Goal: Task Accomplishment & Management: Manage account settings

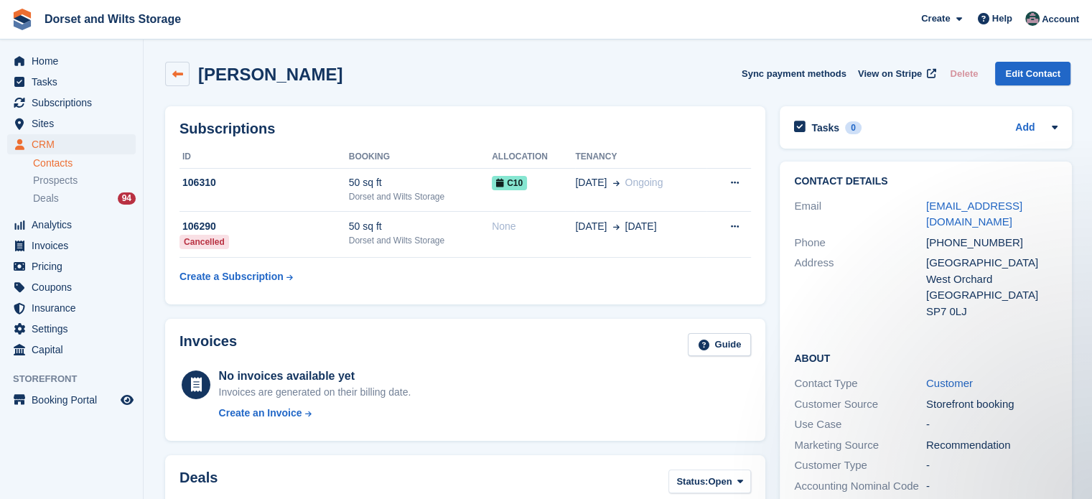
click at [177, 77] on icon at bounding box center [177, 74] width 11 height 11
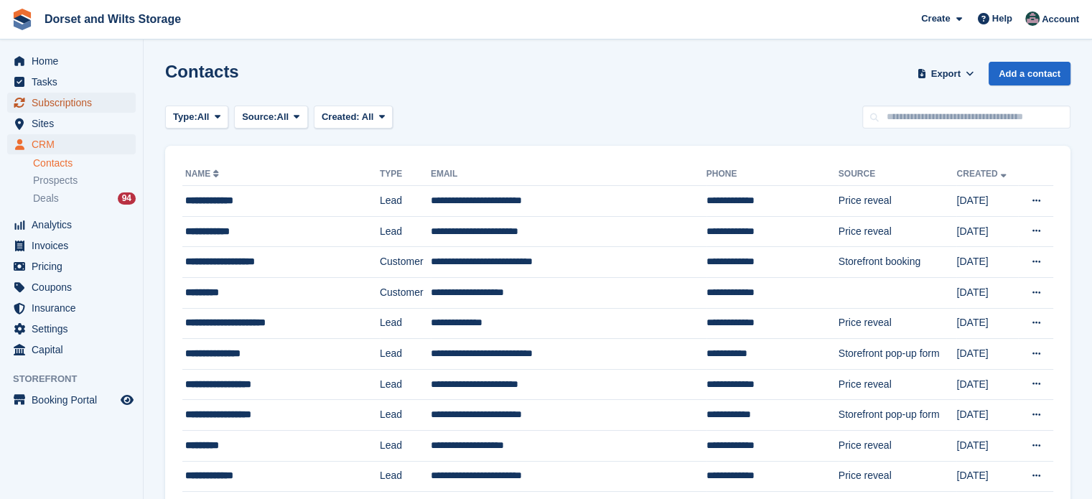
click at [62, 101] on span "Subscriptions" at bounding box center [75, 103] width 86 height 20
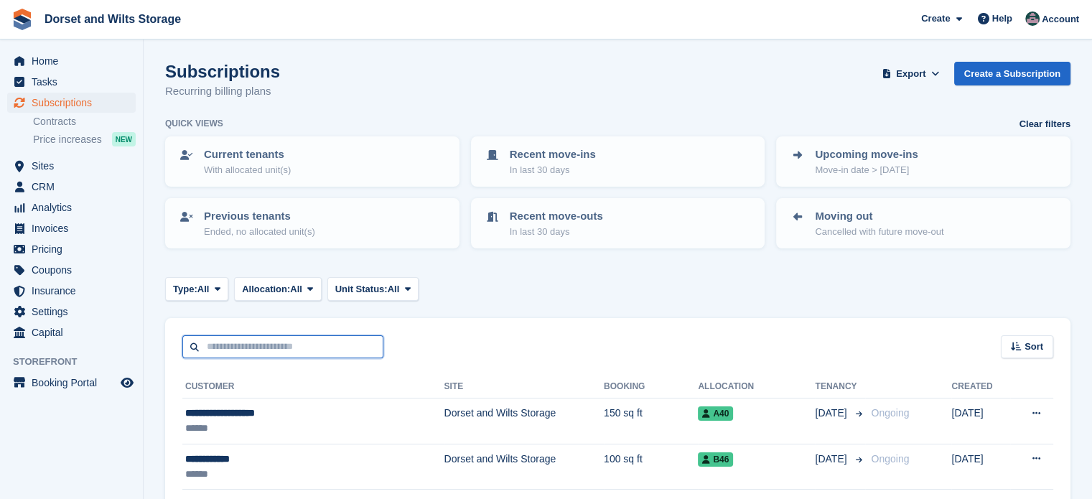
click at [263, 348] on input "text" at bounding box center [282, 347] width 201 height 24
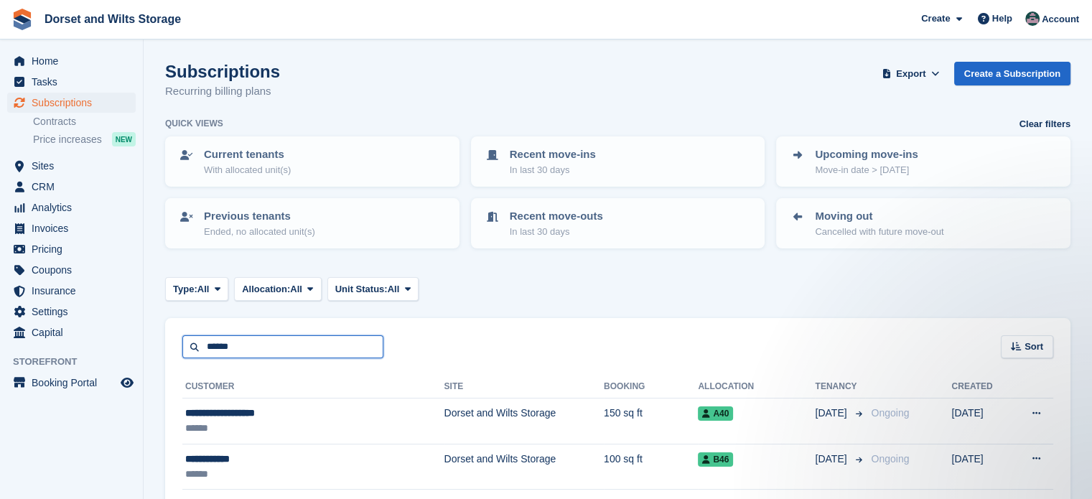
type input "******"
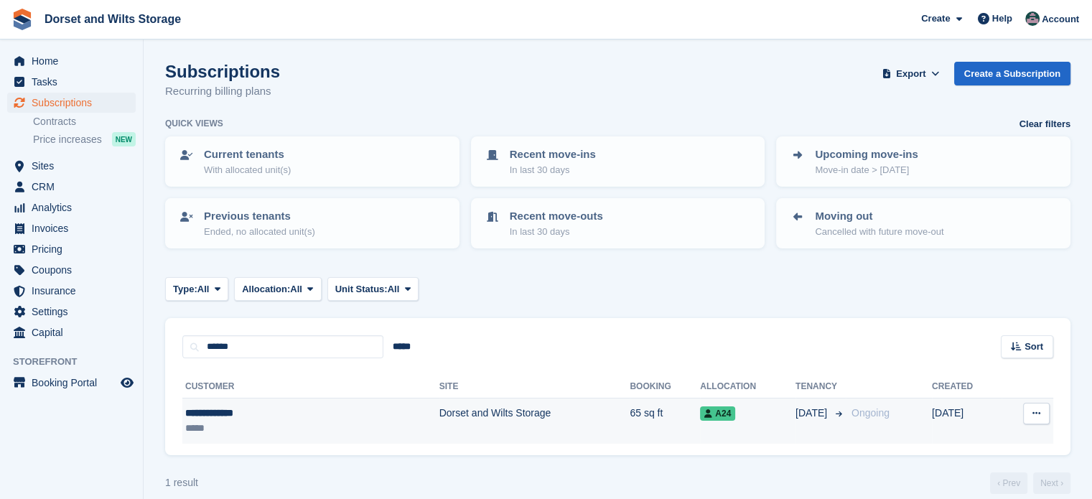
click at [244, 411] on div "**********" at bounding box center [259, 413] width 148 height 15
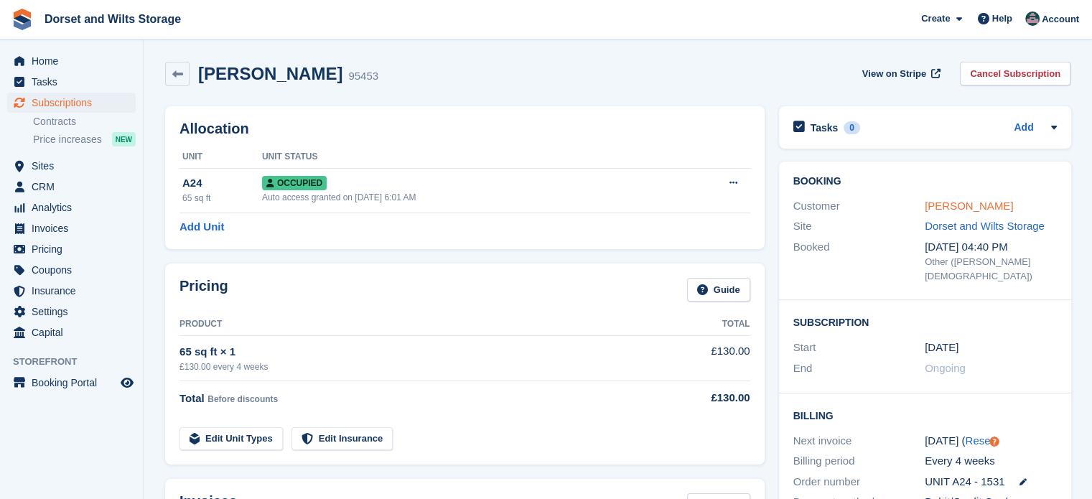
drag, startPoint x: 0, startPoint y: 0, endPoint x: 981, endPoint y: 208, distance: 1002.4
click at [981, 208] on link "Claire McCann" at bounding box center [969, 206] width 88 height 12
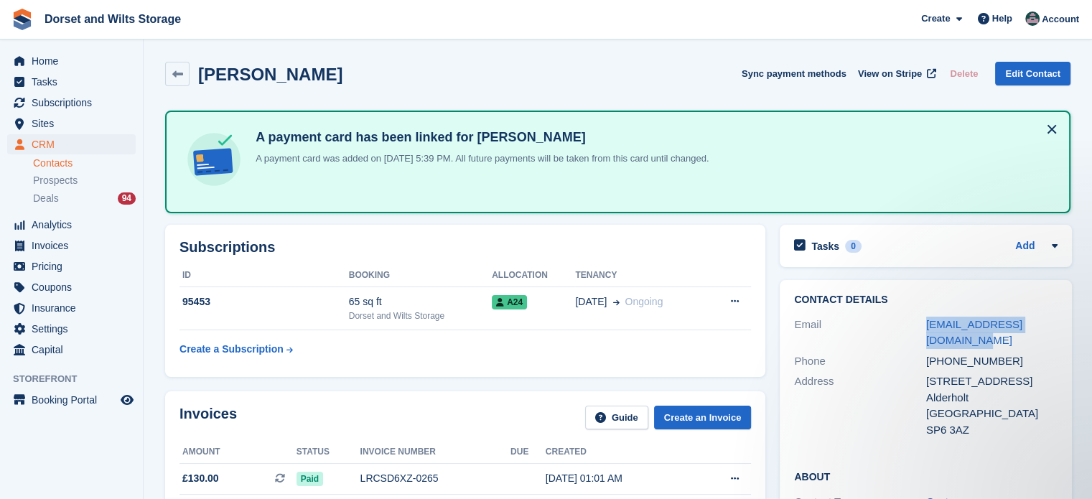
drag, startPoint x: 940, startPoint y: 340, endPoint x: 922, endPoint y: 324, distance: 23.9
click at [922, 324] on div "Email clairemccann100@gmail.com" at bounding box center [925, 332] width 263 height 37
copy div "clairemccann100@gmail.com"
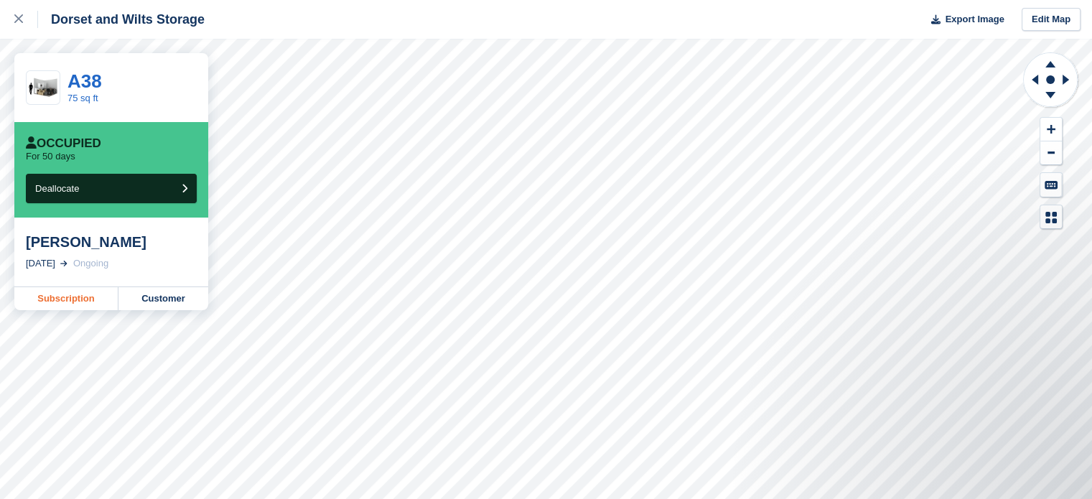
click at [75, 298] on link "Subscription" at bounding box center [66, 298] width 104 height 23
click at [72, 301] on link "Subscription" at bounding box center [66, 298] width 104 height 23
click at [80, 298] on link "Subscription" at bounding box center [66, 298] width 104 height 23
click at [75, 297] on link "Subscription" at bounding box center [66, 298] width 104 height 23
click at [89, 295] on link "Subscription" at bounding box center [66, 298] width 104 height 23
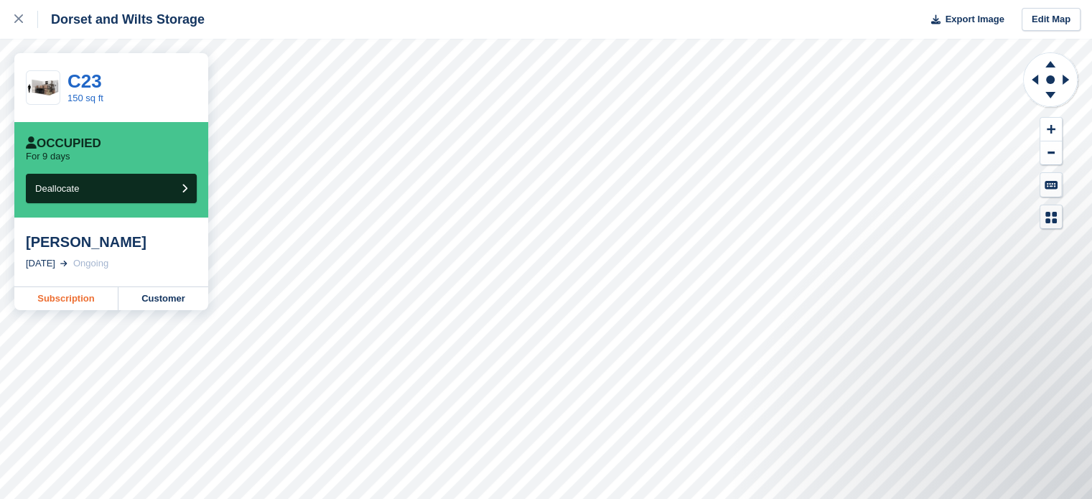
click at [75, 301] on link "Subscription" at bounding box center [66, 298] width 104 height 23
click at [70, 297] on link "Subscription" at bounding box center [66, 298] width 104 height 23
click at [61, 299] on link "Subscription" at bounding box center [66, 298] width 104 height 23
click at [72, 301] on link "Subscription" at bounding box center [66, 298] width 104 height 23
click at [67, 301] on link "Subscription" at bounding box center [66, 298] width 104 height 23
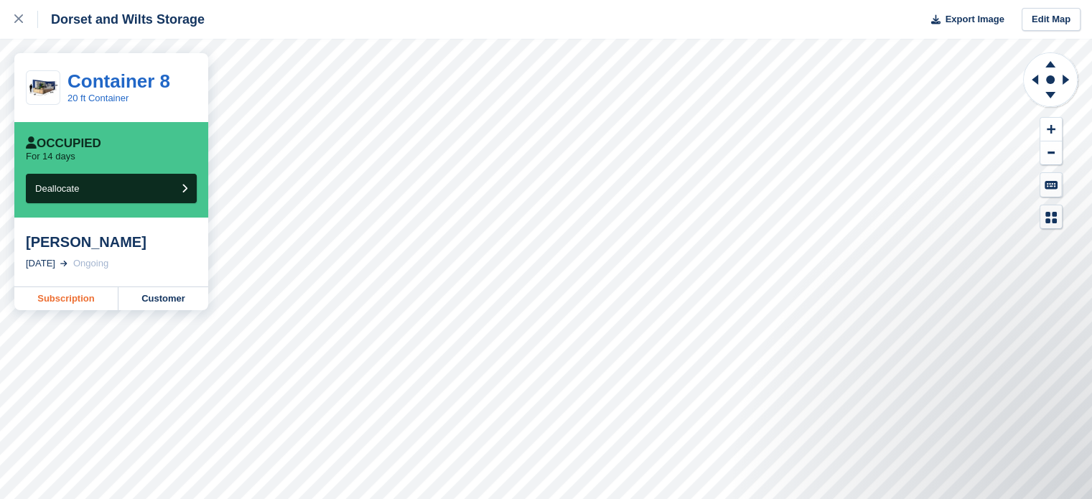
click at [63, 302] on link "Subscription" at bounding box center [66, 298] width 104 height 23
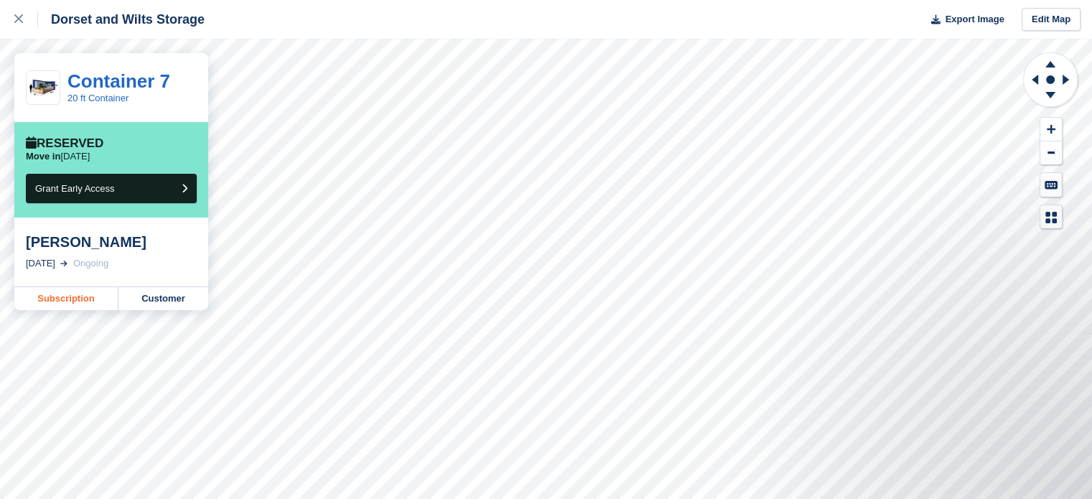
click at [78, 300] on link "Subscription" at bounding box center [66, 298] width 104 height 23
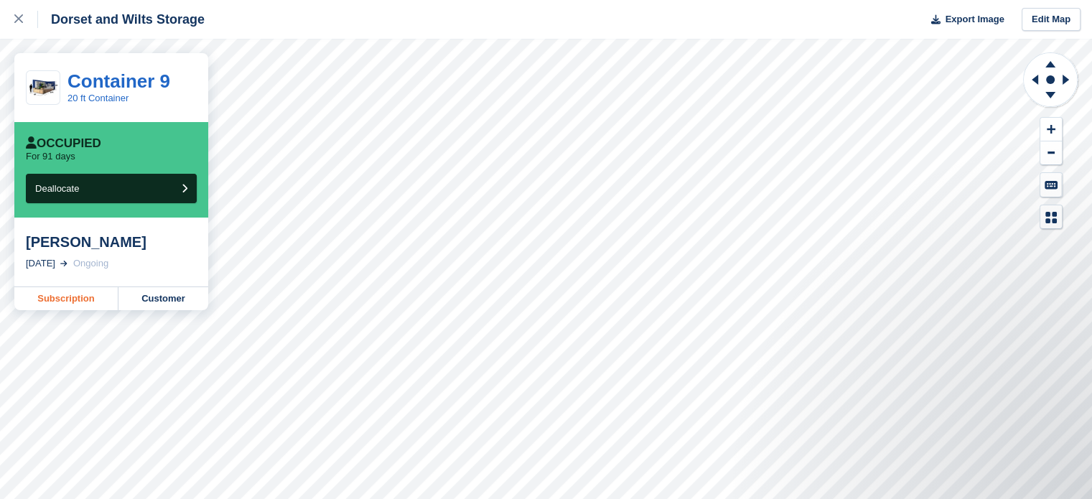
click at [63, 299] on link "Subscription" at bounding box center [66, 298] width 104 height 23
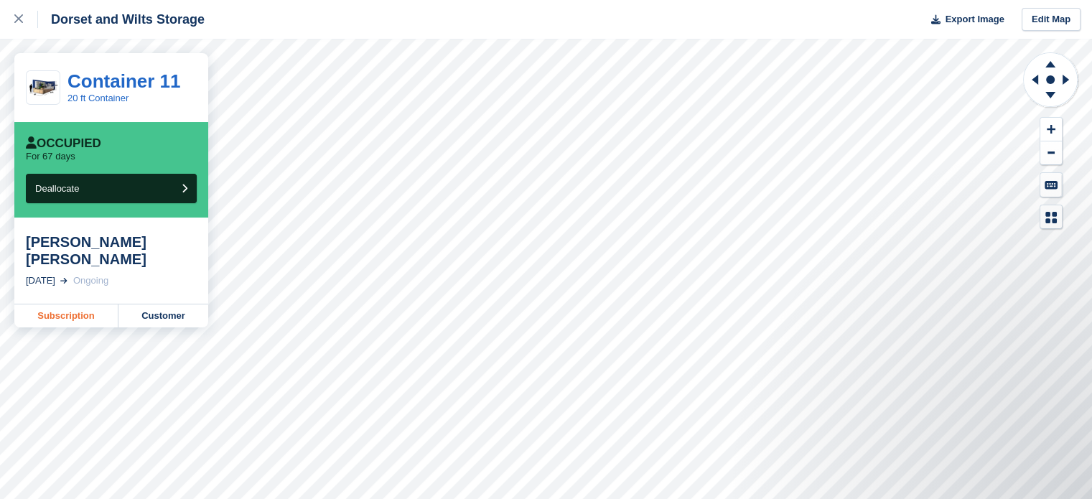
click at [61, 304] on link "Subscription" at bounding box center [66, 315] width 104 height 23
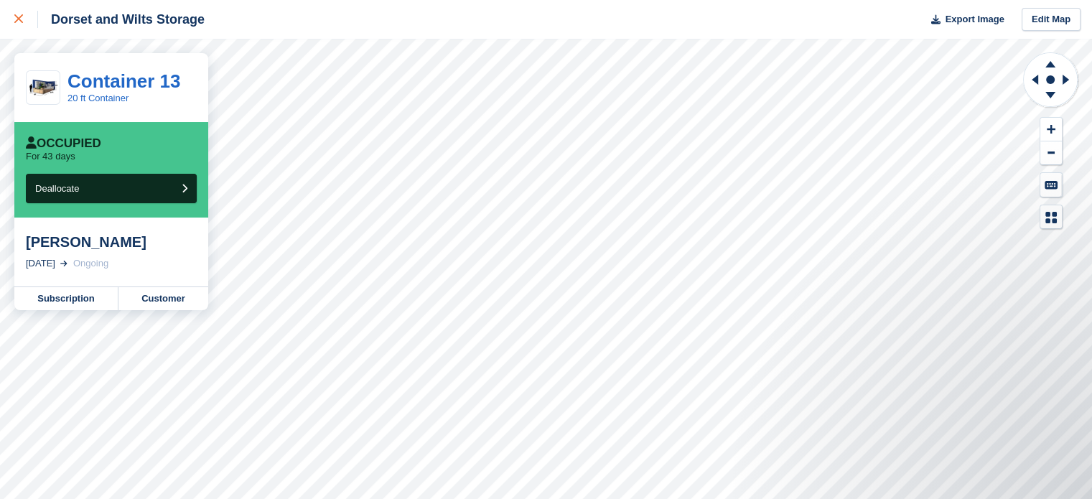
click at [18, 22] on icon at bounding box center [18, 18] width 9 height 9
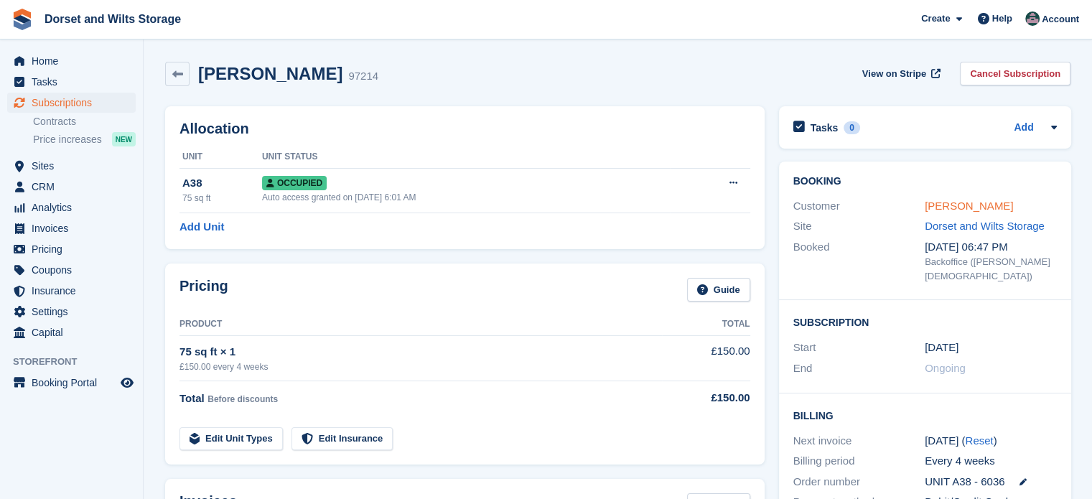
click at [949, 202] on link "[PERSON_NAME]" at bounding box center [969, 206] width 88 height 12
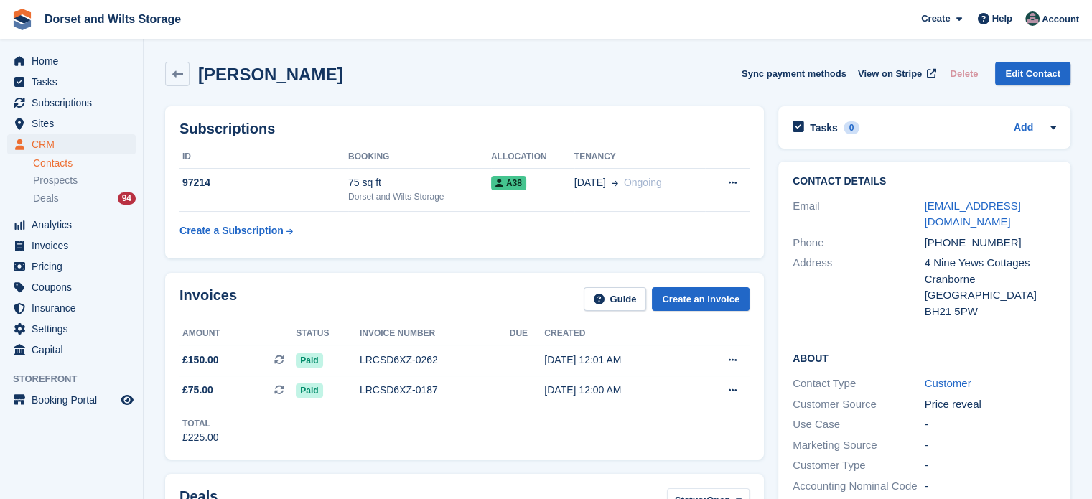
click at [1045, 203] on div "[EMAIL_ADDRESS][DOMAIN_NAME]" at bounding box center [991, 214] width 132 height 32
drag, startPoint x: 1045, startPoint y: 203, endPoint x: 924, endPoint y: 215, distance: 121.9
click at [924, 215] on div "Email jnbfarriery@outlook.com" at bounding box center [923, 214] width 263 height 37
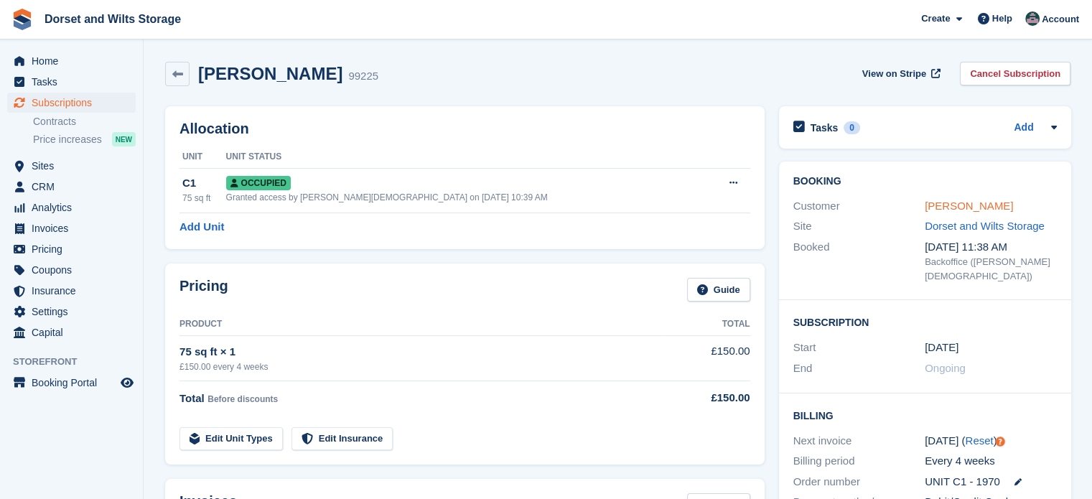
click at [967, 207] on link "Derek Davis" at bounding box center [969, 206] width 88 height 12
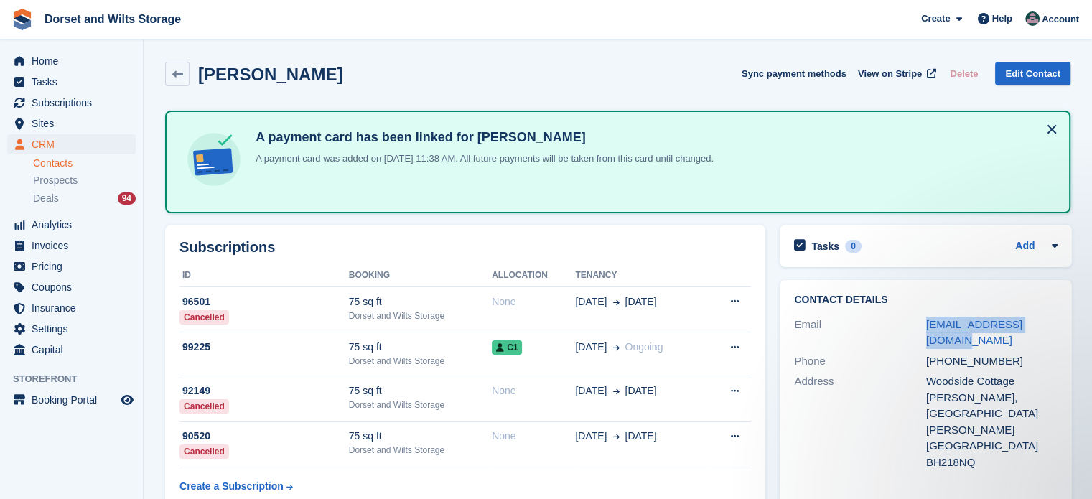
drag, startPoint x: 1051, startPoint y: 321, endPoint x: 899, endPoint y: 332, distance: 151.8
click at [899, 332] on div "Email ladderworkwc@gmail.com" at bounding box center [925, 332] width 263 height 37
click at [1008, 353] on div "+447717585787" at bounding box center [992, 361] width 132 height 17
drag, startPoint x: 1000, startPoint y: 344, endPoint x: 930, endPoint y: 338, distance: 69.9
click at [930, 353] on div "+447717585787" at bounding box center [992, 361] width 132 height 17
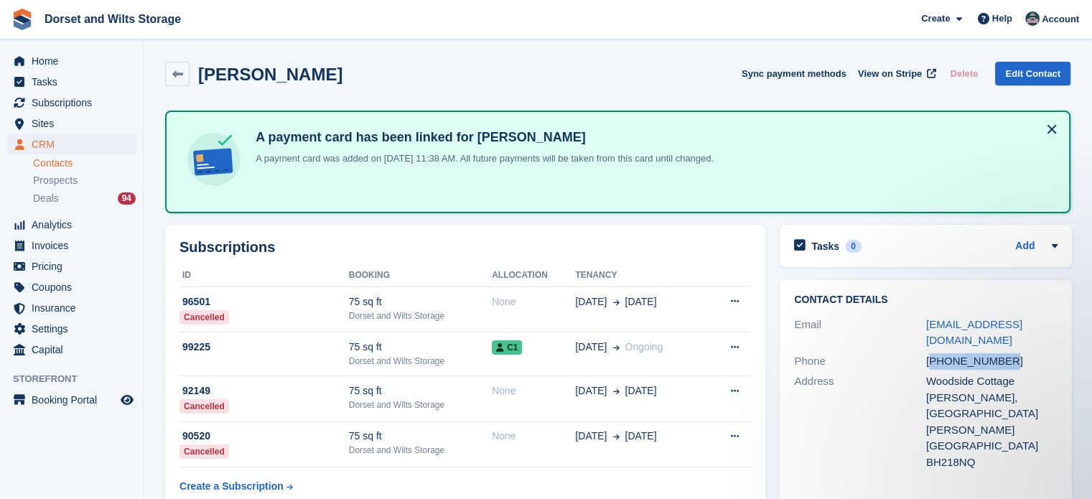
copy div "447717585787"
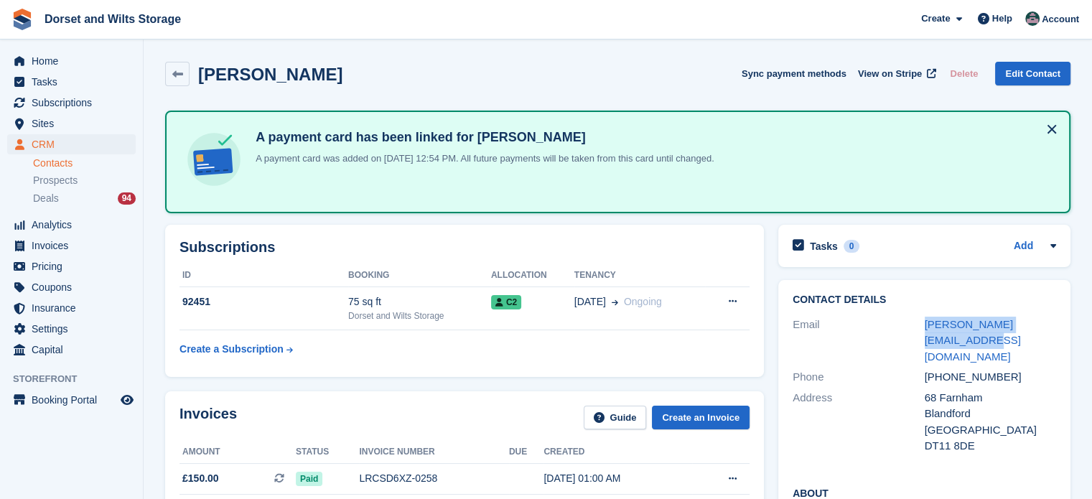
drag, startPoint x: 939, startPoint y: 337, endPoint x: 922, endPoint y: 324, distance: 22.0
click at [922, 324] on div "Email chris.huggett72@gmail.com" at bounding box center [923, 340] width 263 height 53
drag, startPoint x: 1005, startPoint y: 358, endPoint x: 942, endPoint y: 362, distance: 62.6
click at [942, 369] on div "+447832148466" at bounding box center [991, 377] width 132 height 17
copy div "7832148466"
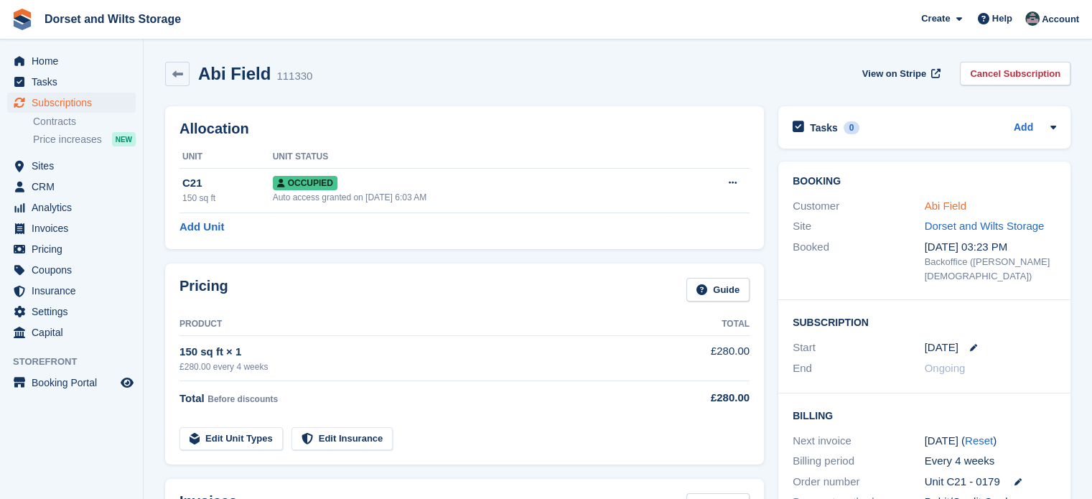
click at [955, 203] on link "Abi Field" at bounding box center [946, 206] width 42 height 12
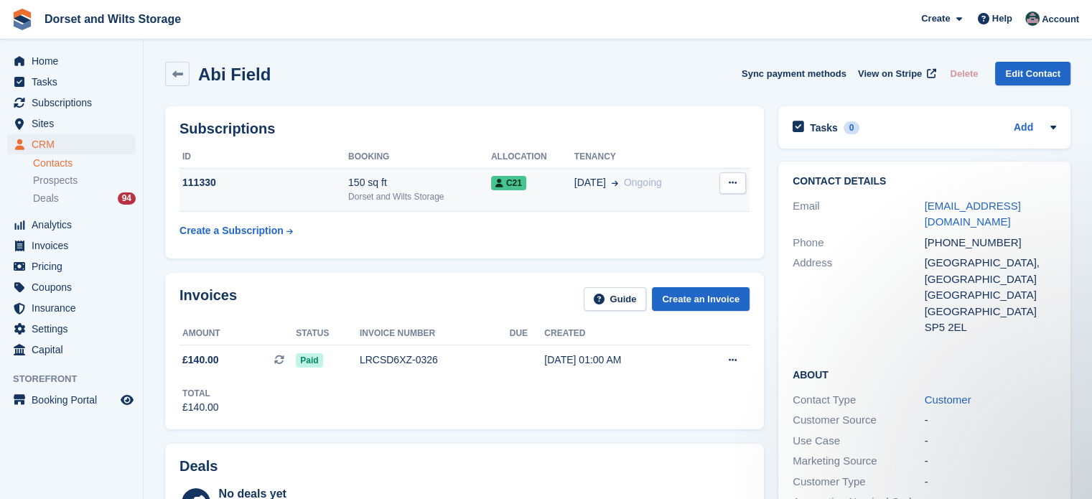
click at [368, 180] on div "150 sq ft" at bounding box center [419, 182] width 143 height 15
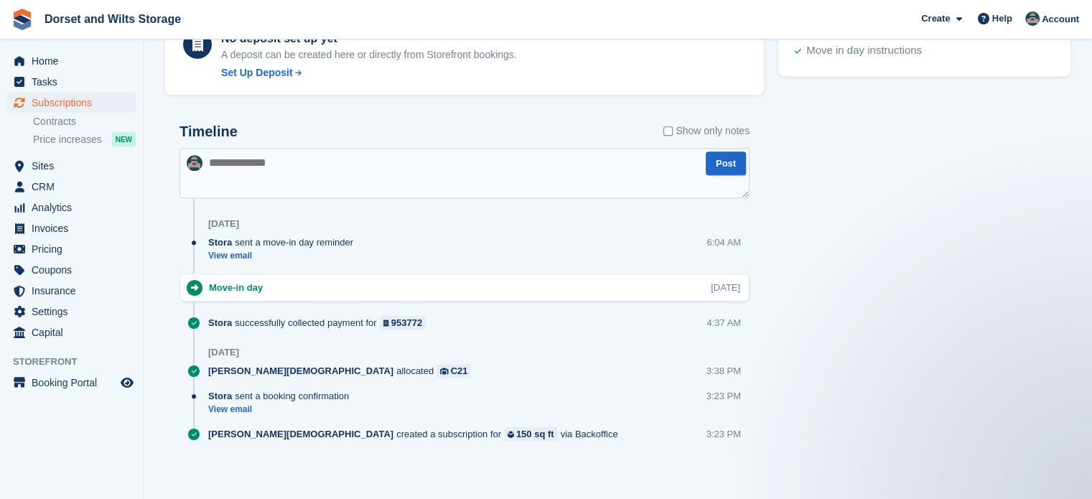
scroll to position [683, 0]
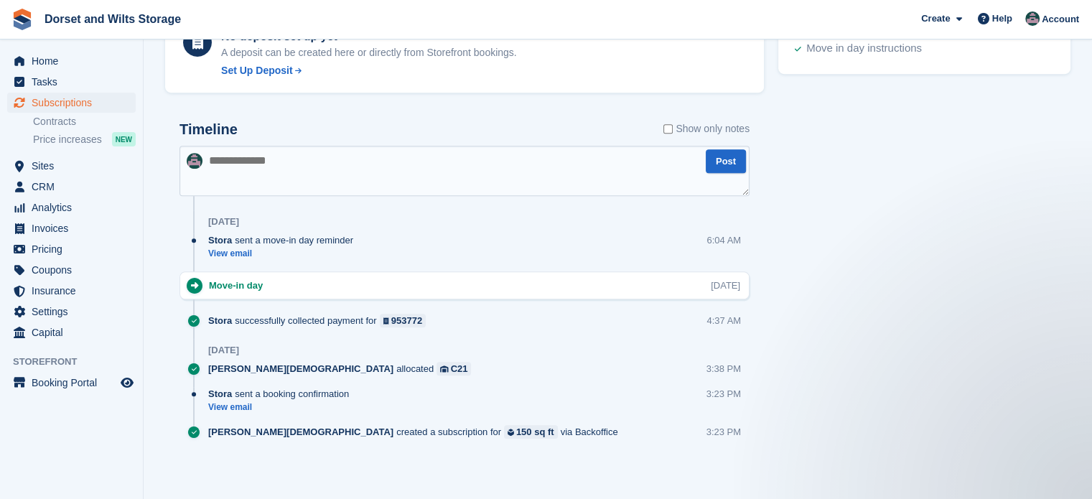
click at [241, 164] on textarea at bounding box center [464, 171] width 570 height 50
type textarea "****"
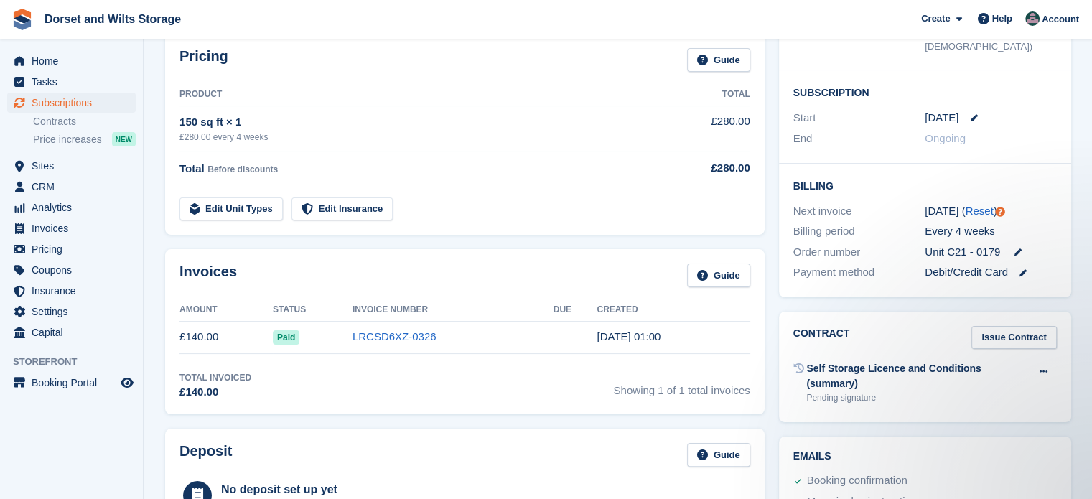
scroll to position [37, 0]
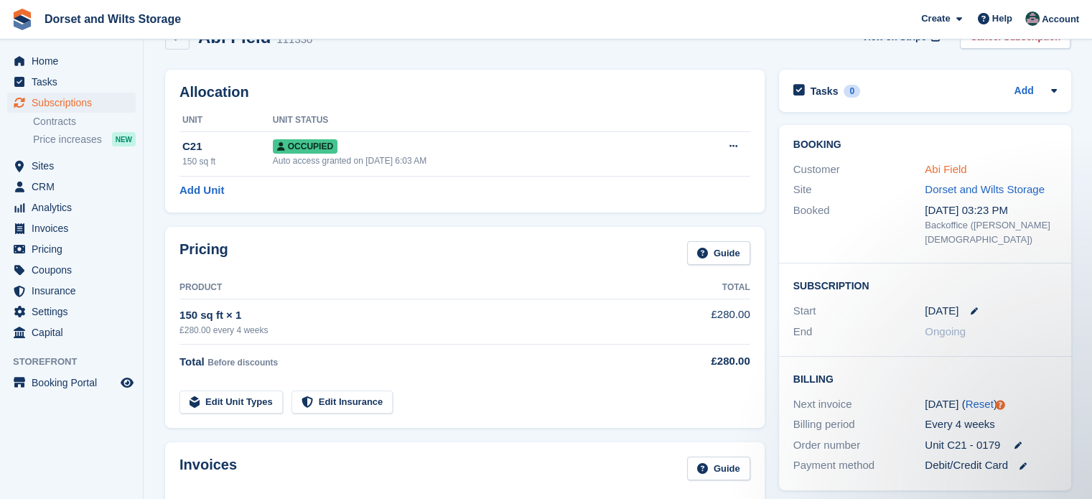
click at [950, 167] on link "Abi Field" at bounding box center [946, 169] width 42 height 12
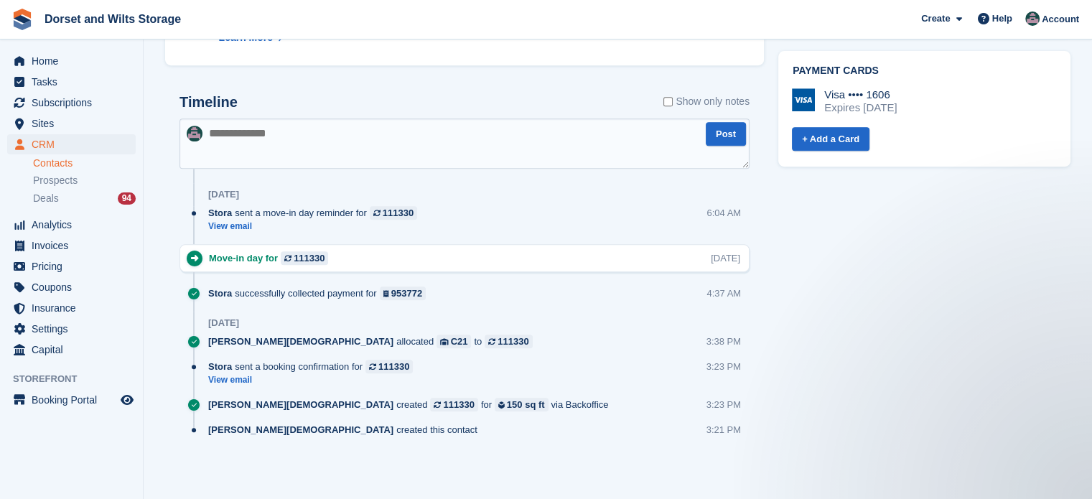
click at [266, 136] on textarea at bounding box center [464, 143] width 570 height 50
type textarea "****"
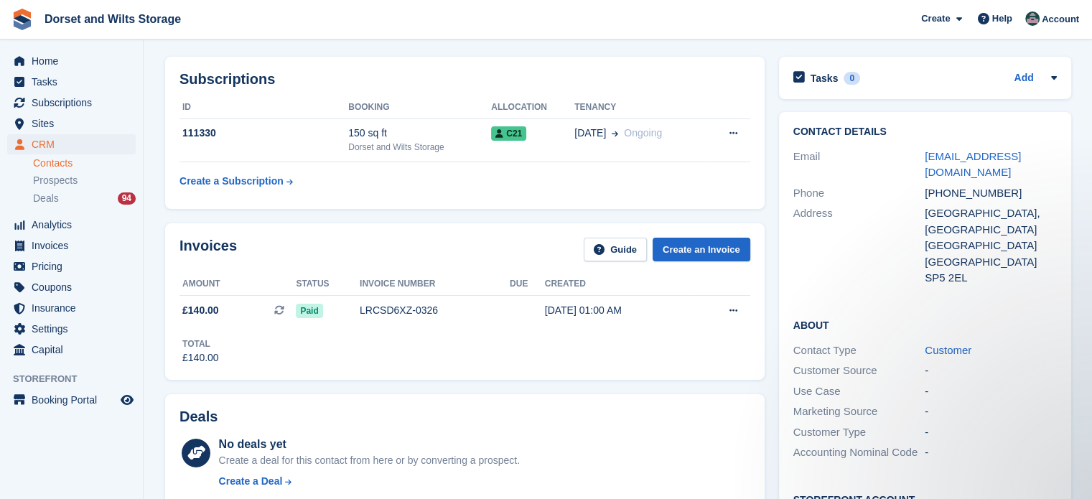
scroll to position [49, 0]
drag, startPoint x: 1037, startPoint y: 158, endPoint x: 925, endPoint y: 167, distance: 111.6
click at [925, 167] on div "Contact Details Email abifield32@gmail.com Phone +447443846517 Address North Co…" at bounding box center [925, 208] width 292 height 191
click at [1003, 186] on div "+447443846517" at bounding box center [991, 194] width 132 height 17
drag, startPoint x: 1003, startPoint y: 174, endPoint x: 940, endPoint y: 182, distance: 63.8
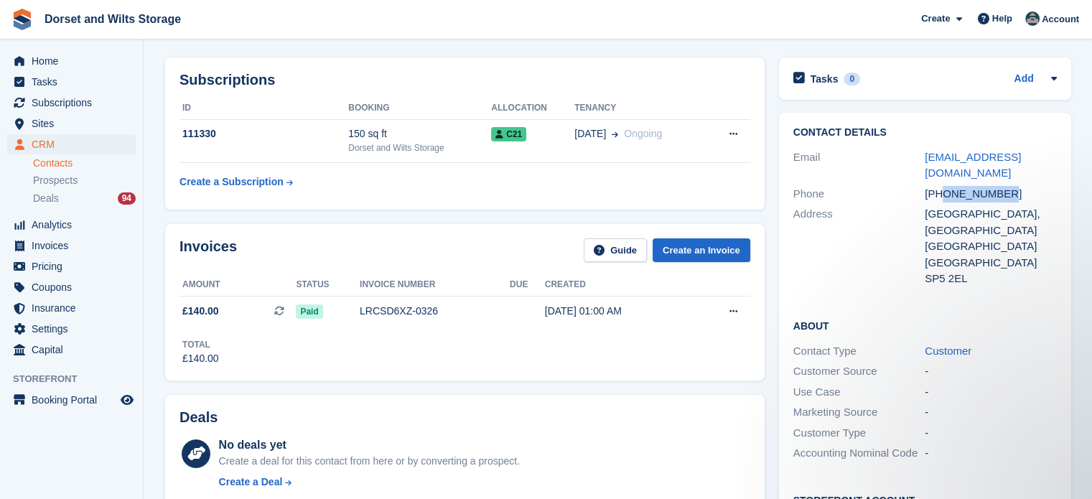
click at [940, 186] on div "+447443846517" at bounding box center [991, 194] width 132 height 17
copy div "7443846517"
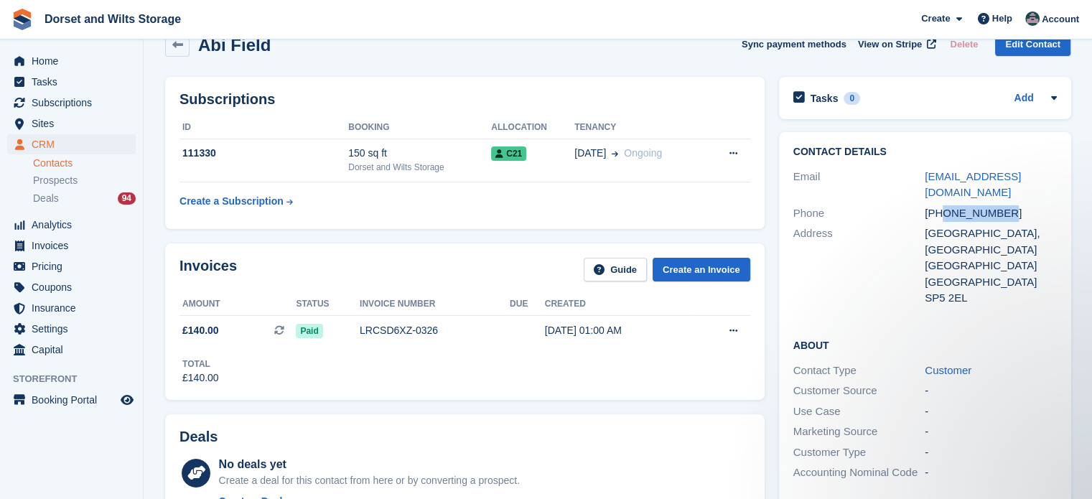
scroll to position [0, 0]
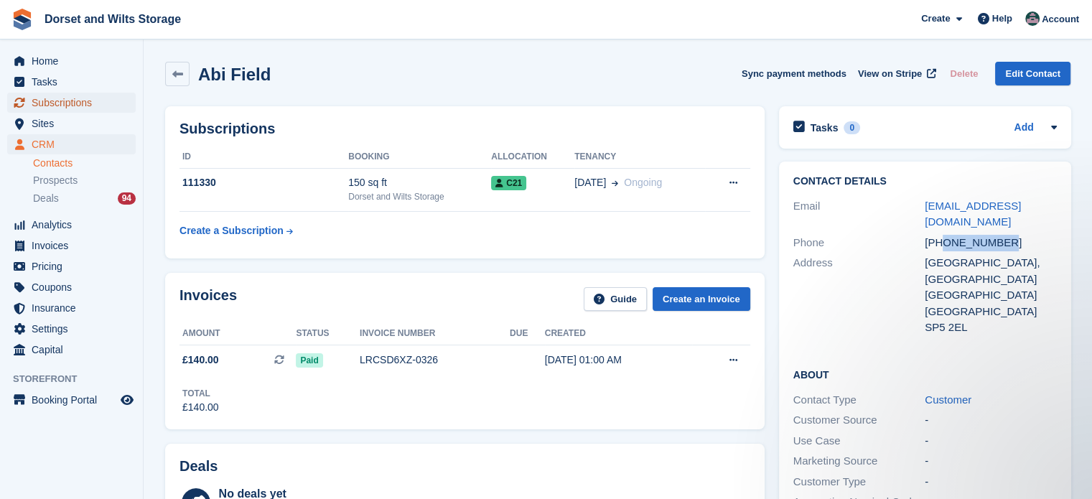
click at [85, 108] on span "Subscriptions" at bounding box center [75, 103] width 86 height 20
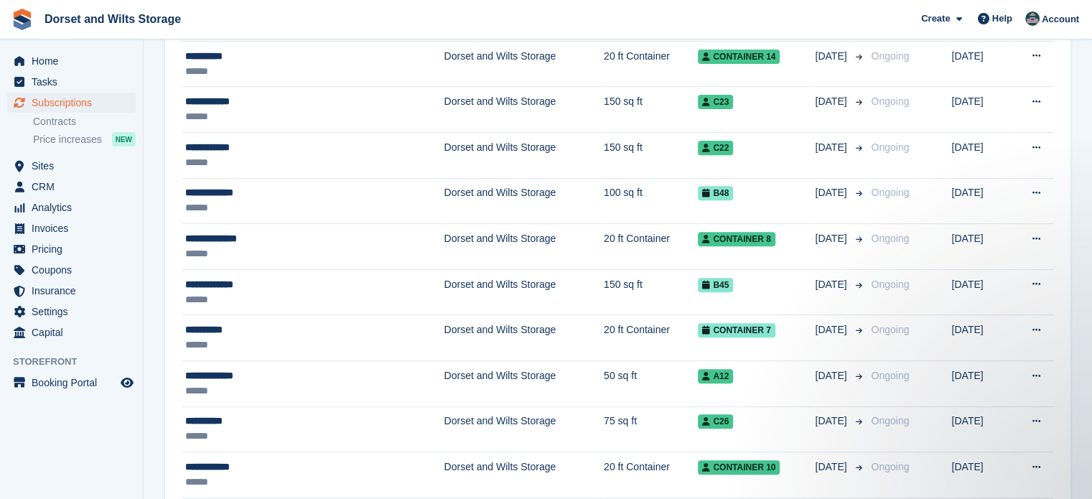
scroll to position [574, 0]
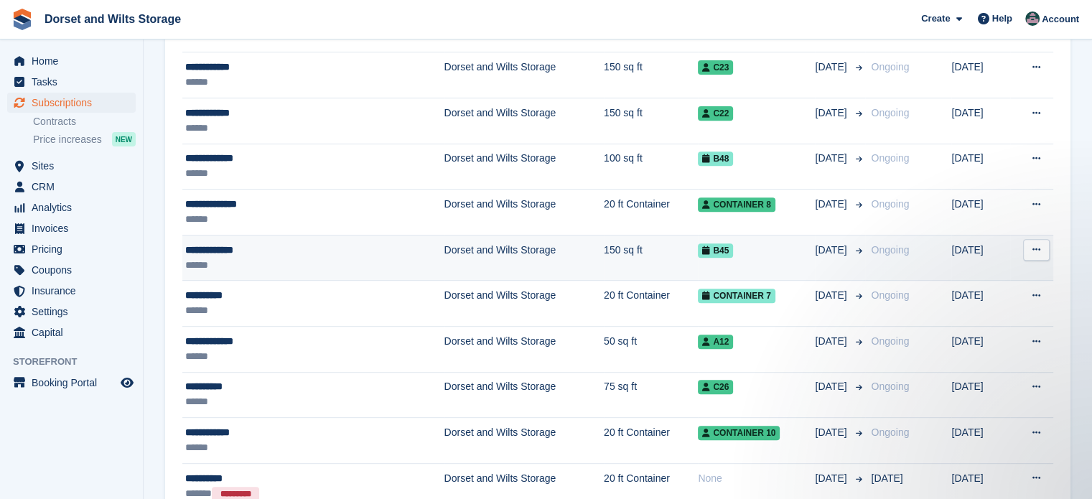
click at [604, 252] on td "150 sq ft" at bounding box center [651, 258] width 94 height 46
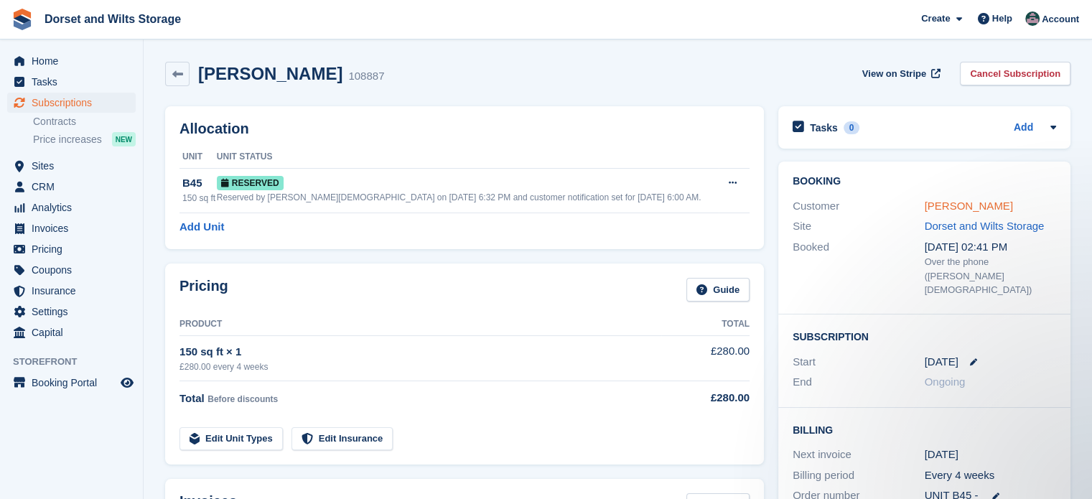
click at [933, 203] on link "Philip Thomas" at bounding box center [969, 206] width 88 height 12
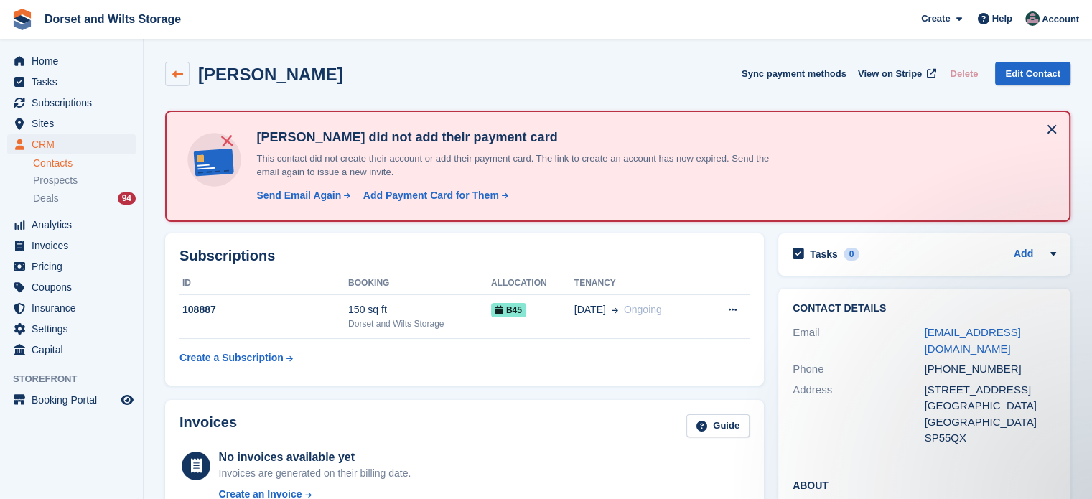
click at [172, 71] on icon at bounding box center [177, 74] width 11 height 11
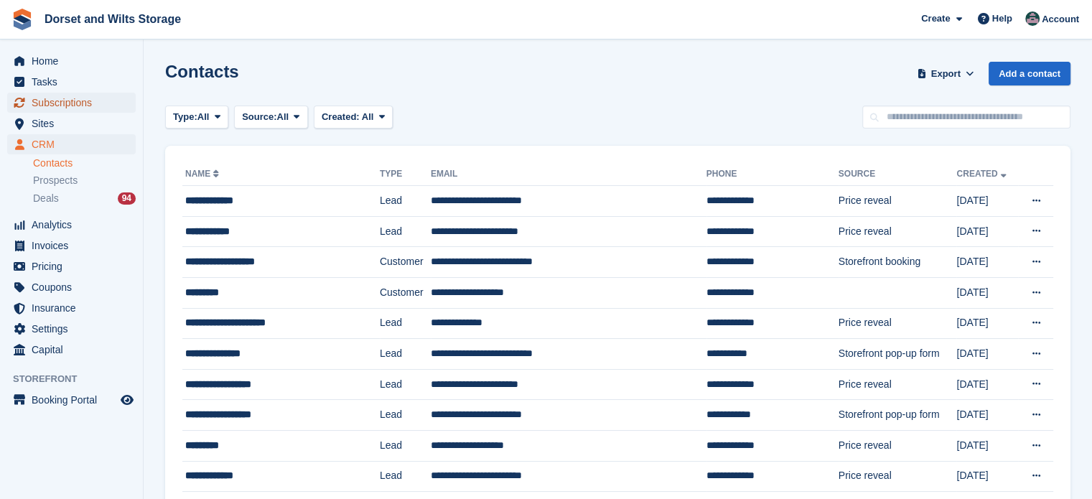
click at [82, 102] on span "Subscriptions" at bounding box center [75, 103] width 86 height 20
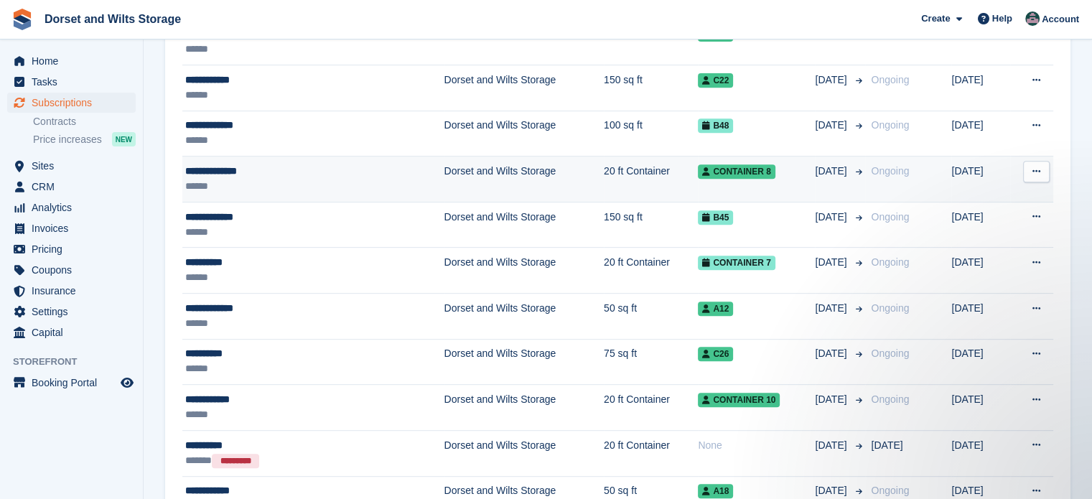
scroll to position [646, 0]
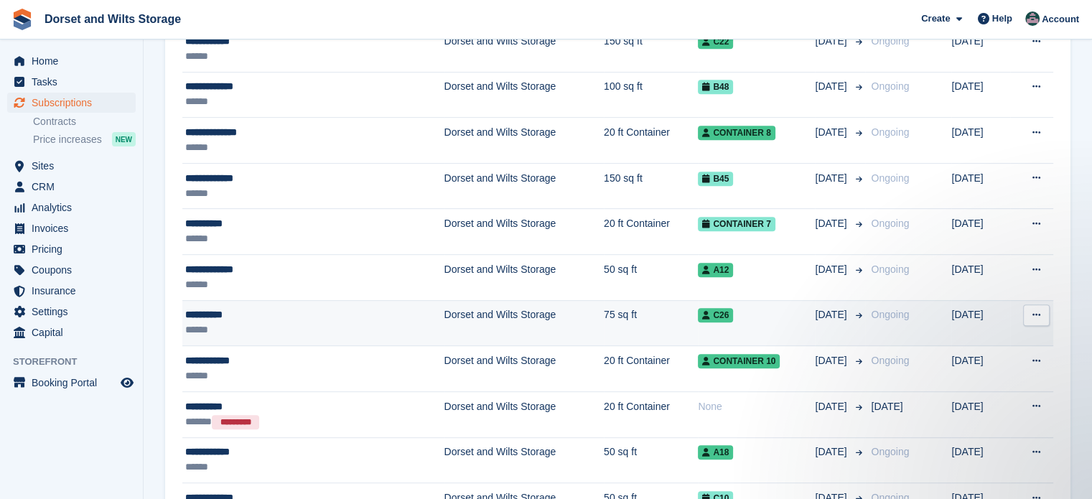
click at [445, 315] on td "Dorset and Wilts Storage" at bounding box center [523, 323] width 159 height 46
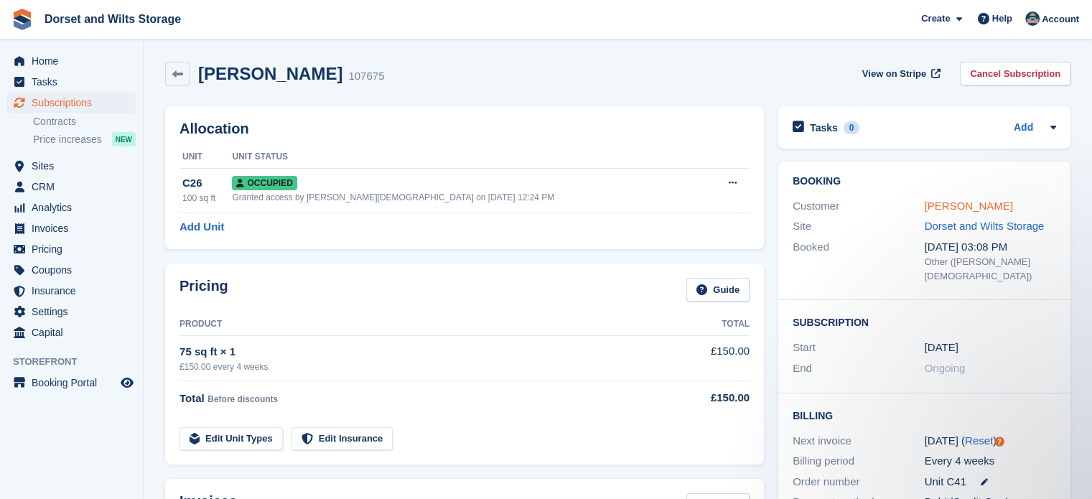
click at [939, 201] on link "[PERSON_NAME]" at bounding box center [969, 206] width 88 height 12
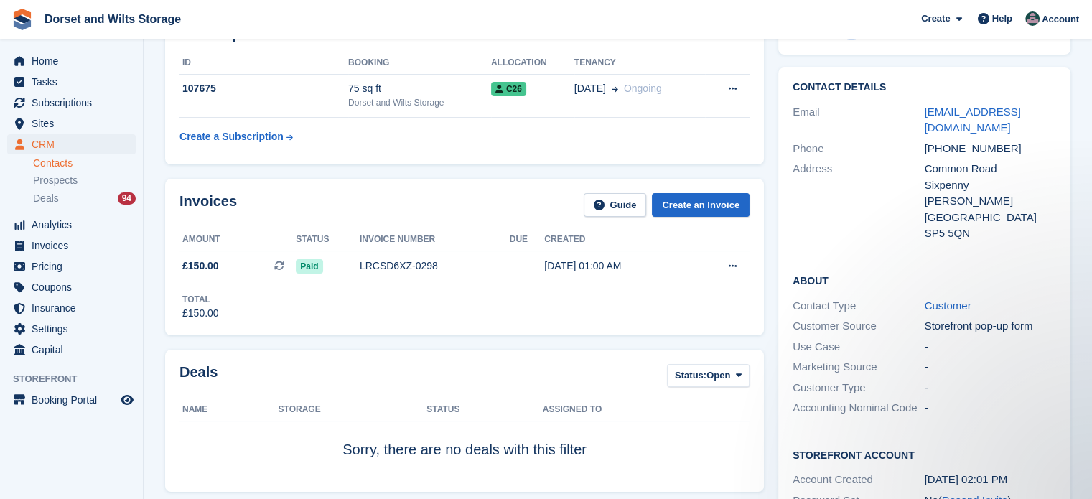
scroll to position [69, 0]
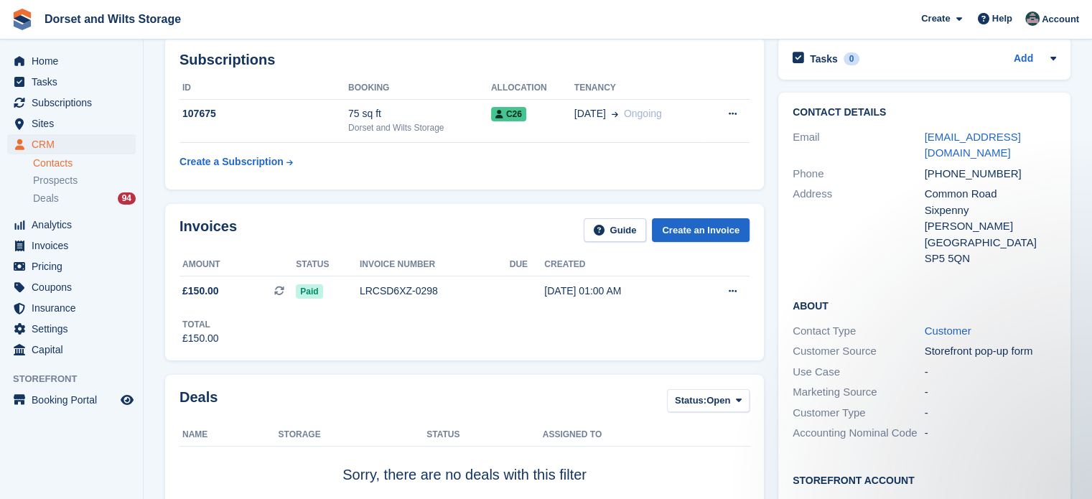
drag, startPoint x: 954, startPoint y: 154, endPoint x: 922, endPoint y: 139, distance: 35.6
click at [922, 139] on div "Email [EMAIL_ADDRESS][DOMAIN_NAME]" at bounding box center [923, 145] width 263 height 37
click at [1024, 164] on div "Phone [PHONE_NUMBER]" at bounding box center [923, 174] width 263 height 21
drag, startPoint x: 1001, startPoint y: 172, endPoint x: 938, endPoint y: 176, distance: 63.3
click at [938, 176] on div "[PHONE_NUMBER]" at bounding box center [991, 174] width 132 height 17
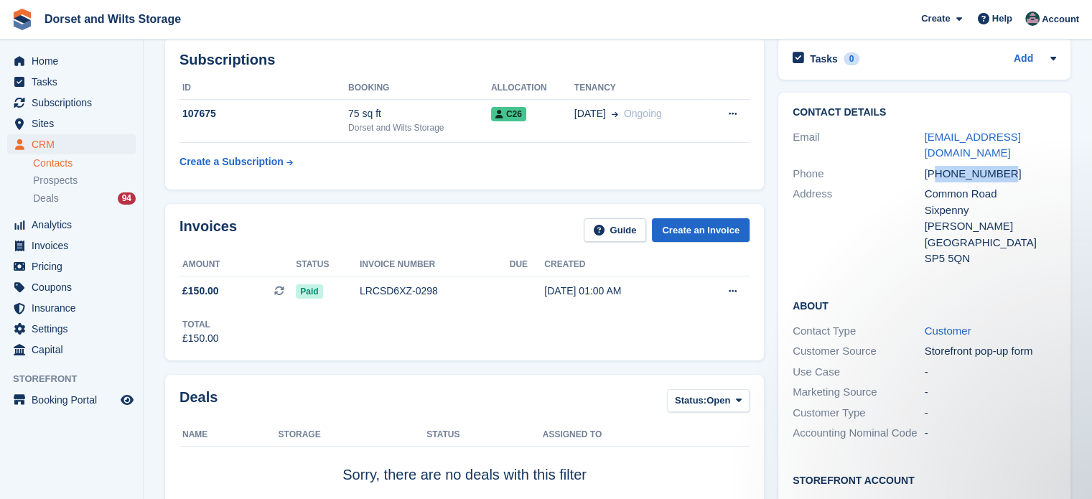
copy div "47971279018"
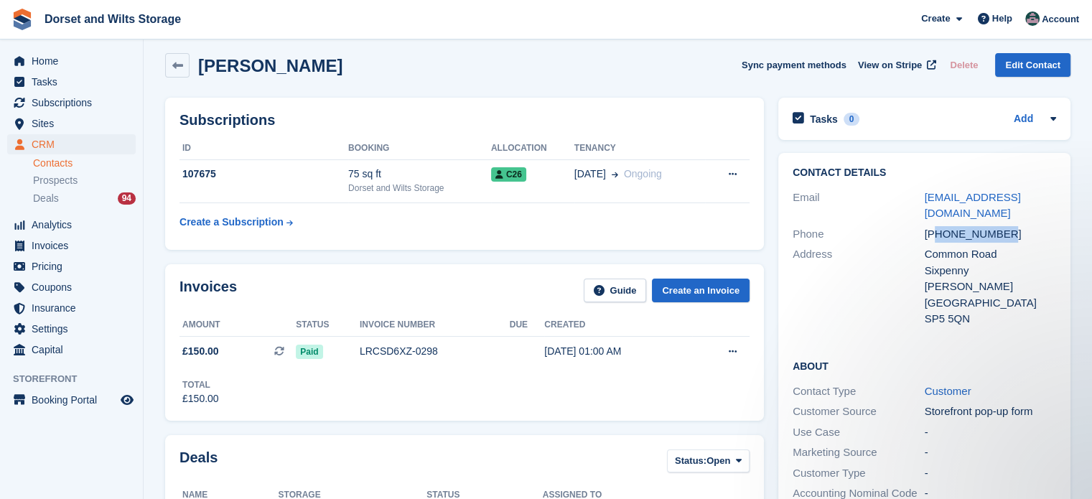
scroll to position [0, 0]
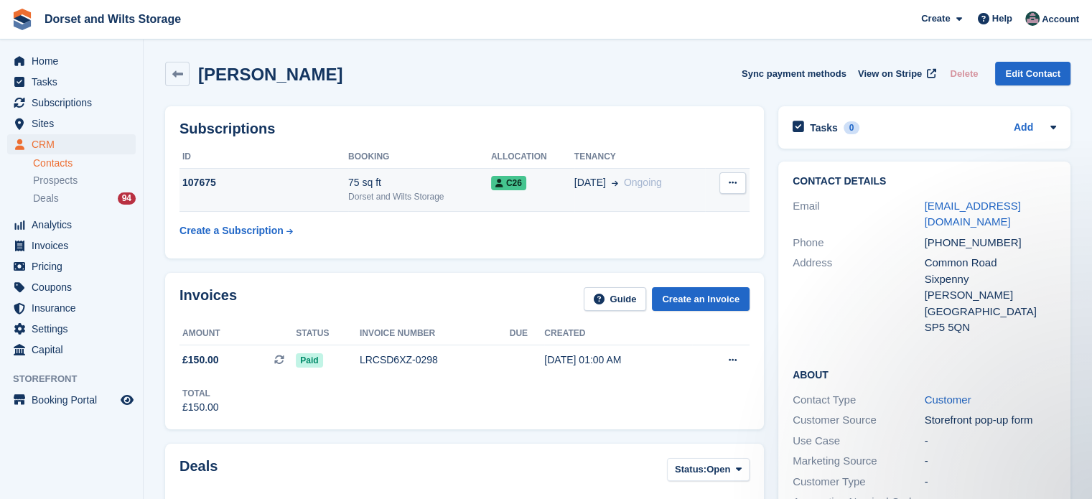
click at [366, 189] on div "75 sq ft" at bounding box center [419, 182] width 143 height 15
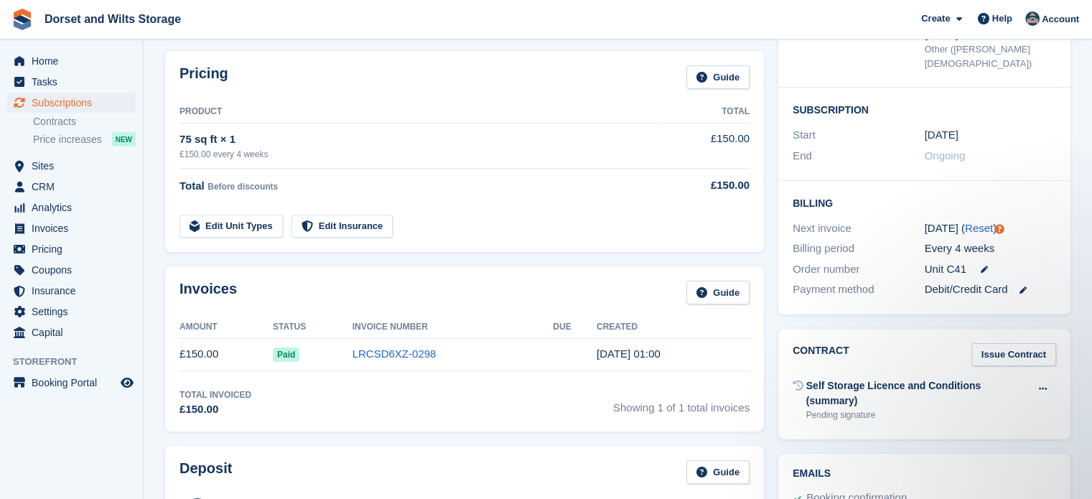
scroll to position [215, 0]
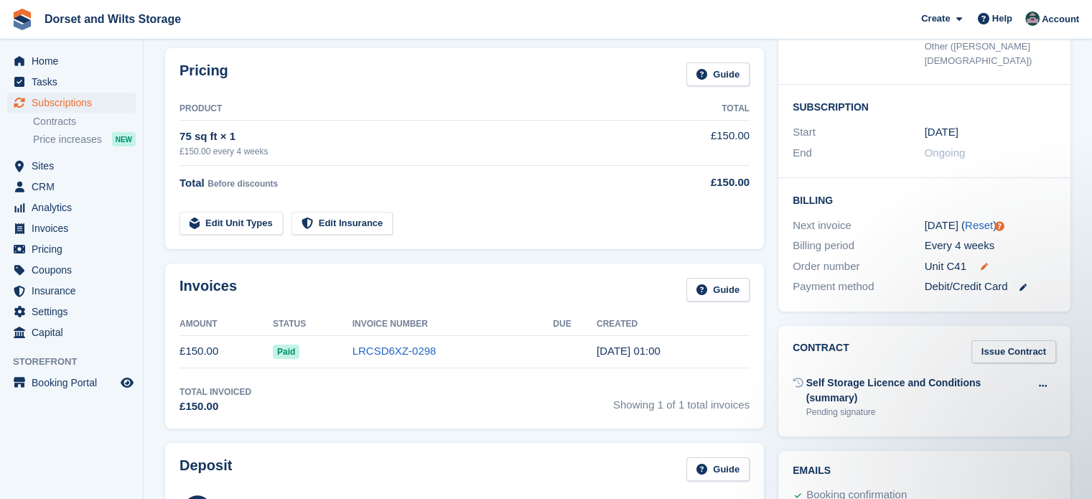
click at [985, 263] on icon at bounding box center [984, 266] width 7 height 7
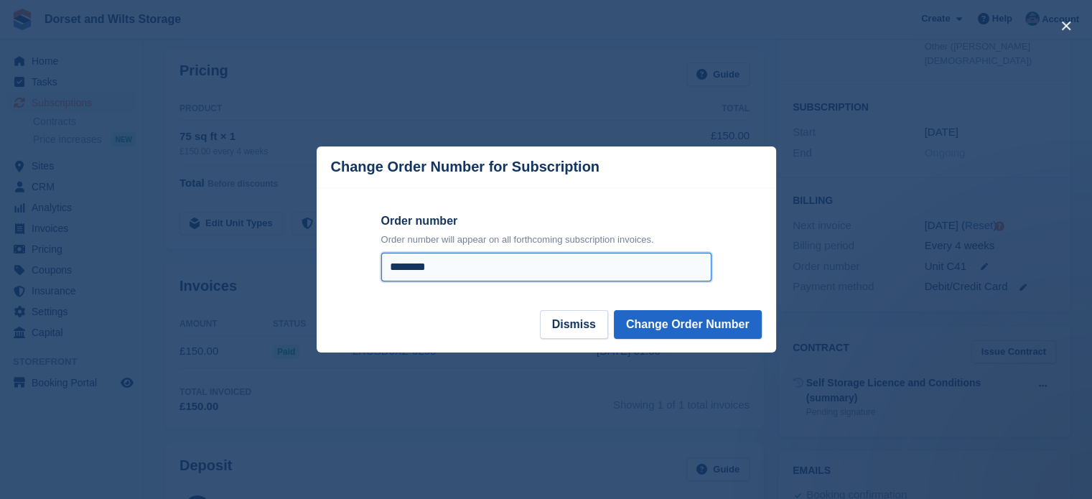
click at [444, 270] on input "********" at bounding box center [546, 267] width 330 height 29
type input "**********"
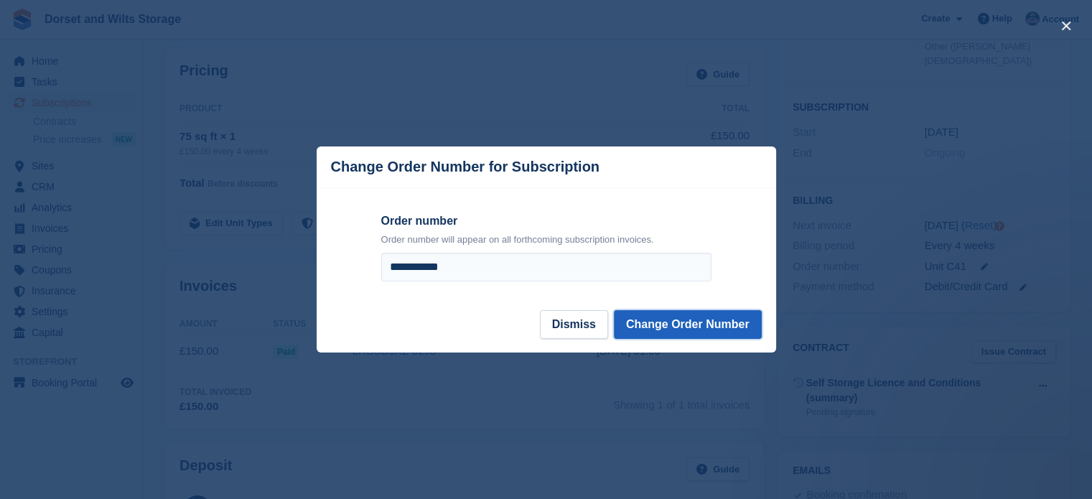
click at [728, 317] on button "Change Order Number" at bounding box center [688, 324] width 148 height 29
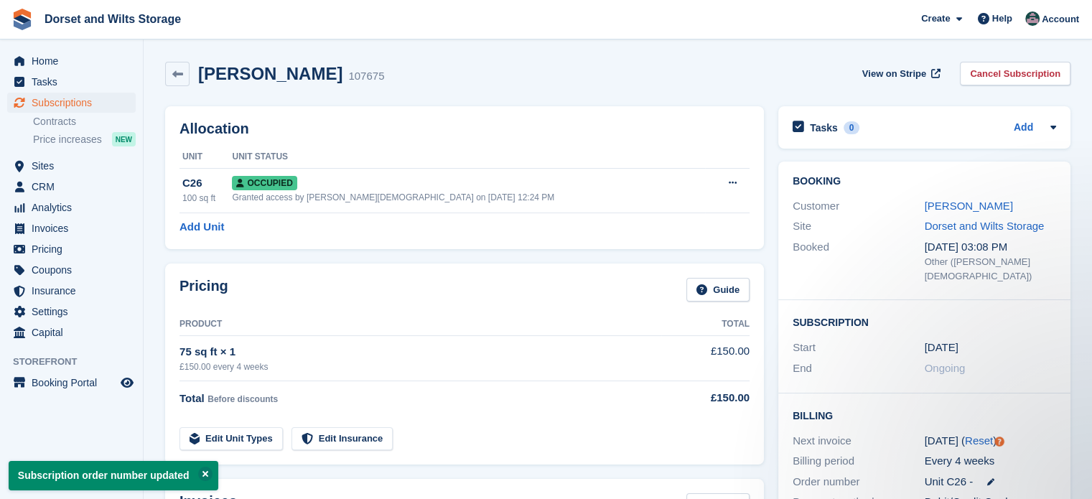
scroll to position [0, 0]
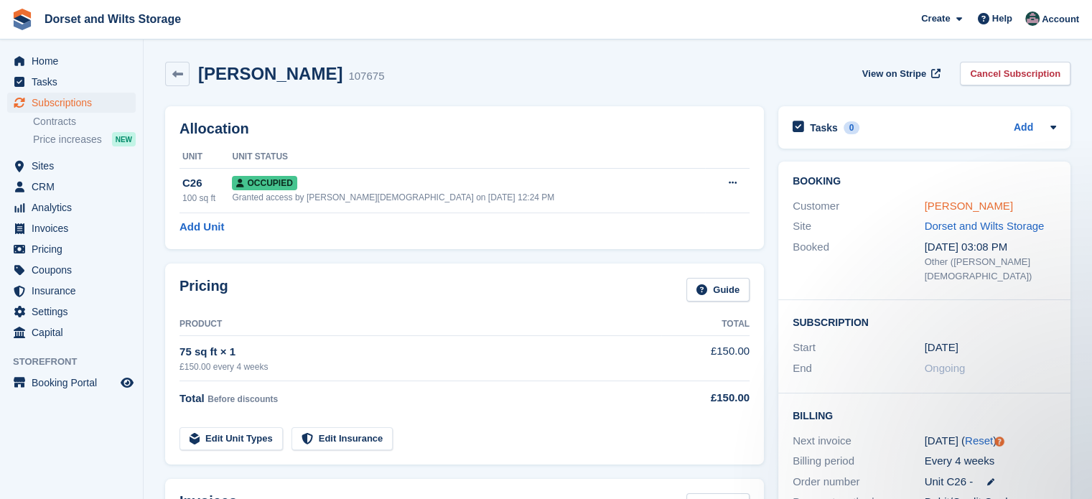
click at [957, 203] on link "[PERSON_NAME]" at bounding box center [969, 206] width 88 height 12
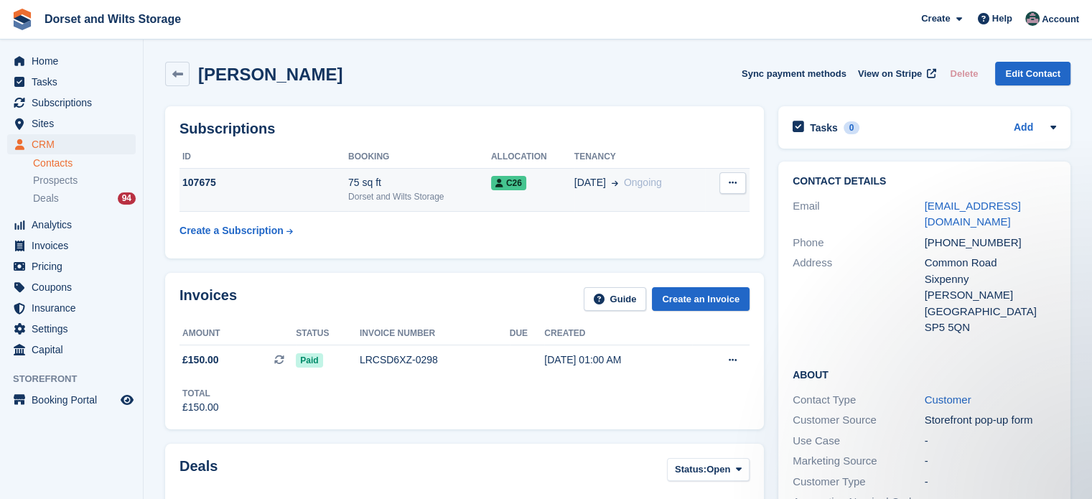
click at [506, 187] on span "C26" at bounding box center [508, 183] width 35 height 14
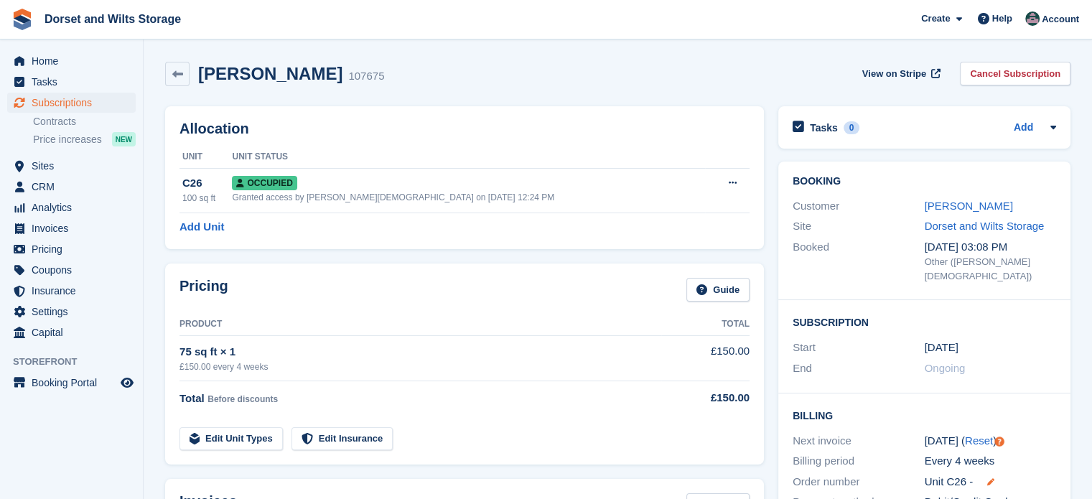
click at [990, 478] on icon at bounding box center [990, 481] width 7 height 7
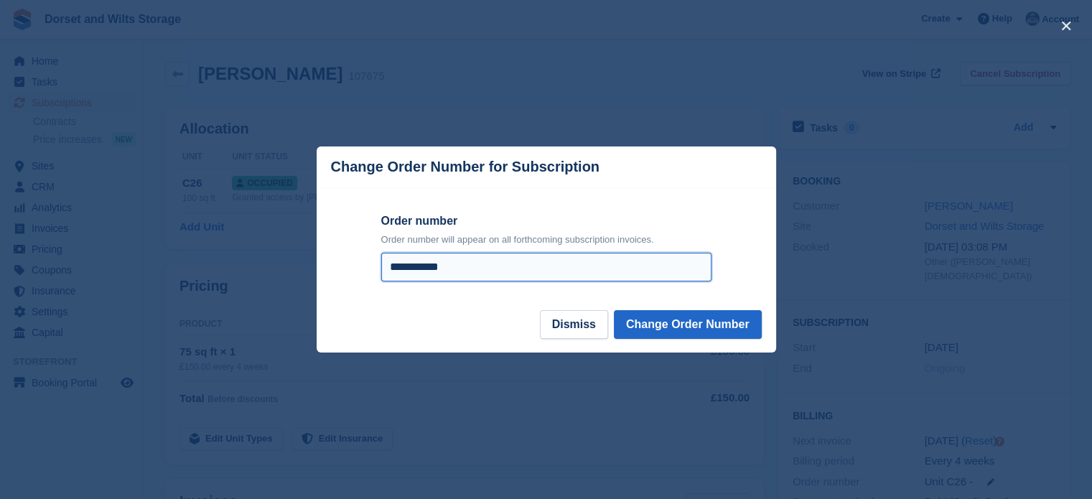
click at [480, 272] on input "**********" at bounding box center [546, 267] width 330 height 29
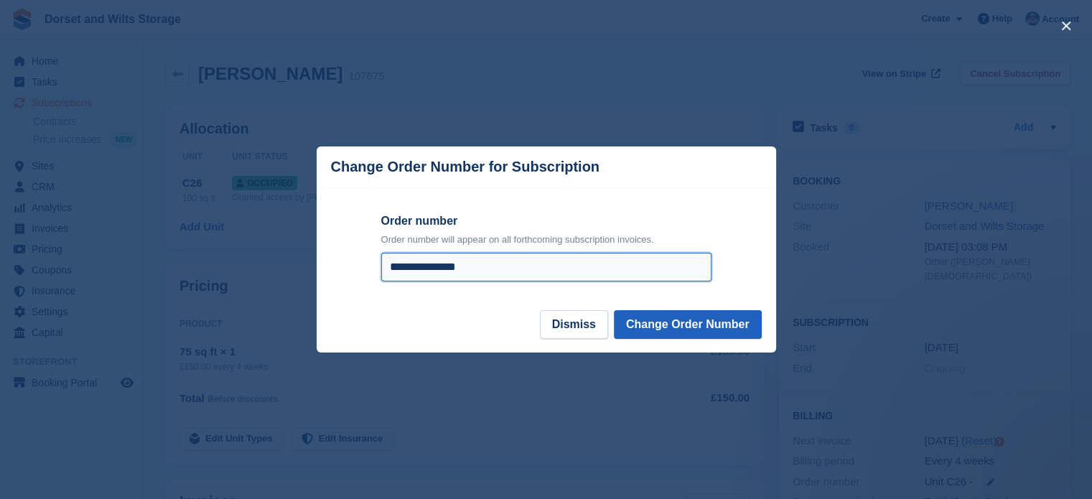
type input "**********"
click at [686, 330] on button "Change Order Number" at bounding box center [688, 324] width 148 height 29
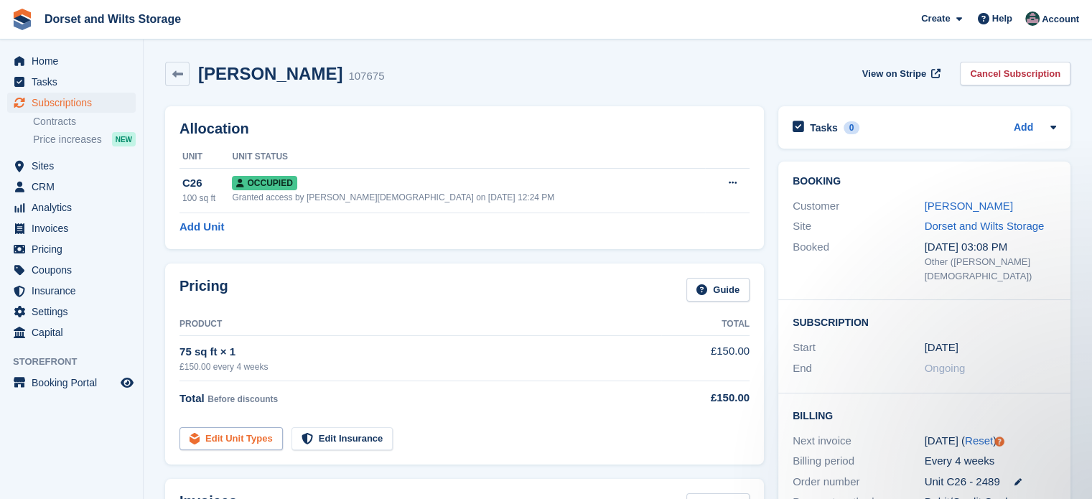
click at [232, 435] on link "Edit Unit Types" at bounding box center [230, 439] width 103 height 24
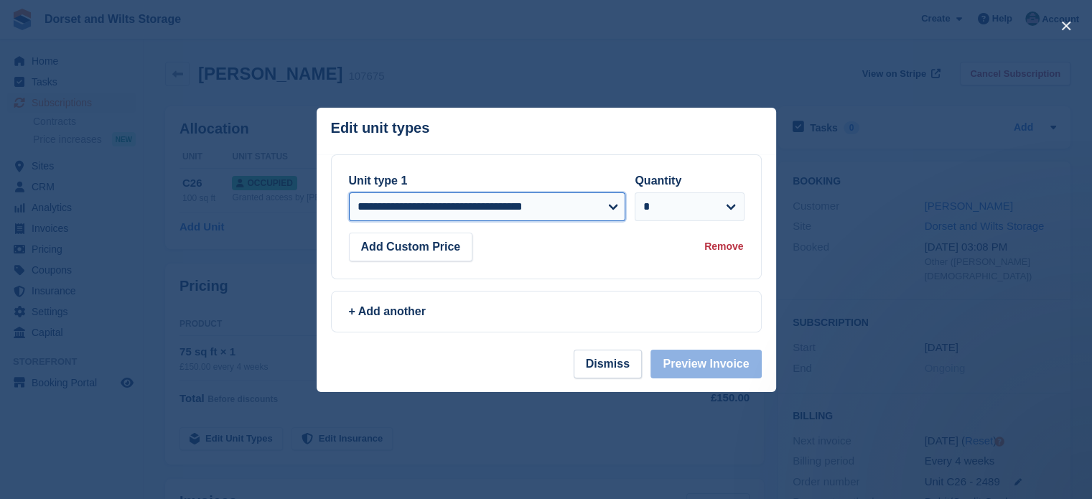
click at [614, 206] on select "**********" at bounding box center [487, 206] width 277 height 29
select select "*****"
click at [349, 192] on select "**********" at bounding box center [487, 206] width 277 height 29
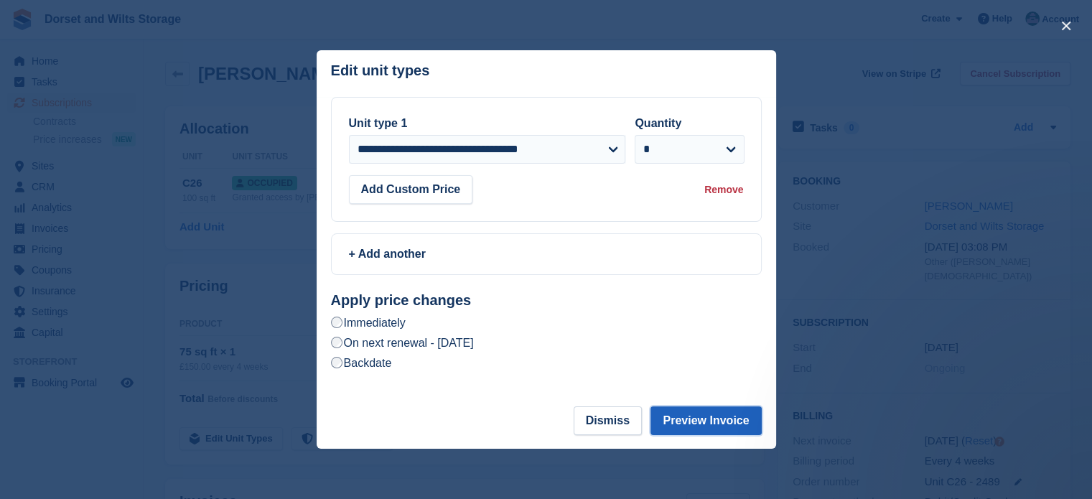
click at [698, 421] on button "Preview Invoice" at bounding box center [705, 420] width 111 height 29
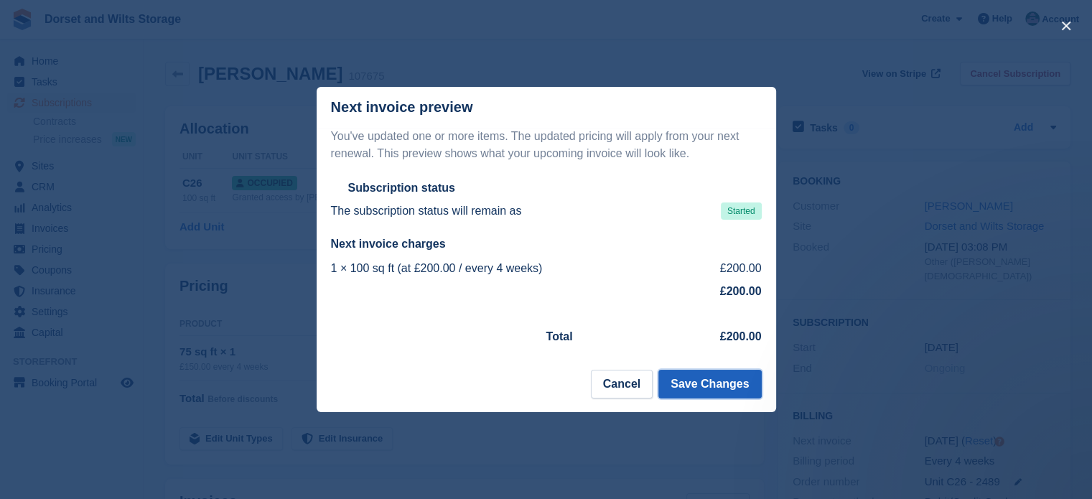
click at [706, 389] on button "Save Changes" at bounding box center [709, 384] width 103 height 29
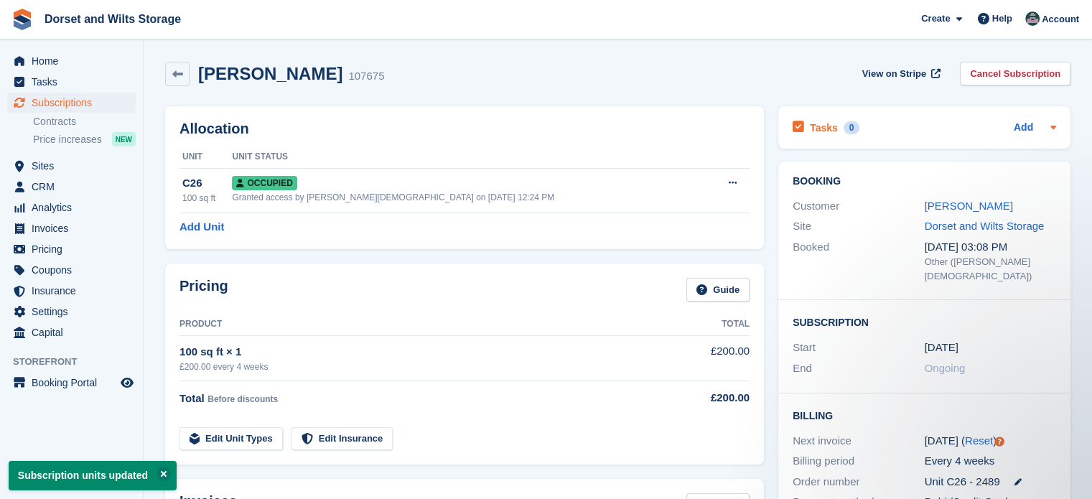
click at [1048, 124] on icon at bounding box center [1052, 126] width 11 height 11
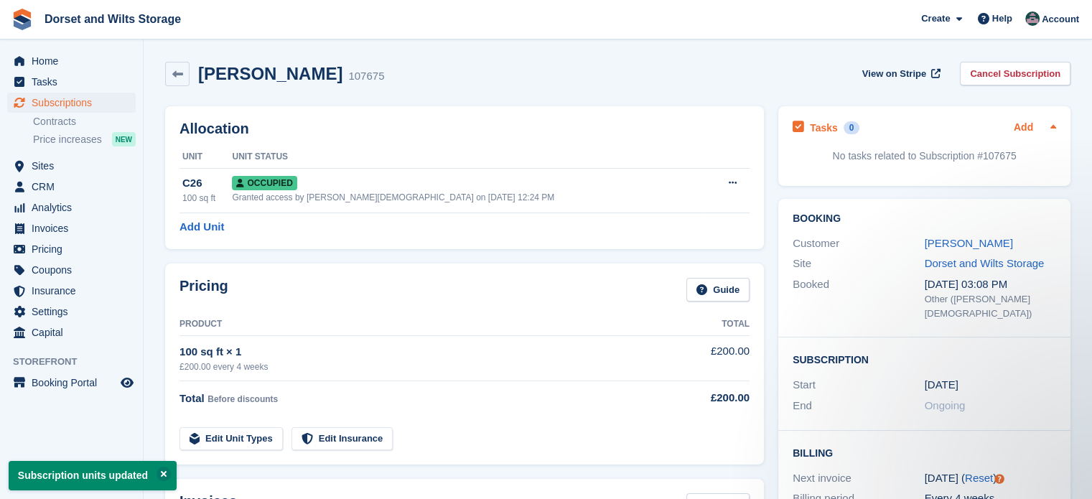
click at [1022, 128] on link "Add" at bounding box center [1023, 128] width 19 height 17
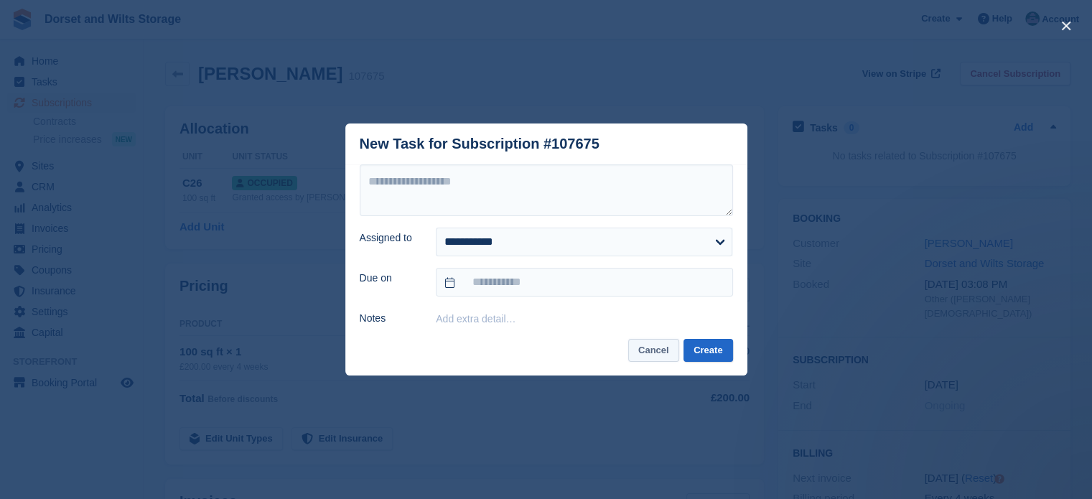
click at [655, 352] on button "Cancel" at bounding box center [653, 351] width 51 height 24
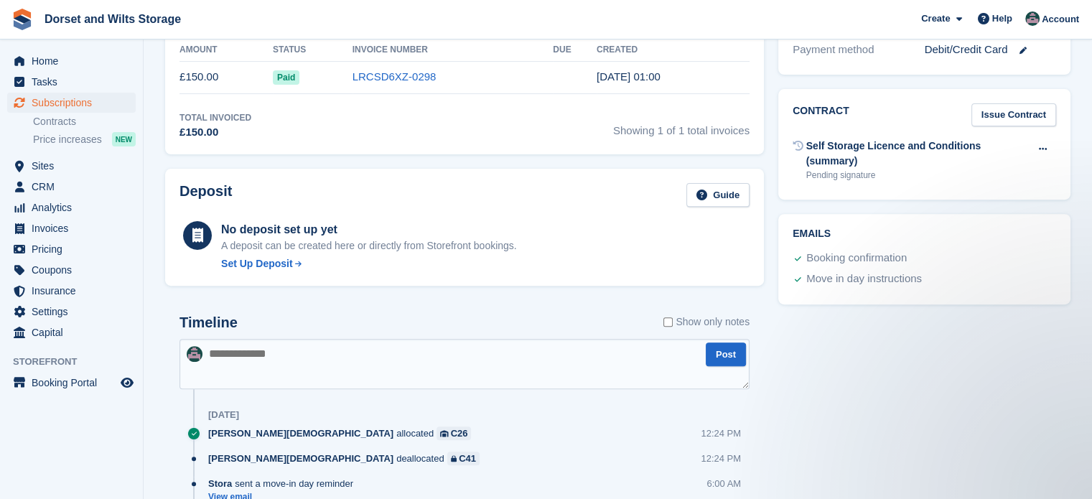
scroll to position [574, 0]
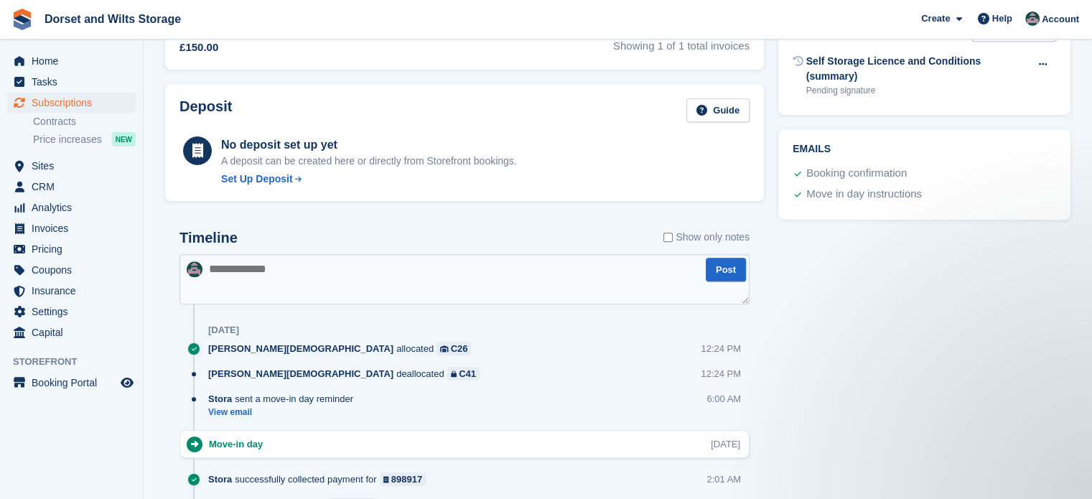
click at [241, 272] on textarea at bounding box center [464, 279] width 570 height 50
type textarea "****"
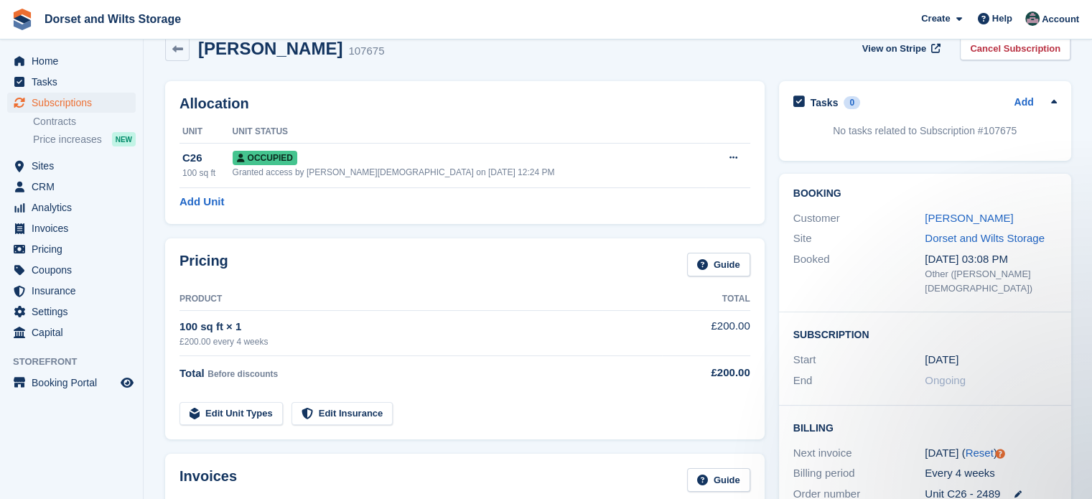
scroll to position [0, 0]
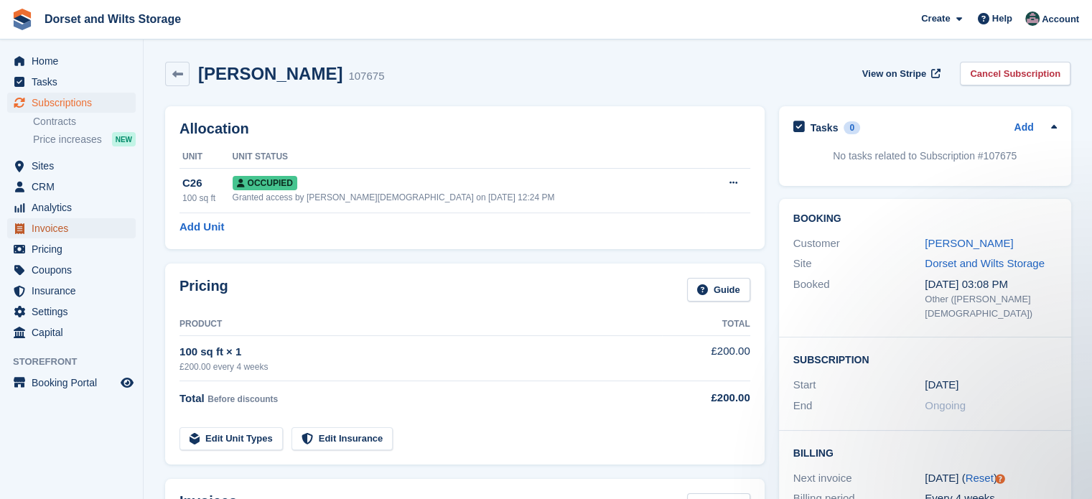
click at [49, 227] on span "Invoices" at bounding box center [75, 228] width 86 height 20
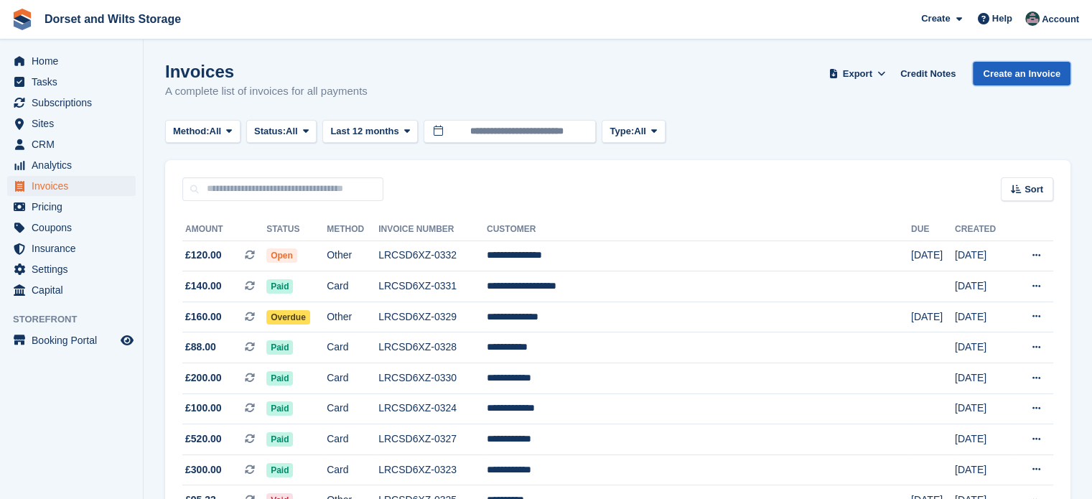
click at [1024, 69] on link "Create an Invoice" at bounding box center [1022, 74] width 98 height 24
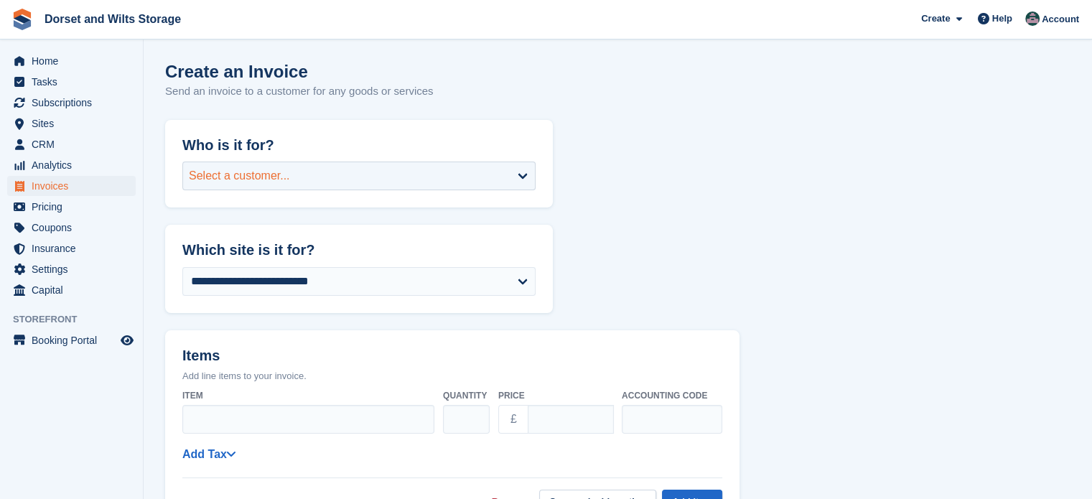
click at [340, 182] on div "Select a customer..." at bounding box center [358, 176] width 353 height 29
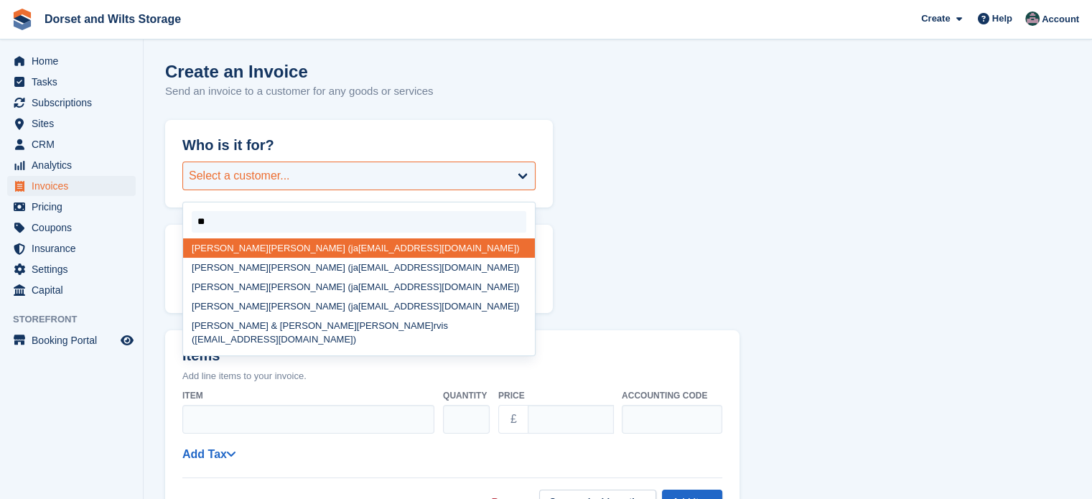
type input "***"
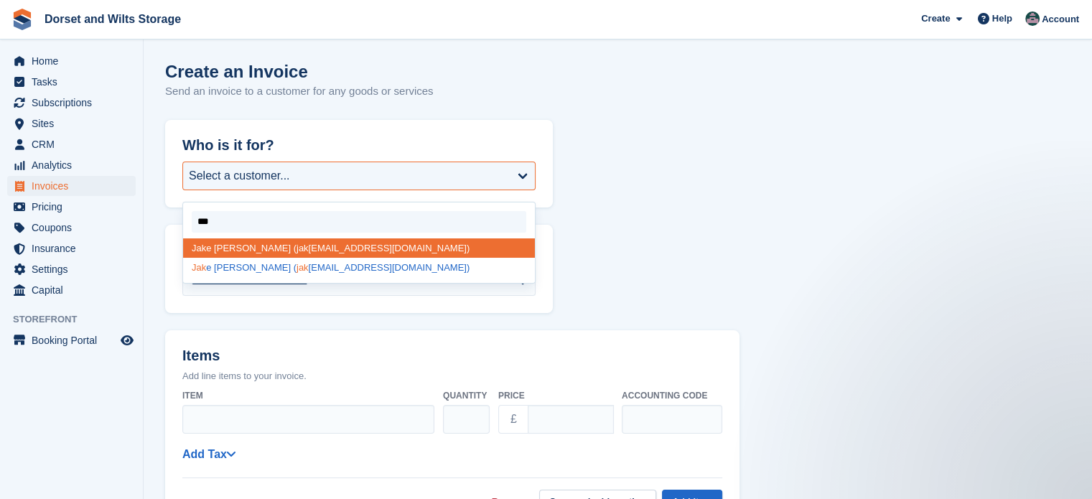
click at [284, 273] on div "Jak e Smith ( jak esmithcarpentry@hotmail.com)" at bounding box center [359, 267] width 352 height 19
select select "******"
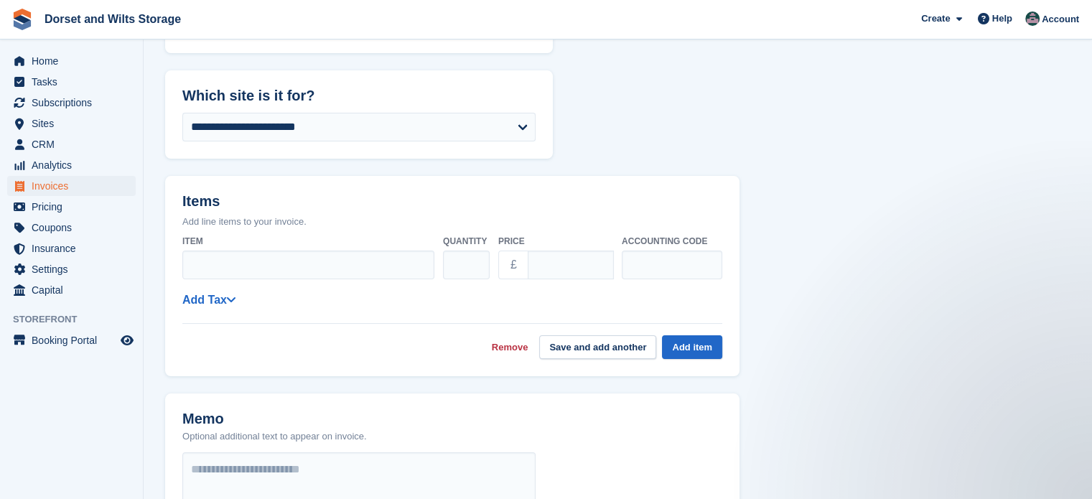
scroll to position [215, 0]
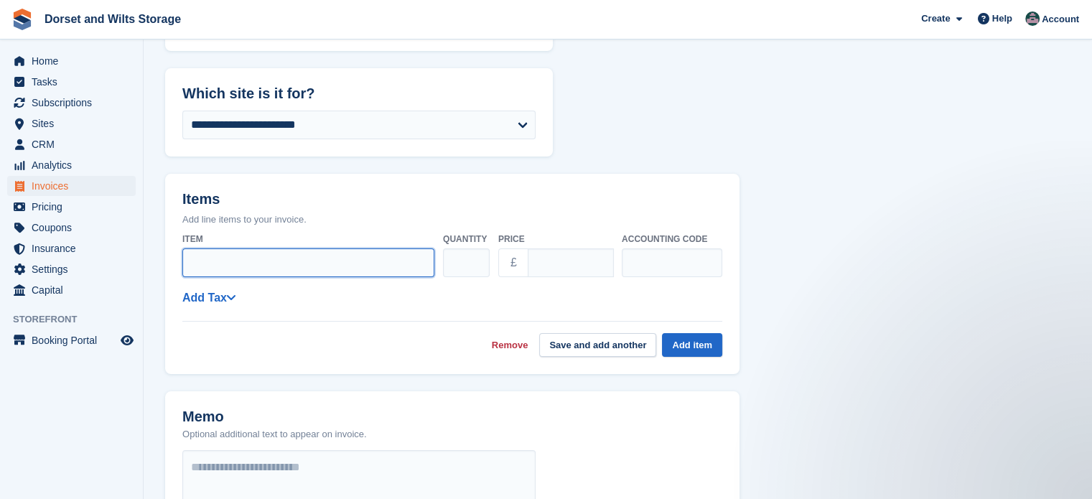
click at [294, 265] on input "Item" at bounding box center [308, 262] width 252 height 29
type input "**********"
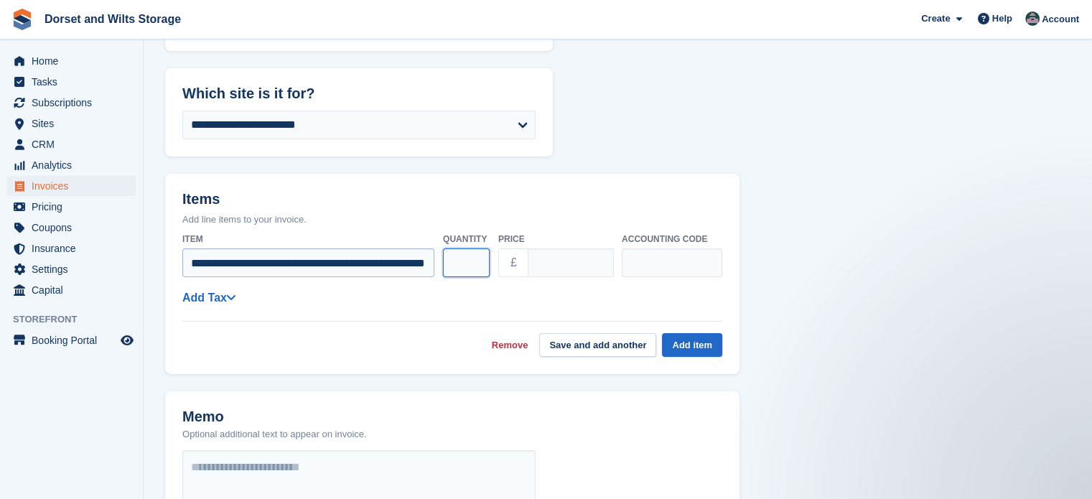
scroll to position [0, 0]
type input "**"
click at [203, 301] on link "Add Tax" at bounding box center [208, 297] width 53 height 12
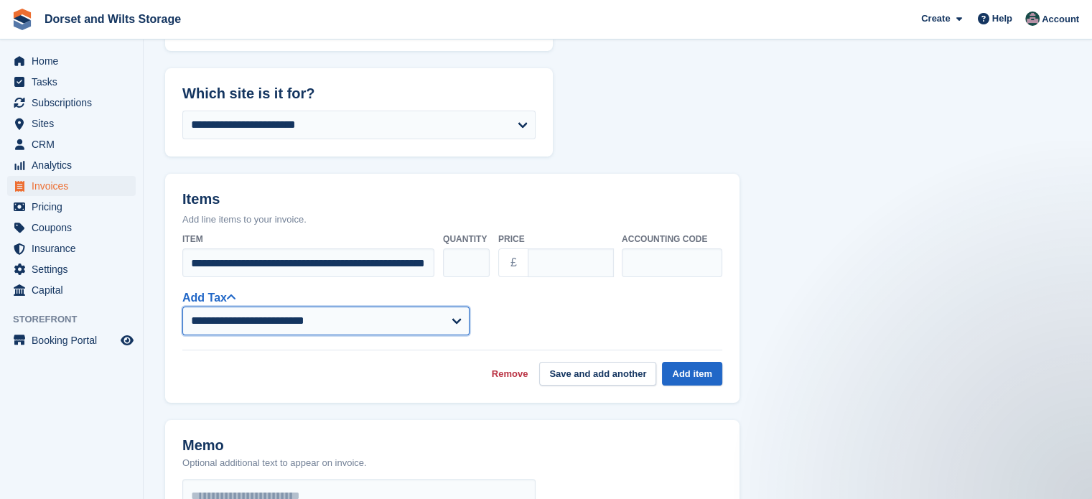
click at [236, 324] on select "**********" at bounding box center [325, 321] width 287 height 29
select select "****"
click at [182, 307] on select "**********" at bounding box center [325, 321] width 287 height 29
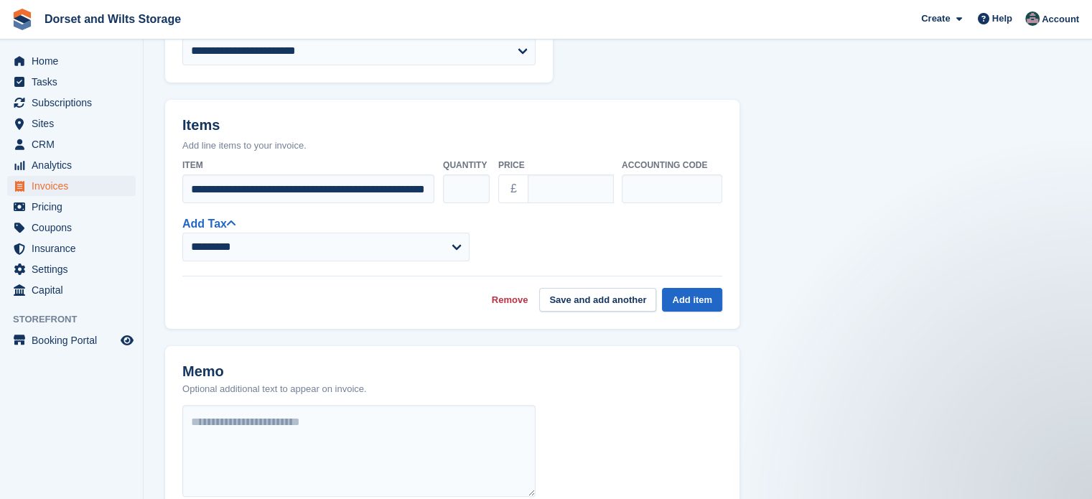
scroll to position [287, 0]
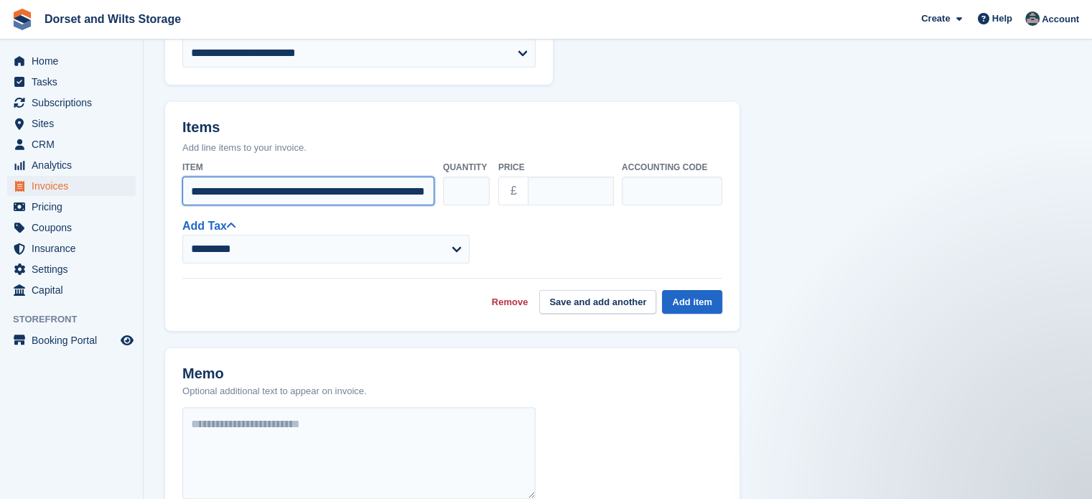
click at [417, 189] on input "**********" at bounding box center [308, 191] width 252 height 29
type input "**********"
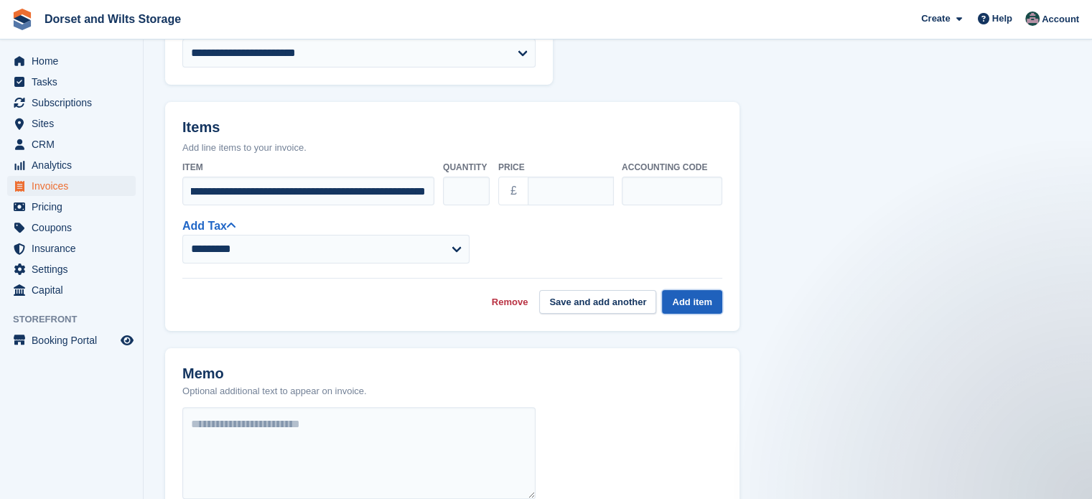
click at [685, 303] on button "Add item" at bounding box center [692, 302] width 60 height 24
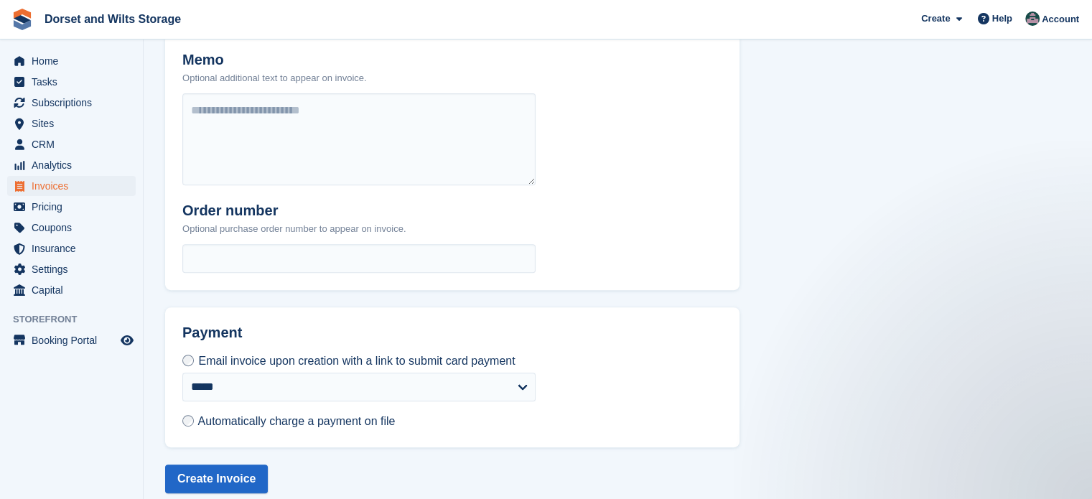
scroll to position [567, 0]
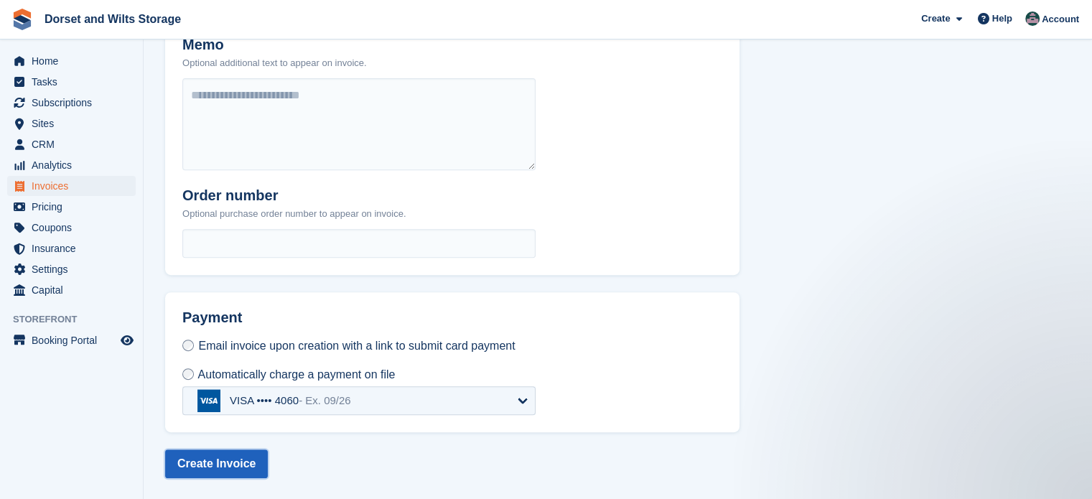
click at [243, 459] on button "Create Invoice" at bounding box center [216, 463] width 103 height 29
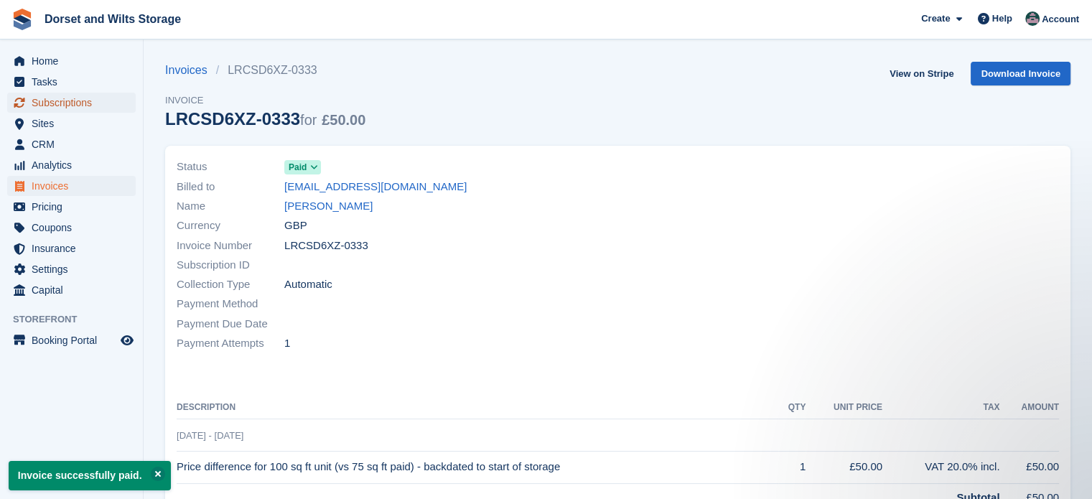
click at [60, 103] on span "Subscriptions" at bounding box center [75, 103] width 86 height 20
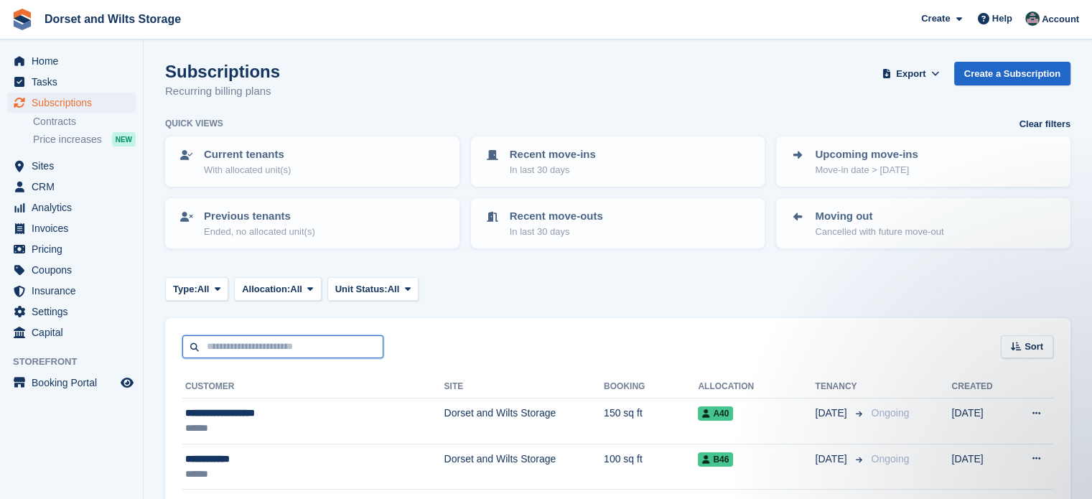
click at [261, 344] on input "text" at bounding box center [282, 347] width 201 height 24
type input "*****"
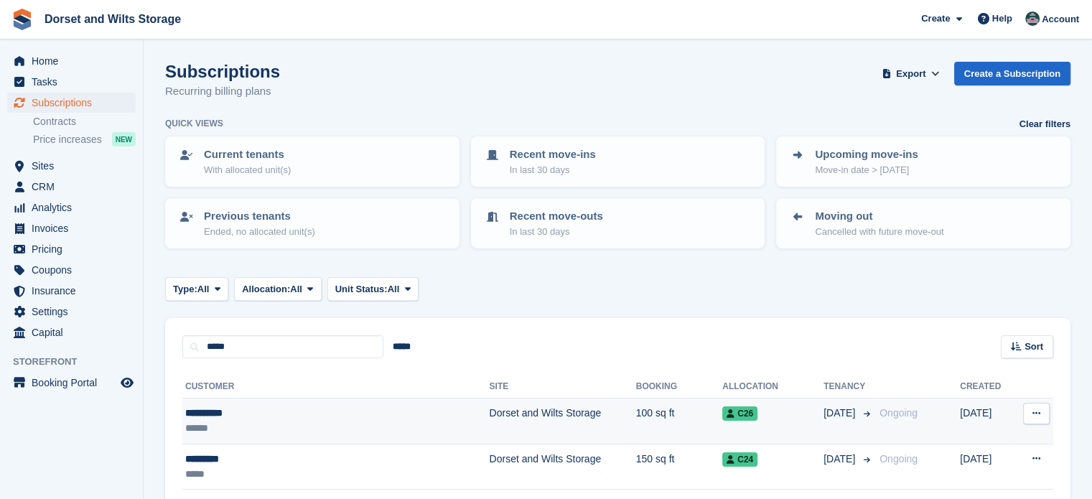
click at [227, 408] on div "**********" at bounding box center [300, 413] width 231 height 15
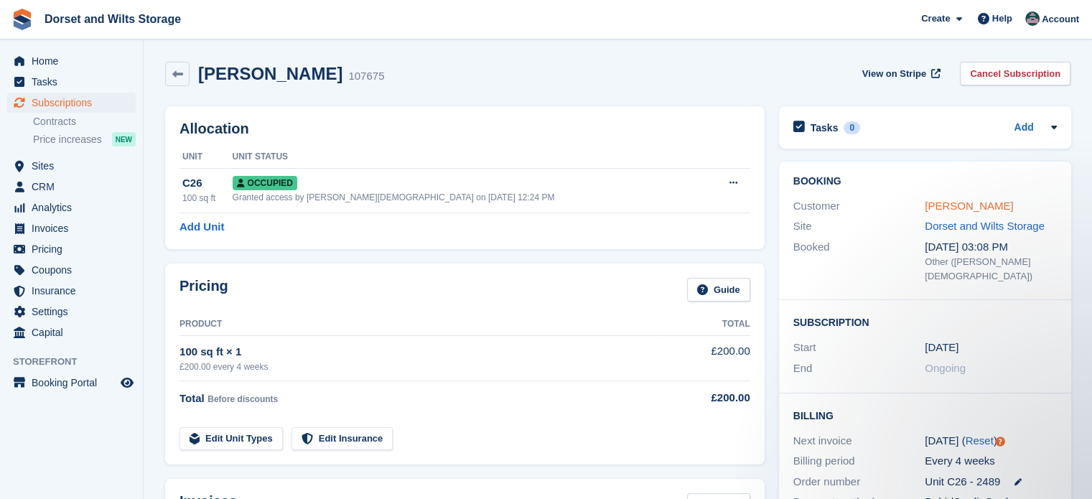
click at [959, 201] on link "[PERSON_NAME]" at bounding box center [969, 206] width 88 height 12
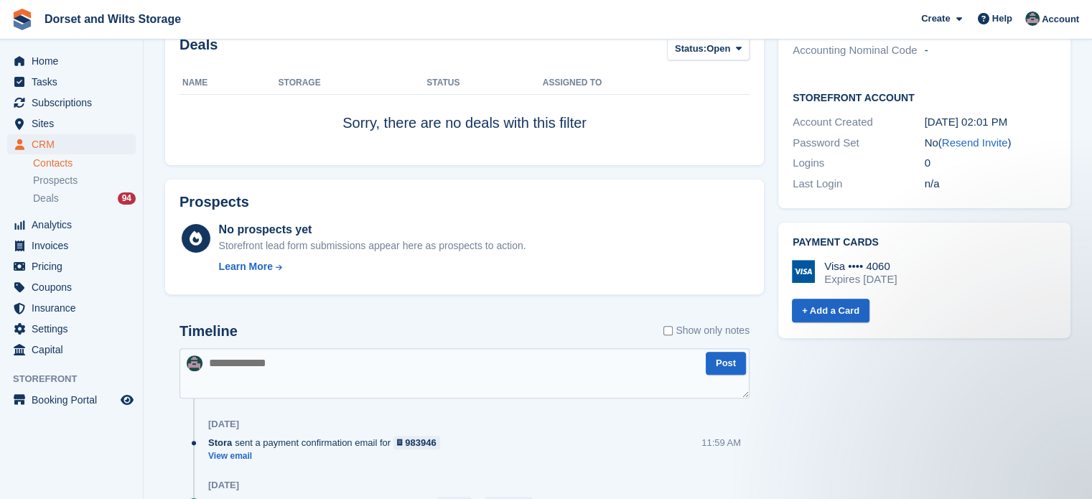
scroll to position [502, 0]
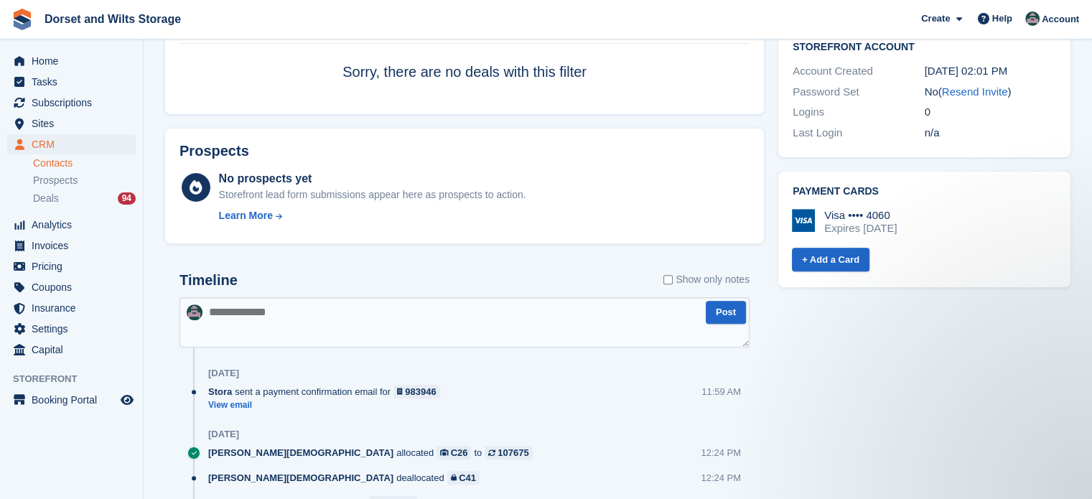
click at [264, 313] on textarea at bounding box center [464, 322] width 570 height 50
type textarea "****"
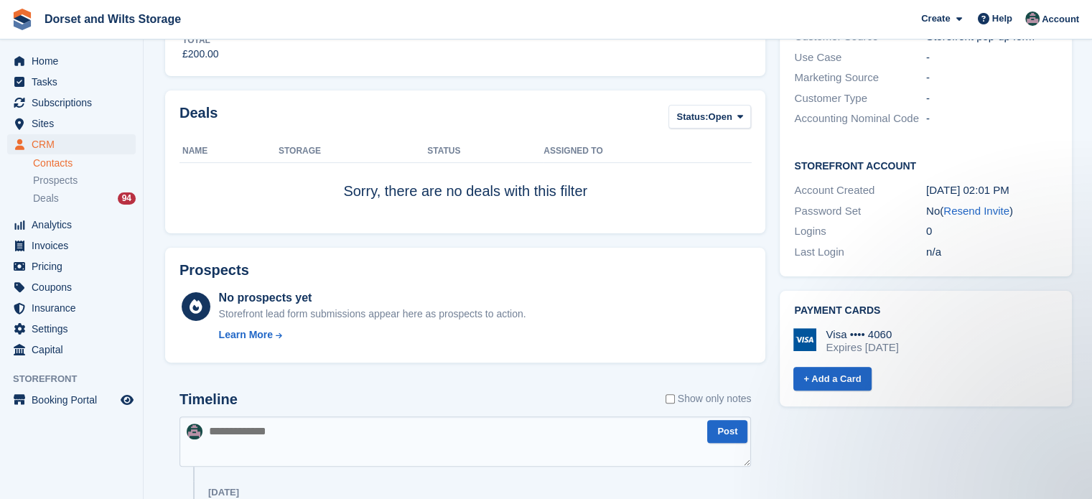
scroll to position [359, 0]
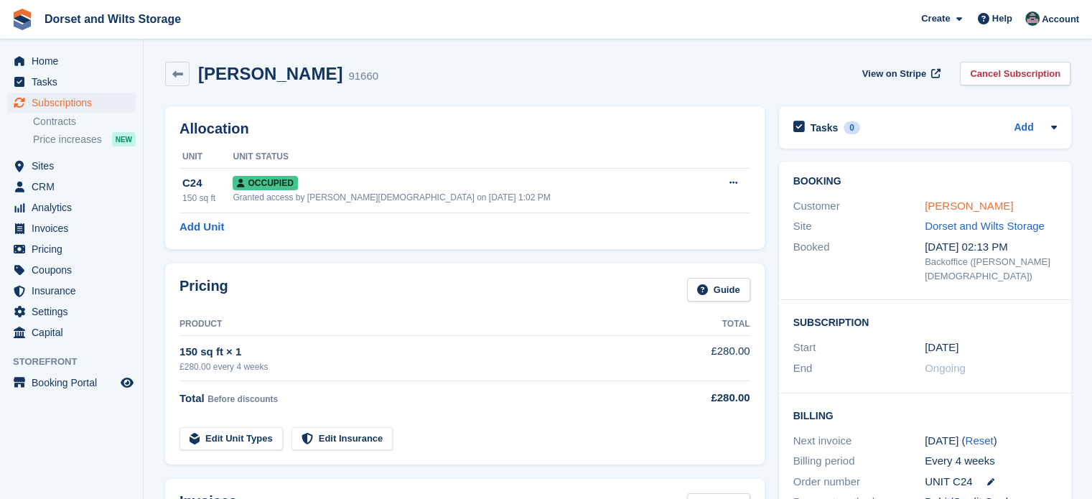
drag, startPoint x: 0, startPoint y: 0, endPoint x: 942, endPoint y: 205, distance: 964.4
click at [942, 205] on link "[PERSON_NAME]" at bounding box center [969, 206] width 88 height 12
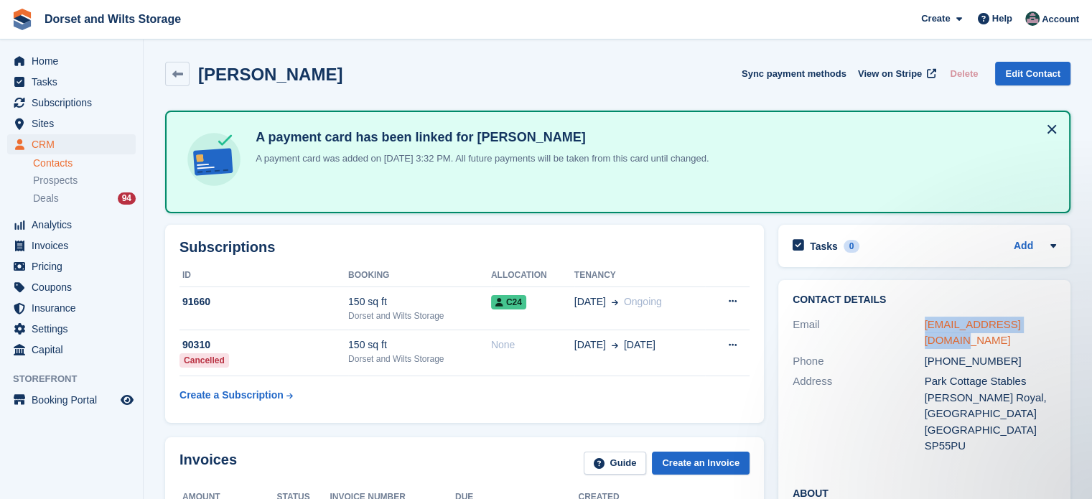
drag, startPoint x: 1052, startPoint y: 322, endPoint x: 925, endPoint y: 325, distance: 127.1
click at [925, 325] on div "smith_2681@hotmail.com" at bounding box center [991, 333] width 132 height 32
click at [1001, 353] on div "+447703774535" at bounding box center [991, 361] width 132 height 17
drag, startPoint x: 1001, startPoint y: 342, endPoint x: 945, endPoint y: 352, distance: 57.7
click at [945, 352] on div "Phone +447703774535" at bounding box center [923, 361] width 263 height 21
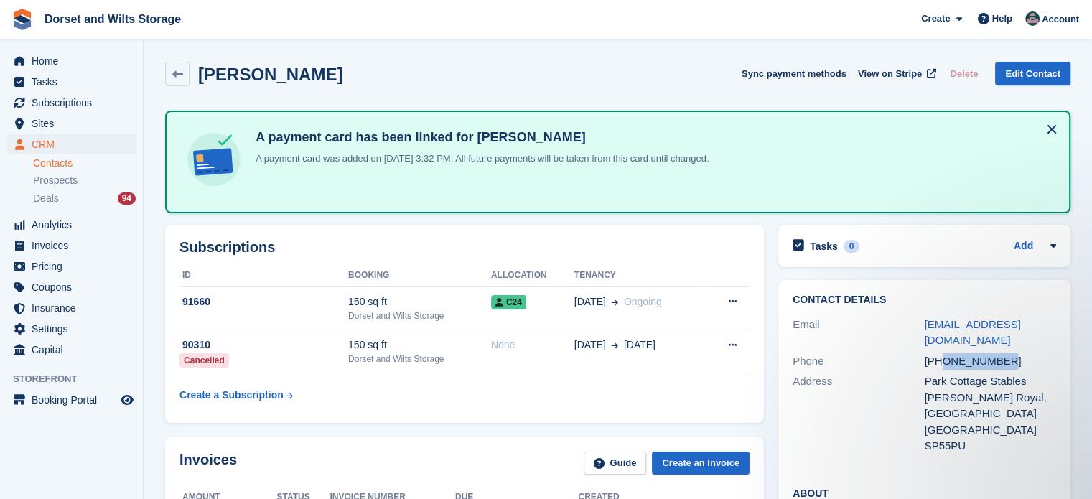
copy div "7703774535"
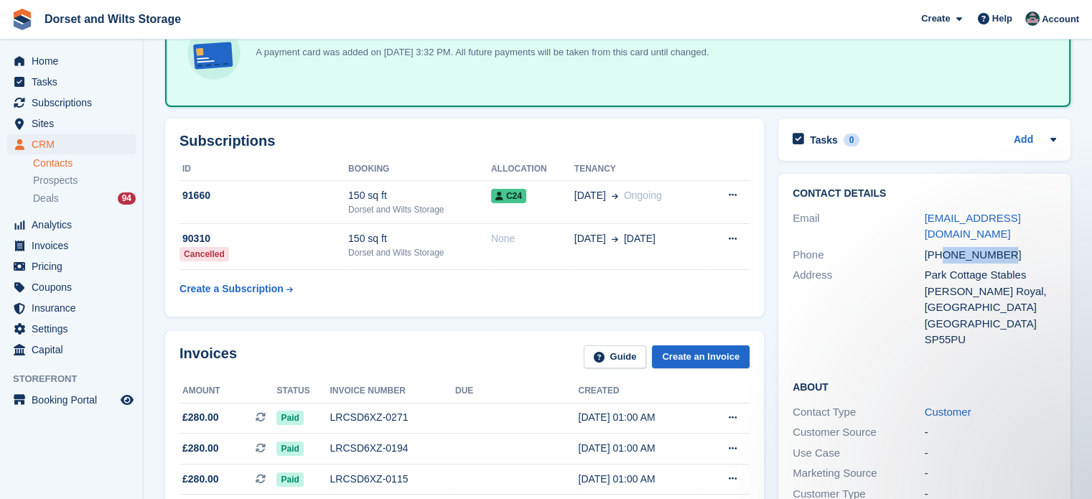
scroll to position [92, 0]
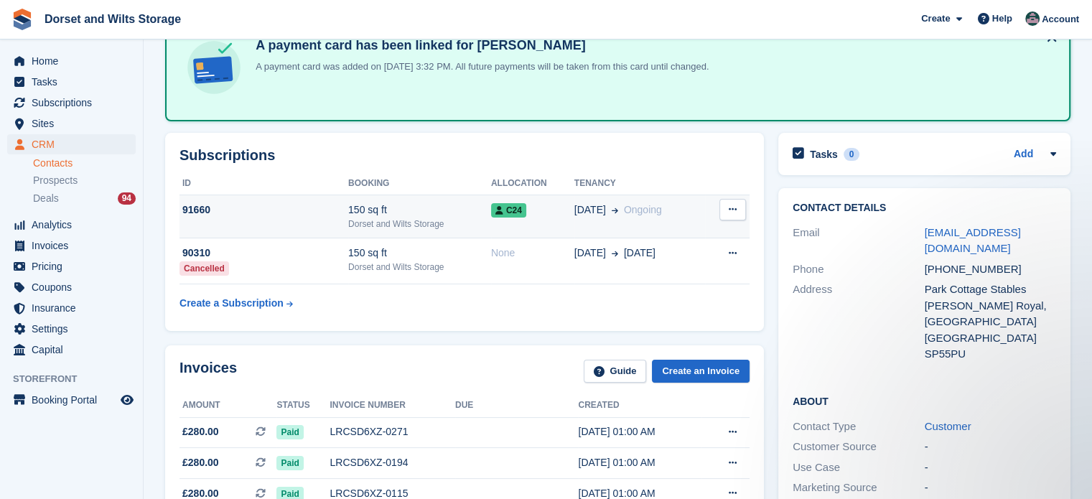
click at [367, 217] on div "Dorset and Wilts Storage" at bounding box center [419, 223] width 143 height 13
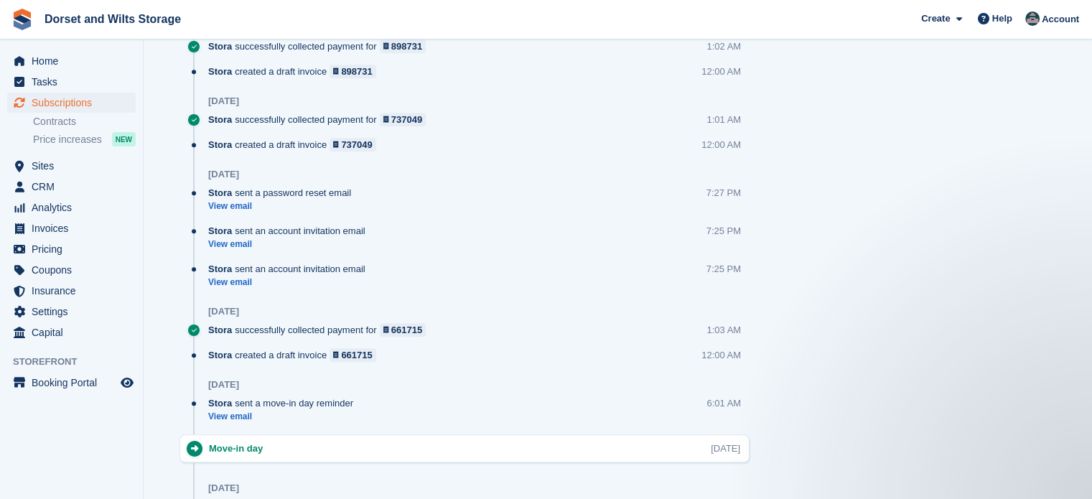
scroll to position [888, 0]
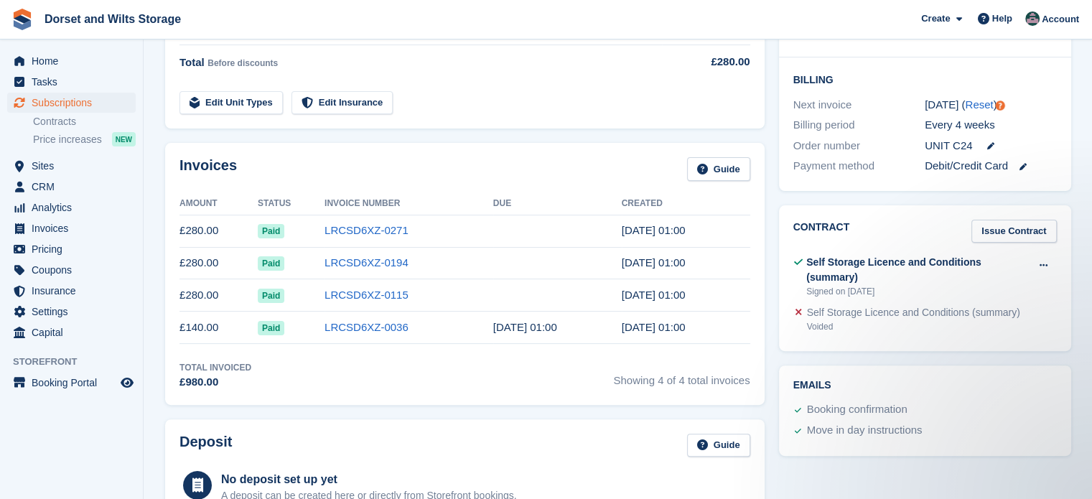
scroll to position [215, 0]
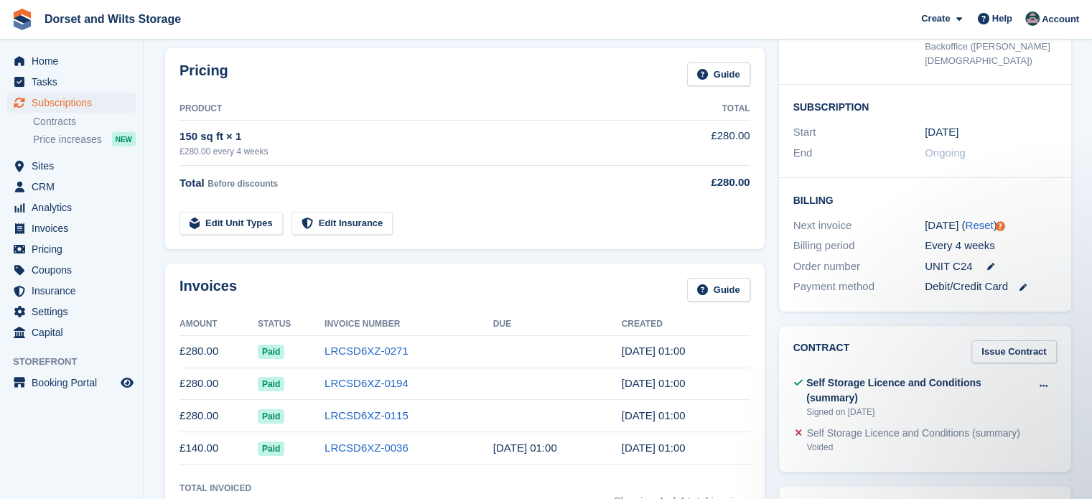
click at [986, 258] on div "UNIT C24" at bounding box center [991, 266] width 132 height 17
click at [986, 263] on icon at bounding box center [989, 266] width 7 height 7
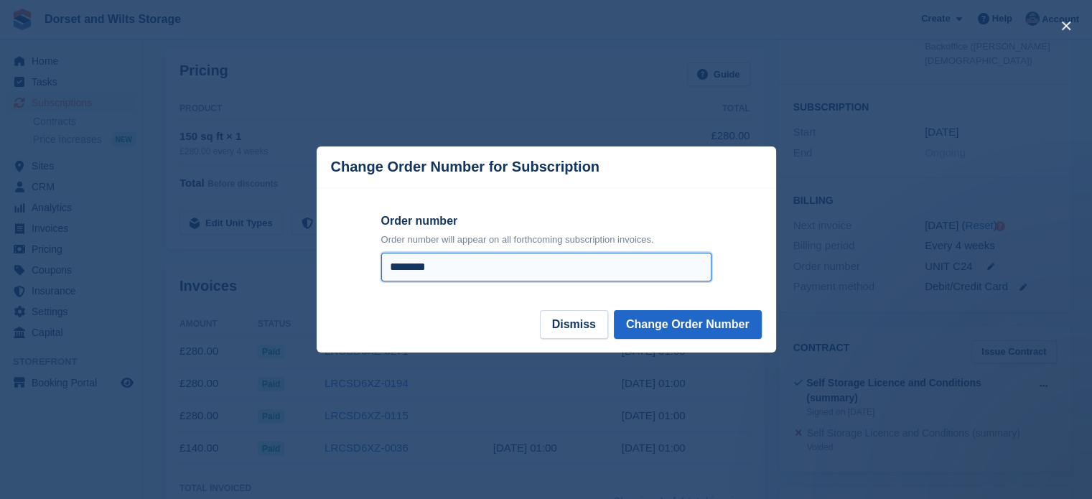
click at [462, 271] on input "********" at bounding box center [546, 267] width 330 height 29
type input "**********"
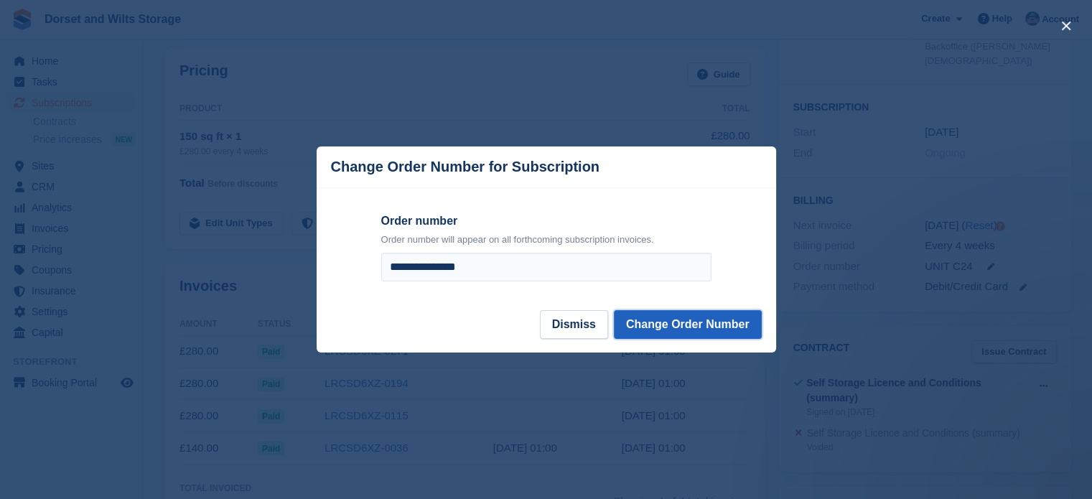
click at [681, 329] on button "Change Order Number" at bounding box center [688, 324] width 148 height 29
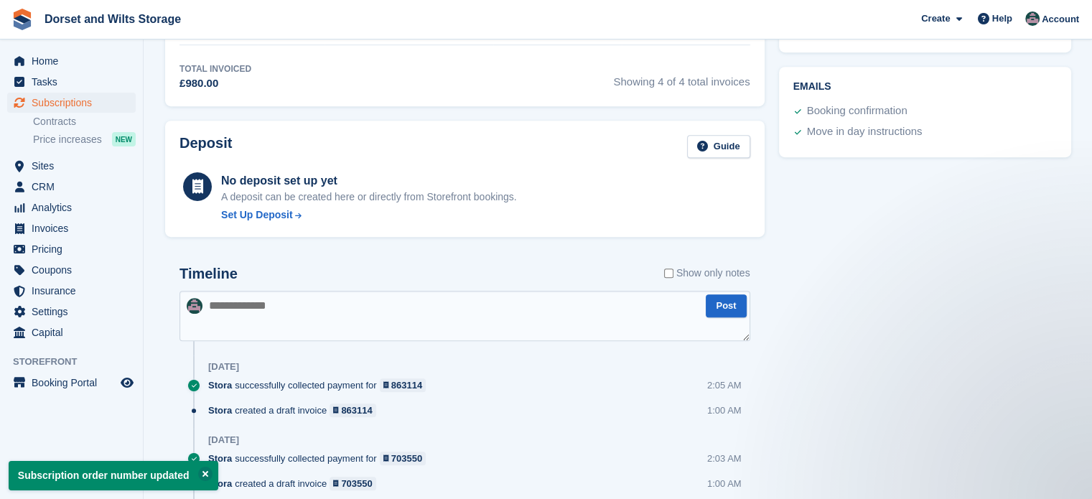
scroll to position [646, 0]
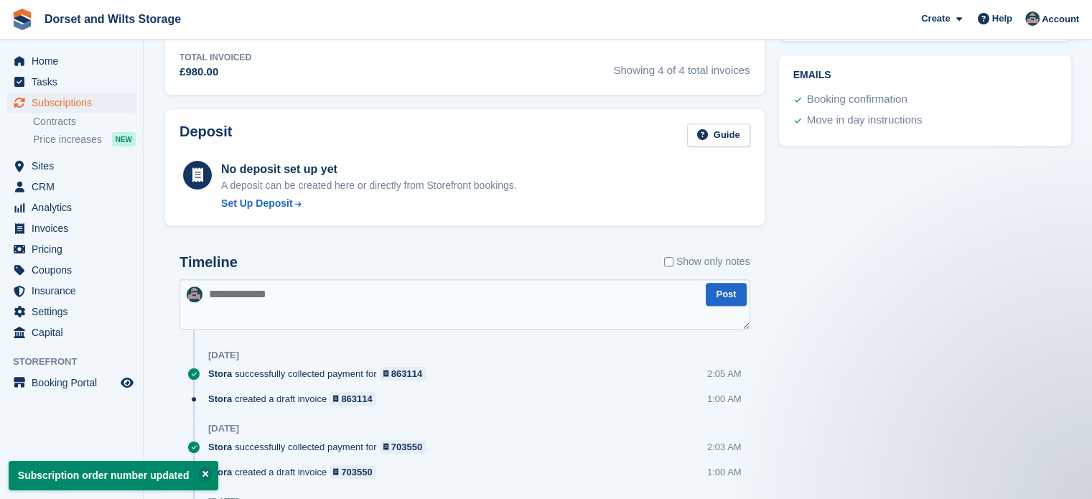
click at [300, 288] on textarea at bounding box center [464, 304] width 571 height 50
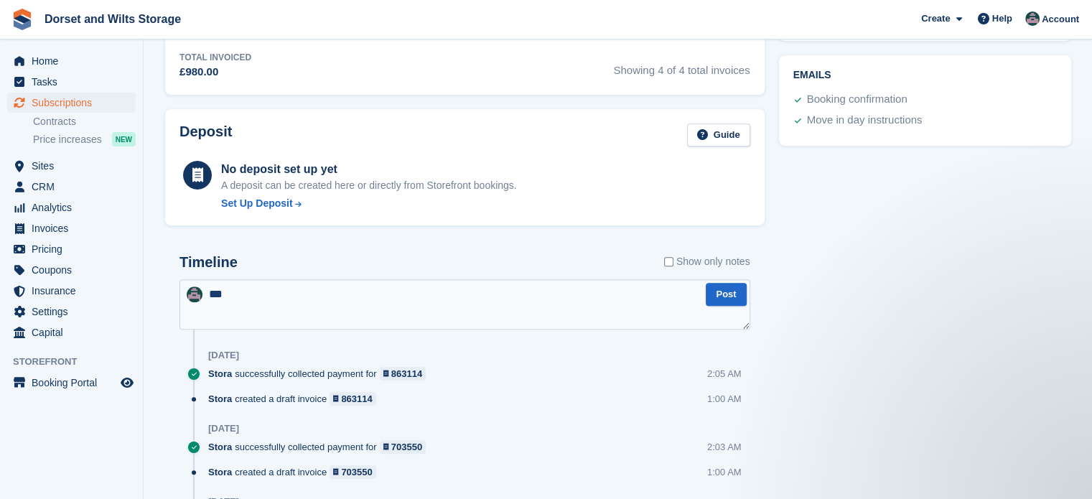
type textarea "****"
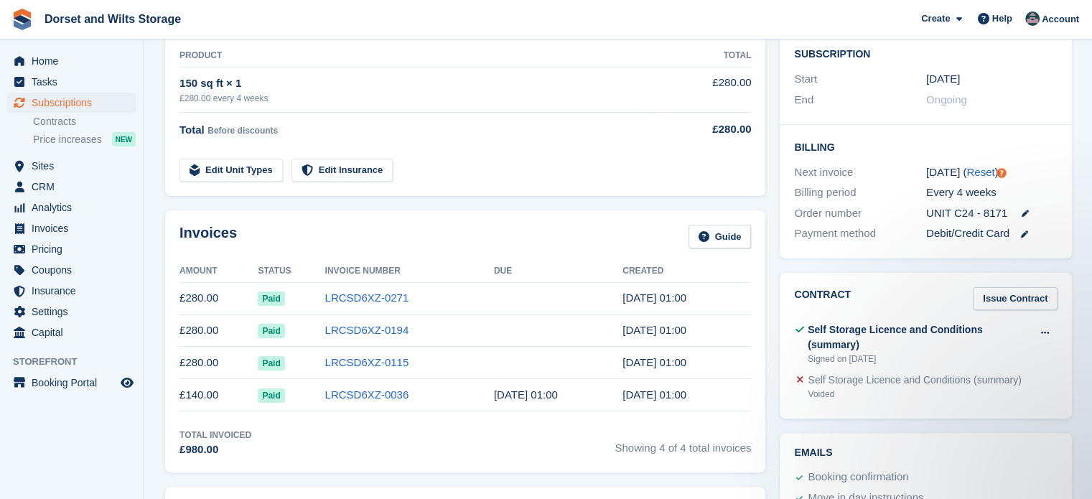
scroll to position [0, 0]
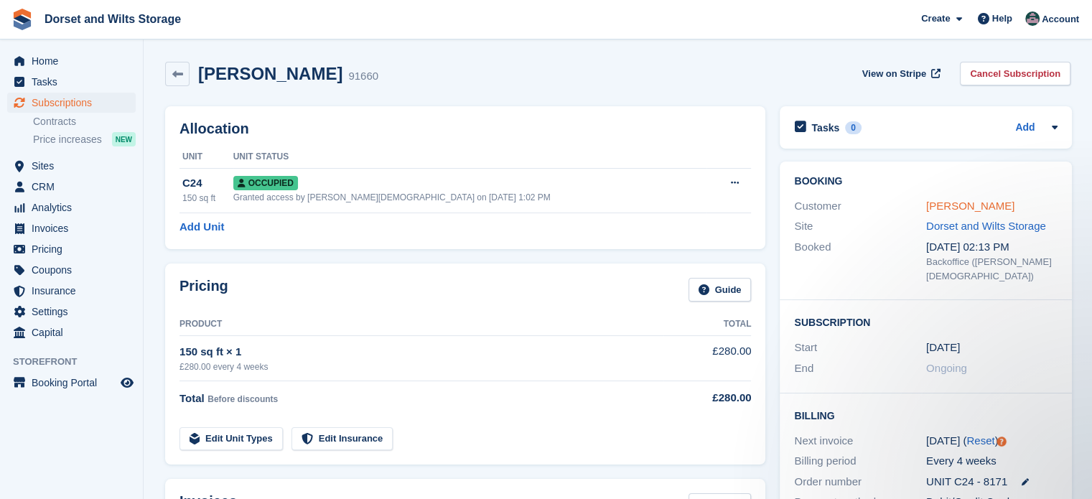
click at [957, 205] on link "Angie Cox" at bounding box center [970, 206] width 88 height 12
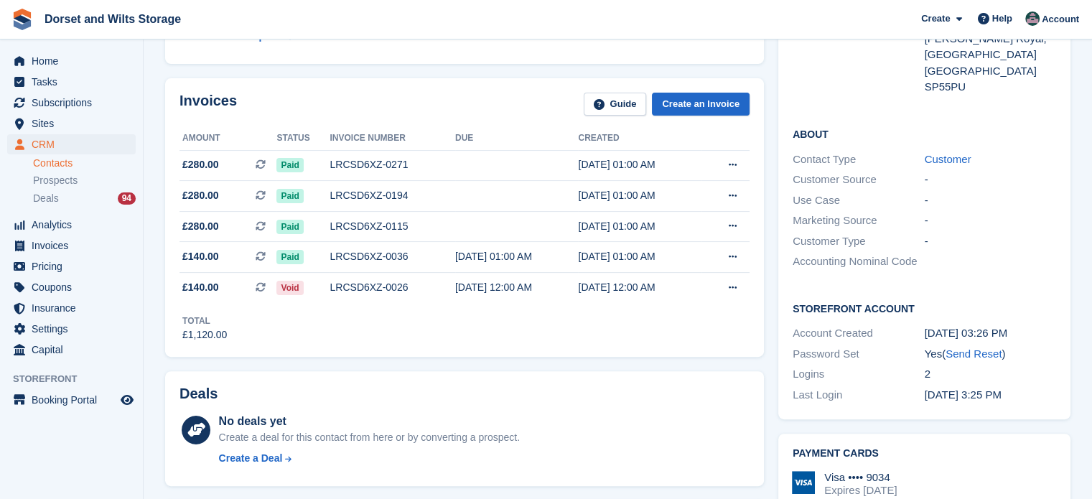
scroll to position [790, 0]
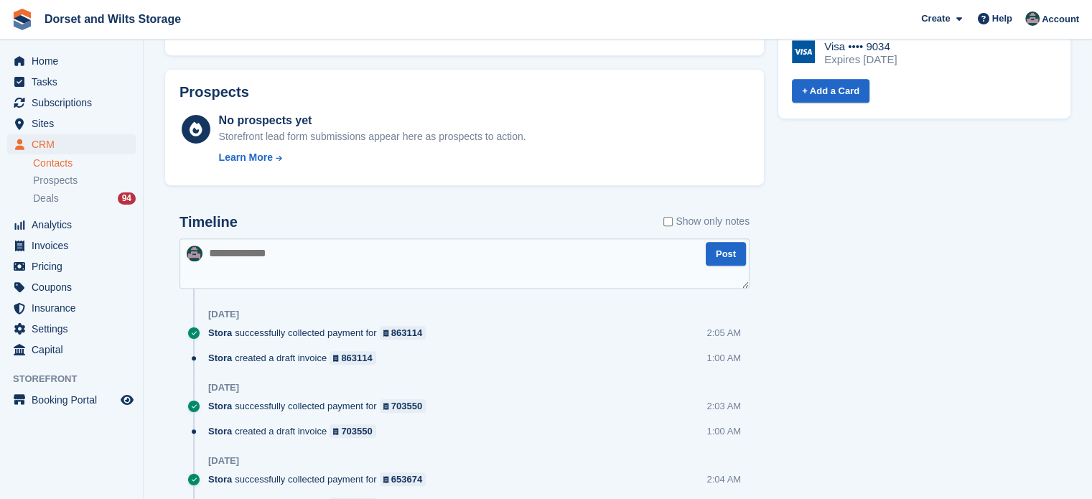
click at [286, 250] on textarea at bounding box center [464, 263] width 570 height 50
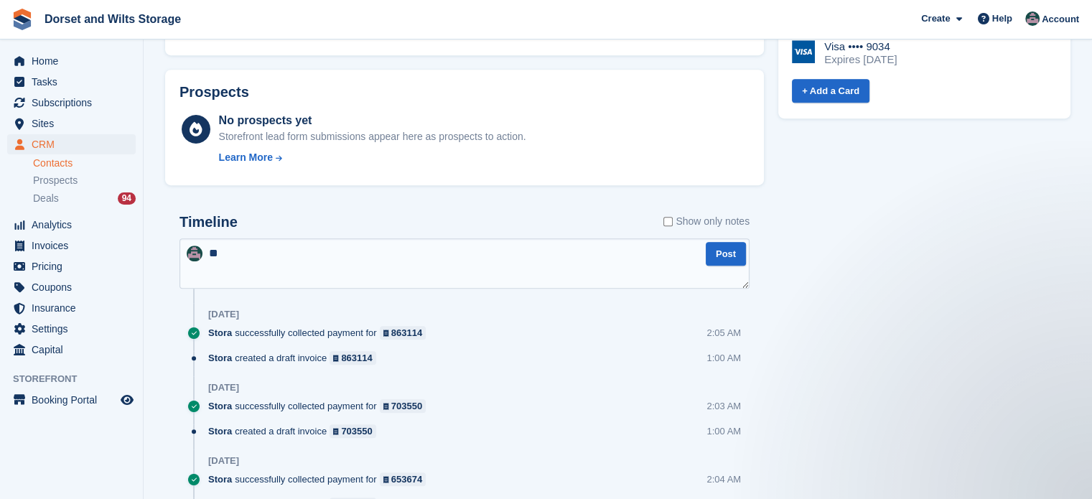
scroll to position [0, 0]
type textarea "****"
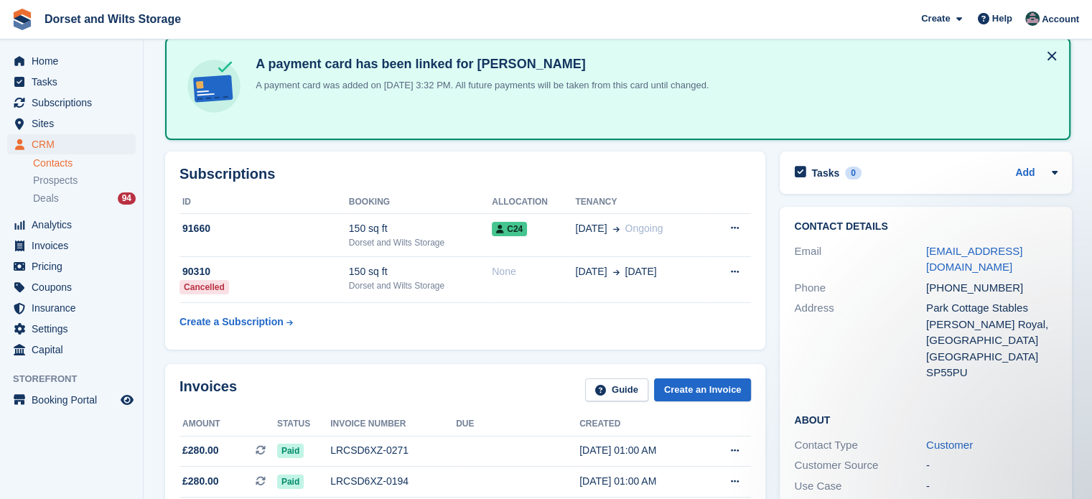
scroll to position [72, 0]
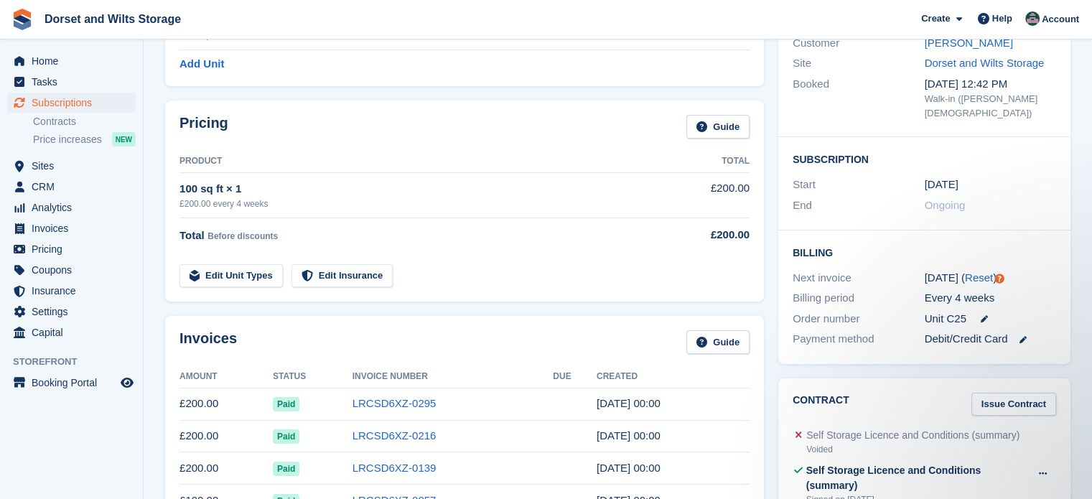
scroll to position [98, 0]
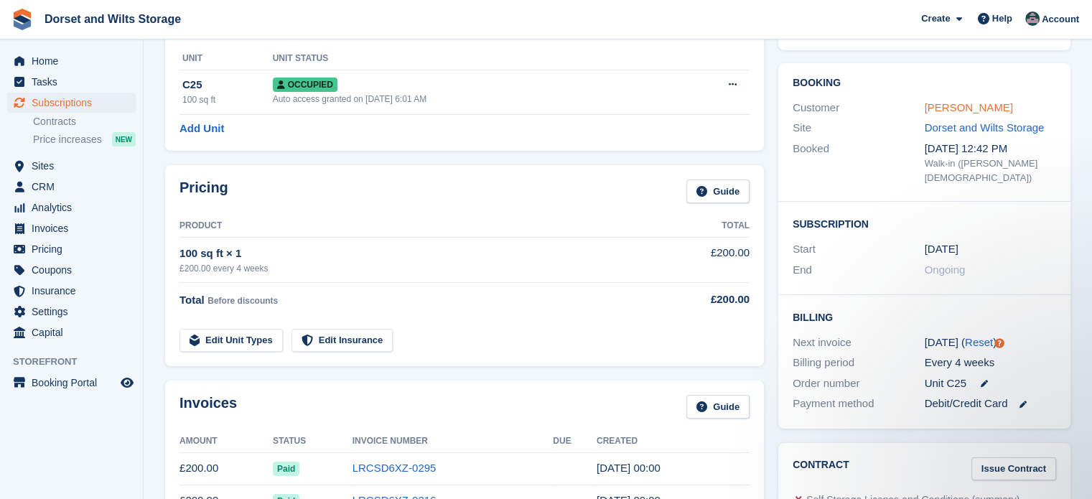
click at [969, 103] on link "[PERSON_NAME]" at bounding box center [969, 107] width 88 height 12
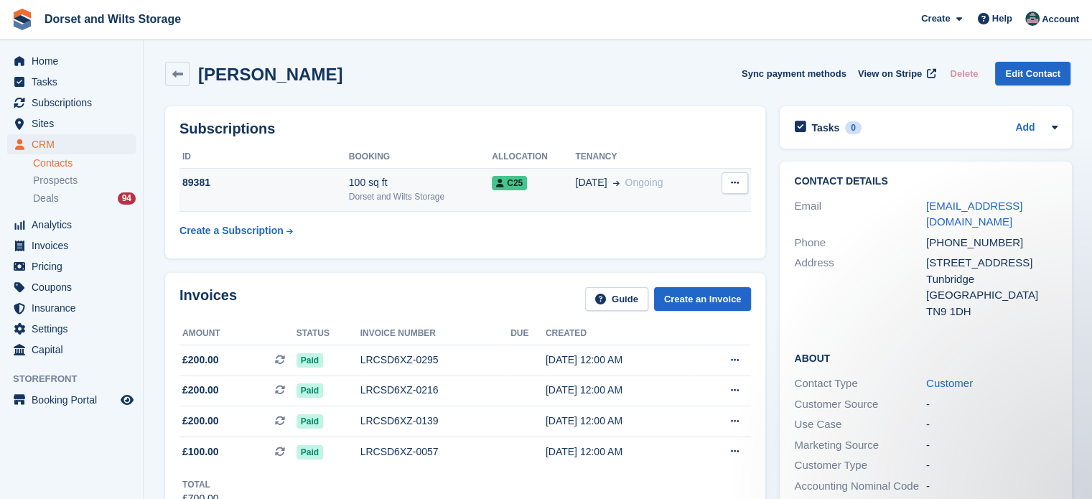
click at [365, 192] on div "Dorset and Wilts Storage" at bounding box center [420, 196] width 143 height 13
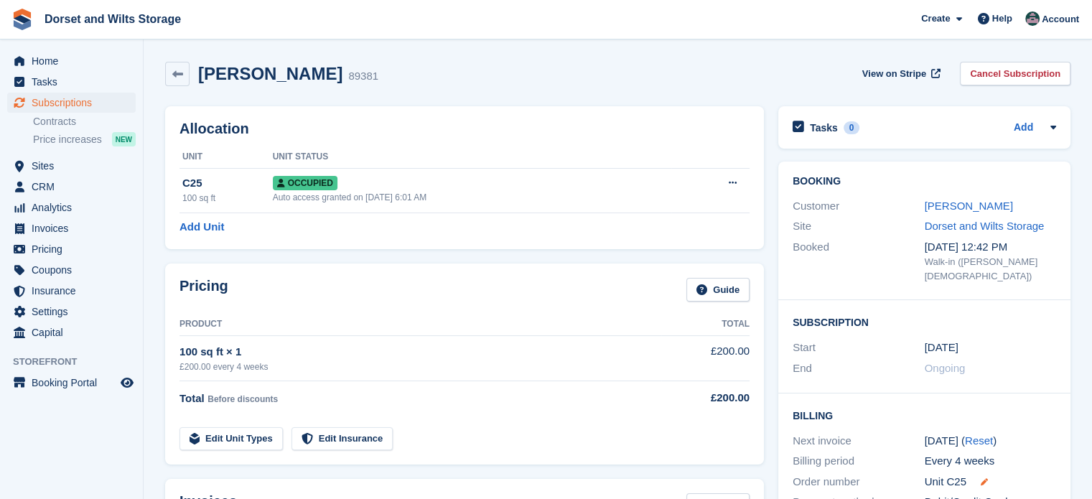
click at [983, 478] on icon at bounding box center [984, 481] width 7 height 7
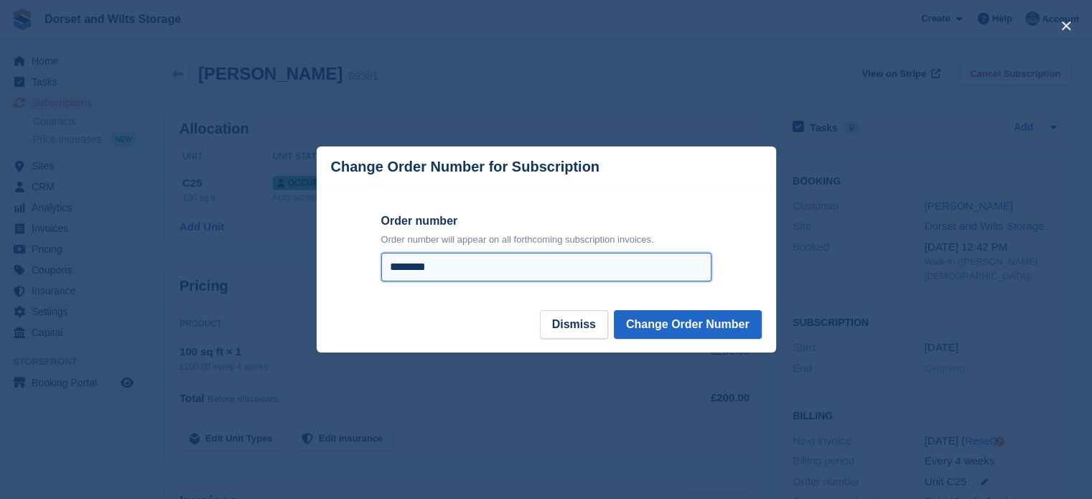
click at [465, 269] on input "********" at bounding box center [546, 267] width 330 height 29
type input "**********"
click at [614, 310] on button "Change Order Number" at bounding box center [688, 324] width 148 height 29
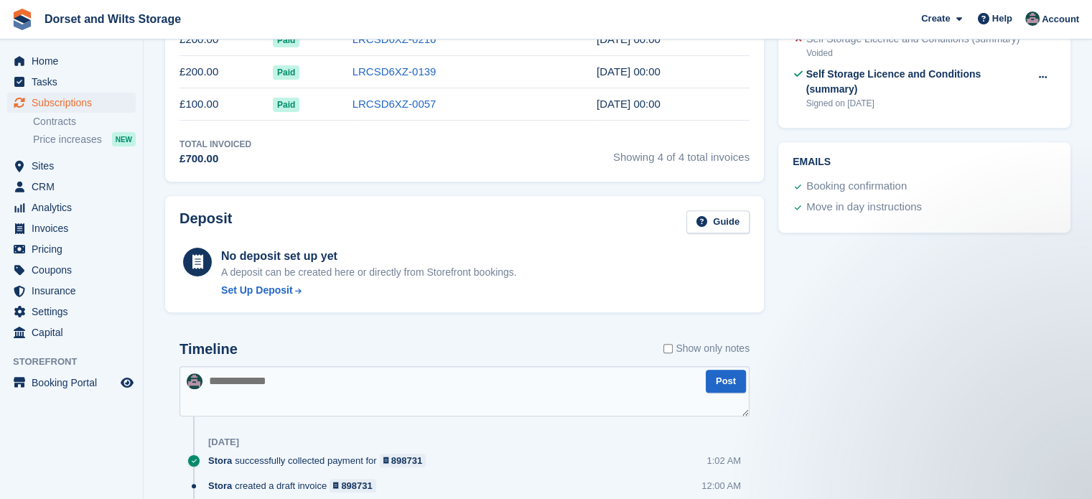
scroll to position [790, 0]
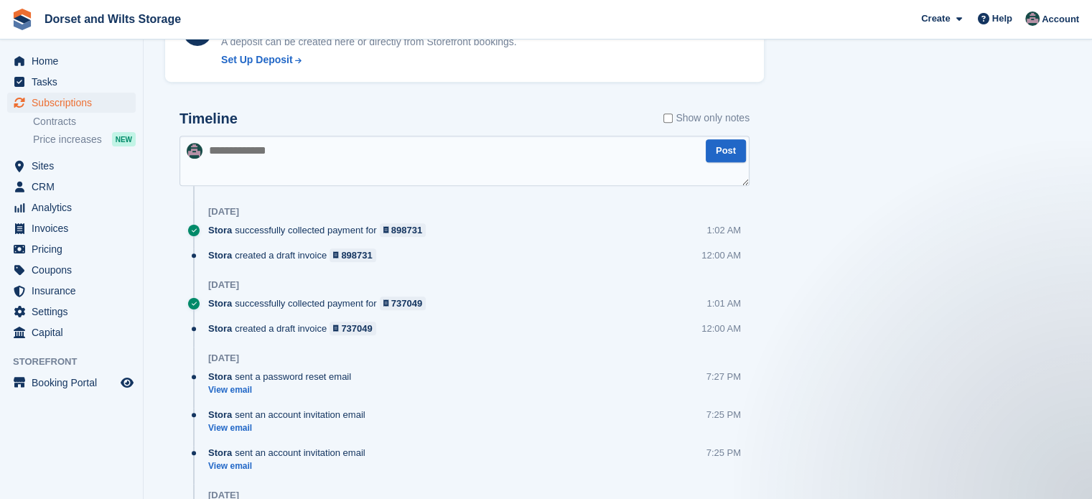
click at [255, 144] on textarea at bounding box center [464, 161] width 570 height 50
type textarea "****"
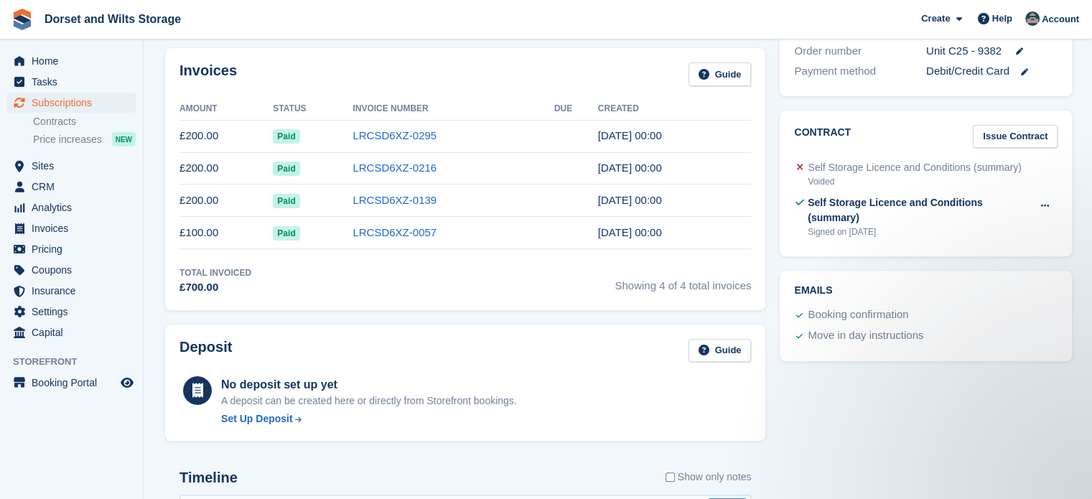
scroll to position [72, 0]
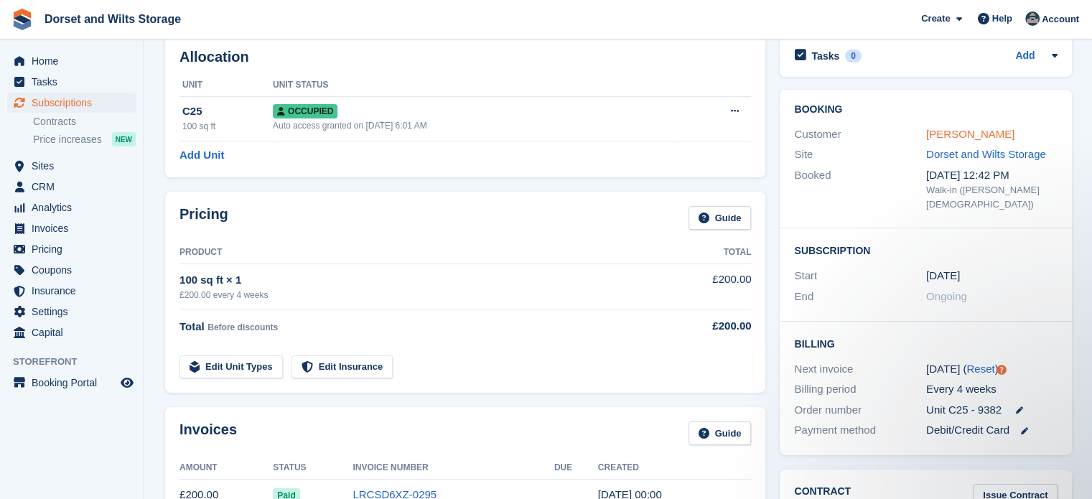
click at [945, 132] on link "Deirdre Thomas" at bounding box center [970, 134] width 88 height 12
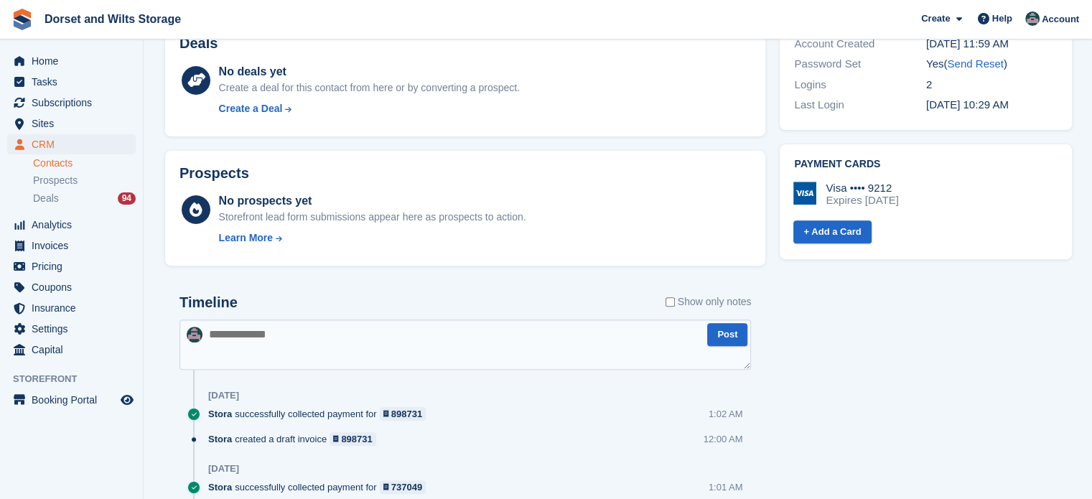
scroll to position [502, 0]
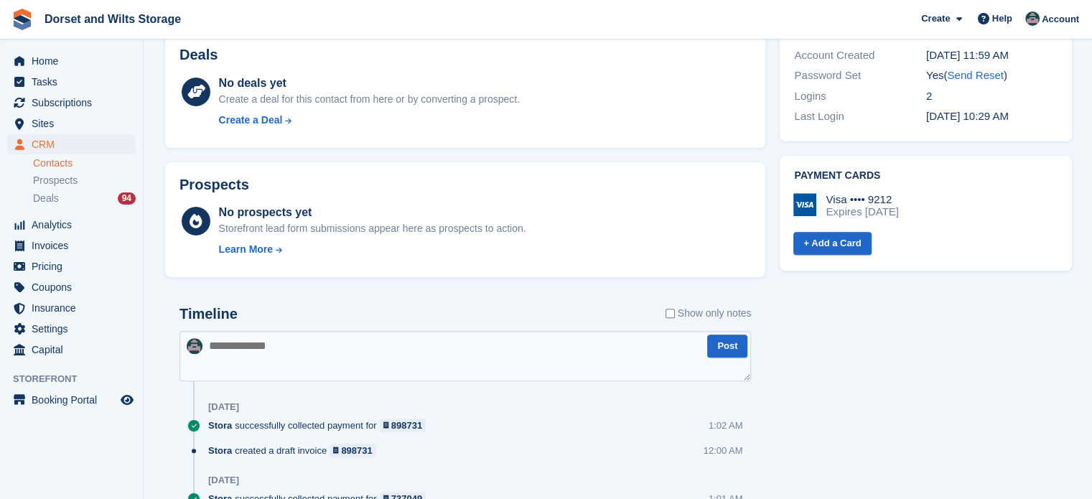
click at [239, 347] on textarea at bounding box center [464, 356] width 571 height 50
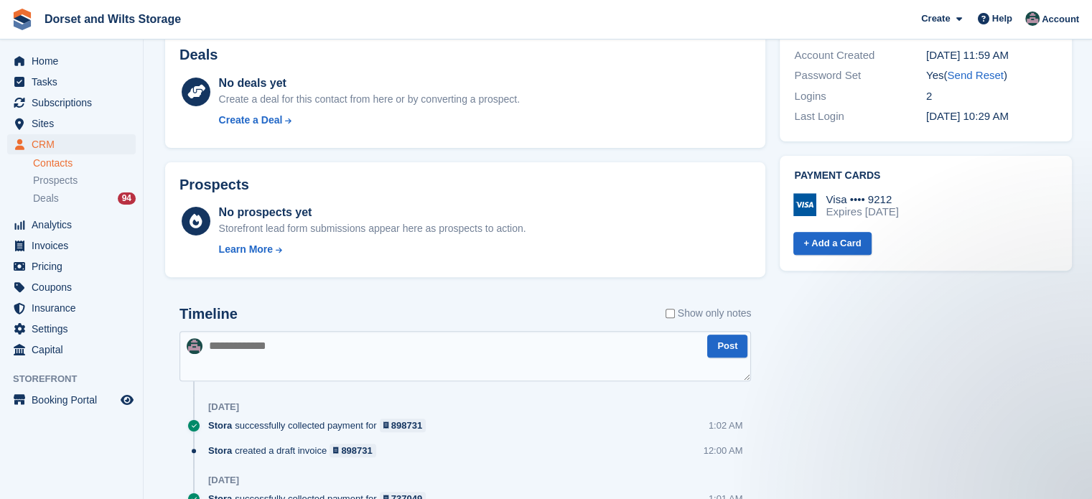
scroll to position [0, 0]
type textarea "****"
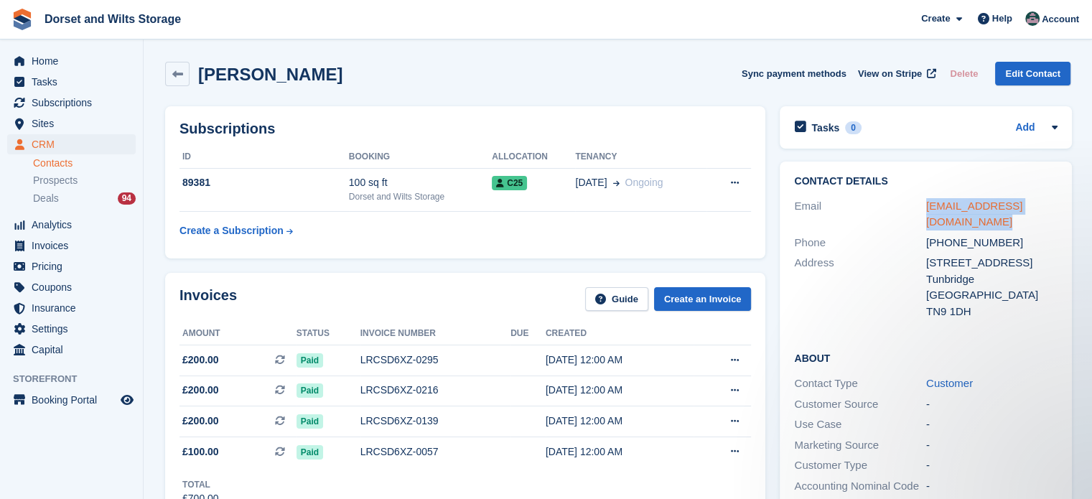
drag, startPoint x: 956, startPoint y: 222, endPoint x: 925, endPoint y: 207, distance: 35.0
click at [926, 207] on div "deirdrethomas426@hotmail.com" at bounding box center [992, 214] width 132 height 32
click at [1014, 242] on div "+447436589099" at bounding box center [992, 243] width 132 height 17
drag, startPoint x: 1005, startPoint y: 243, endPoint x: 940, endPoint y: 245, distance: 64.6
click at [940, 245] on div "+447436589099" at bounding box center [992, 243] width 132 height 17
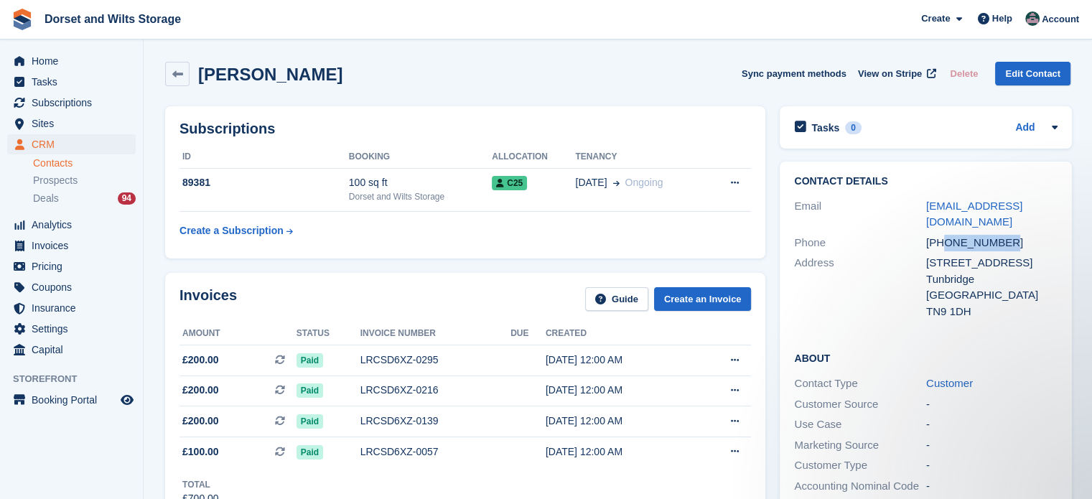
copy div "7436589099"
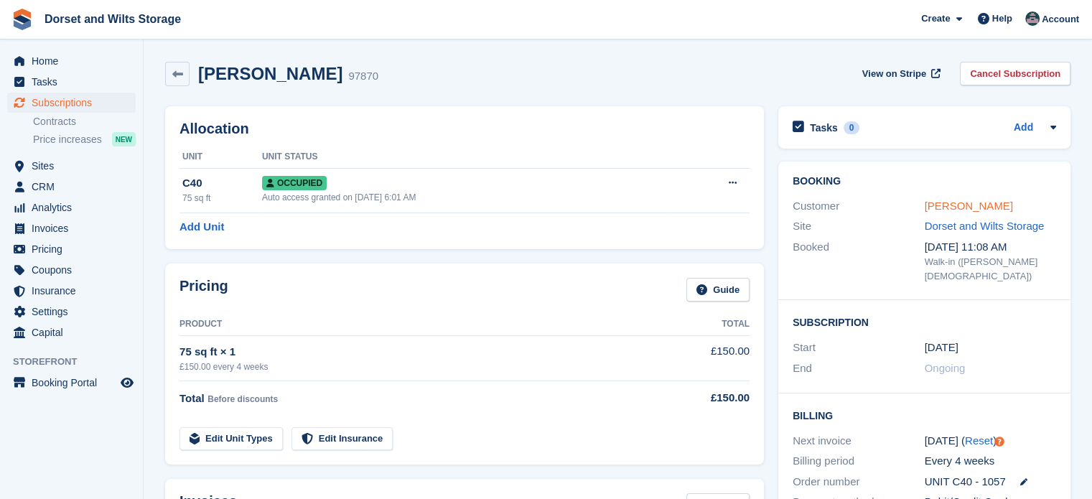
click at [971, 205] on link "Joe Mabbort" at bounding box center [969, 206] width 88 height 12
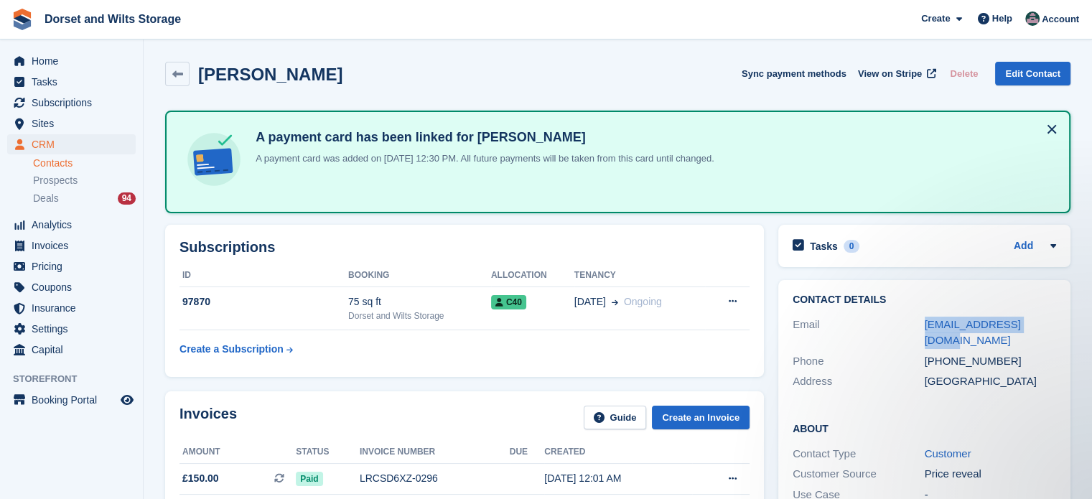
drag, startPoint x: 1040, startPoint y: 323, endPoint x: 921, endPoint y: 329, distance: 119.3
click at [921, 331] on div "Email joemabbort@gmail.com" at bounding box center [923, 332] width 263 height 37
click at [1002, 353] on div "+447792653126" at bounding box center [991, 361] width 132 height 17
drag, startPoint x: 1003, startPoint y: 342, endPoint x: 941, endPoint y: 351, distance: 63.0
click at [941, 353] on div "+447792653126" at bounding box center [991, 361] width 132 height 17
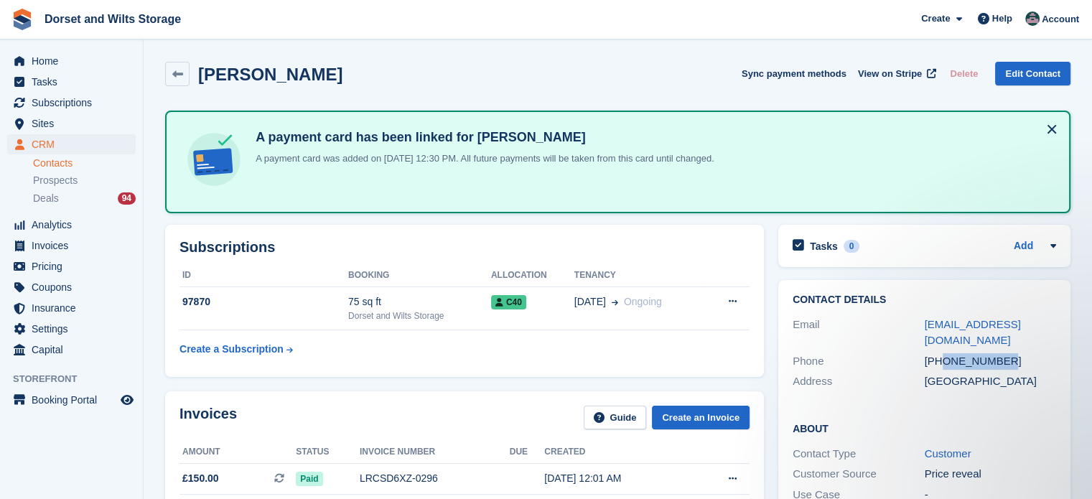
copy div "7792653126"
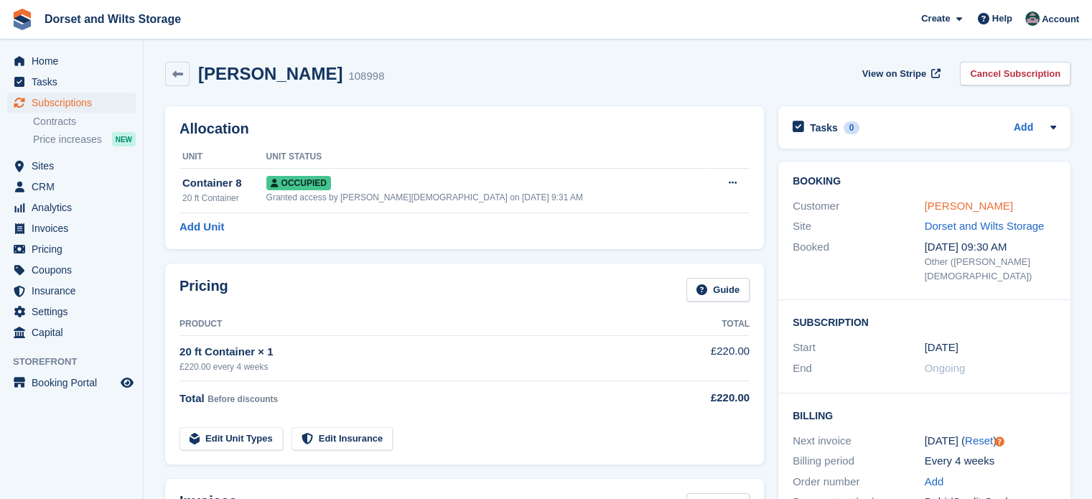
click at [952, 204] on link "[PERSON_NAME]" at bounding box center [969, 206] width 88 height 12
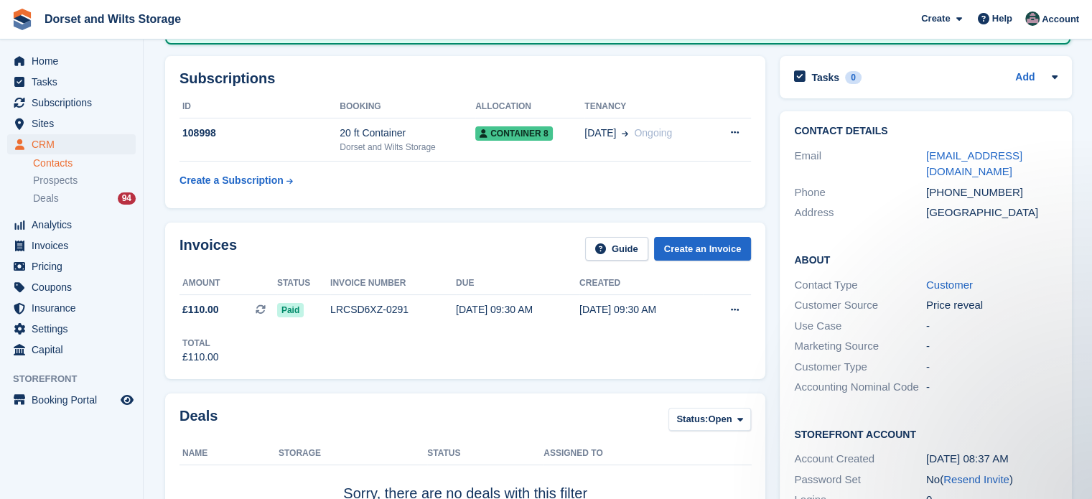
scroll to position [144, 0]
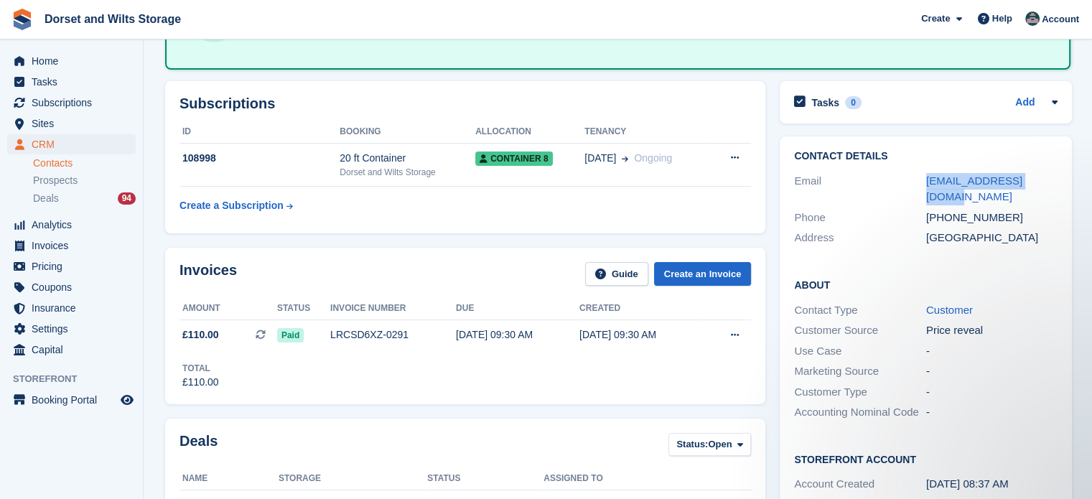
drag, startPoint x: 1039, startPoint y: 179, endPoint x: 908, endPoint y: 186, distance: 130.8
click at [908, 186] on div "Email [EMAIL_ADDRESS][DOMAIN_NAME]" at bounding box center [925, 189] width 263 height 37
click at [1002, 210] on div "[PHONE_NUMBER]" at bounding box center [992, 218] width 132 height 17
click at [1003, 210] on div "[PHONE_NUMBER]" at bounding box center [992, 218] width 132 height 17
drag, startPoint x: 999, startPoint y: 198, endPoint x: 940, endPoint y: 202, distance: 59.0
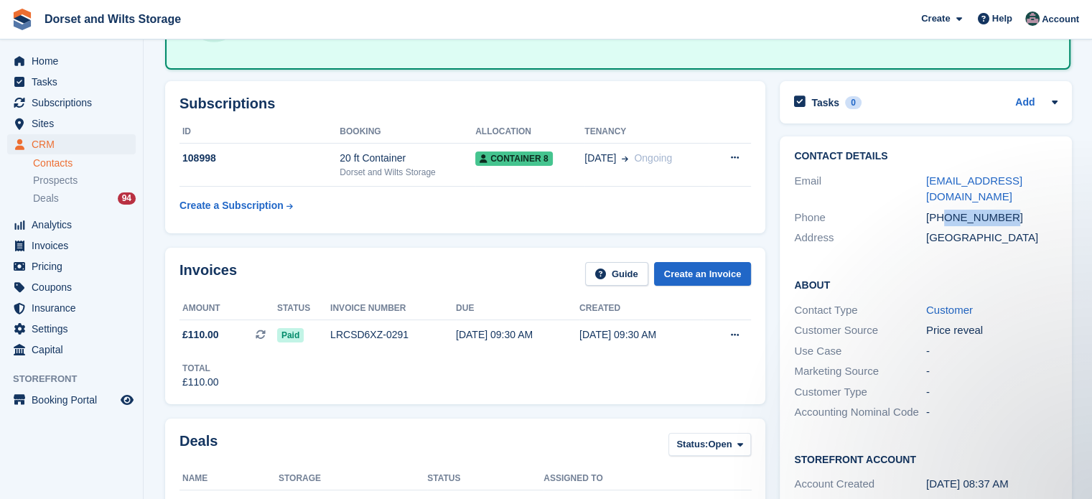
click at [940, 210] on div "[PHONE_NUMBER]" at bounding box center [992, 218] width 132 height 17
copy div "7776206125"
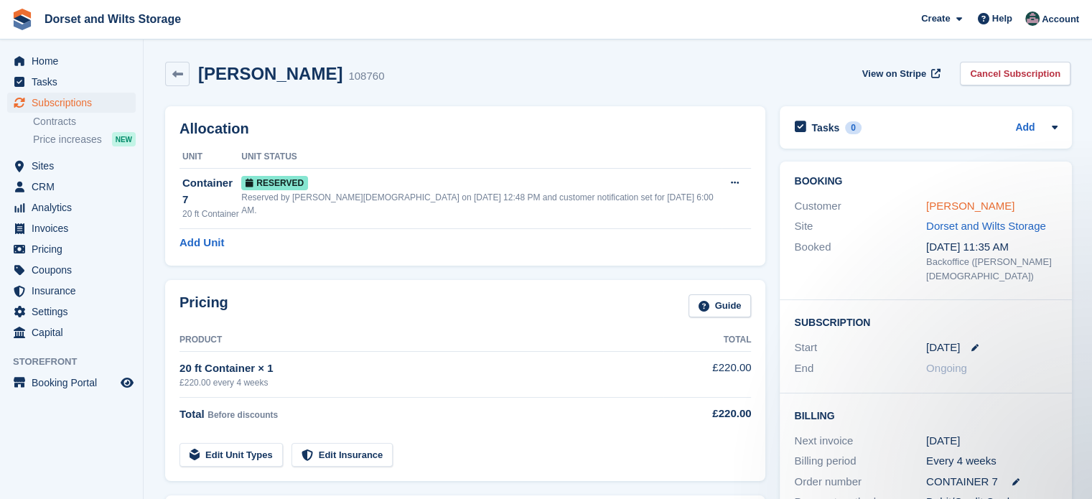
click at [962, 201] on link "Paul Walsh" at bounding box center [970, 206] width 88 height 12
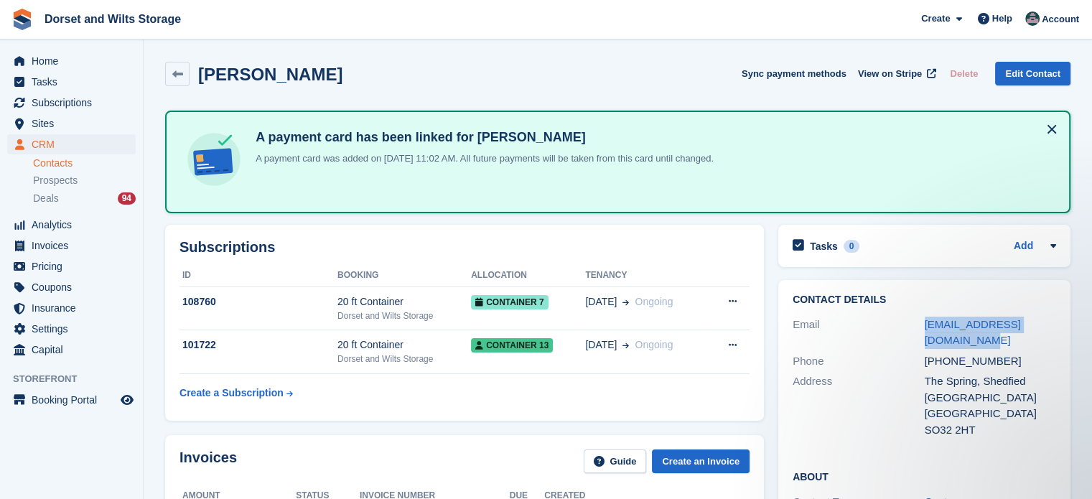
drag, startPoint x: 939, startPoint y: 340, endPoint x: 923, endPoint y: 329, distance: 18.7
click at [923, 329] on div "Email walshpaulwalsh@yahoo.co.uk" at bounding box center [923, 332] width 263 height 37
click at [1003, 357] on div "+447769153510" at bounding box center [991, 361] width 132 height 17
drag, startPoint x: 1003, startPoint y: 357, endPoint x: 942, endPoint y: 369, distance: 62.2
click at [942, 369] on div "Phone +447769153510" at bounding box center [923, 361] width 263 height 21
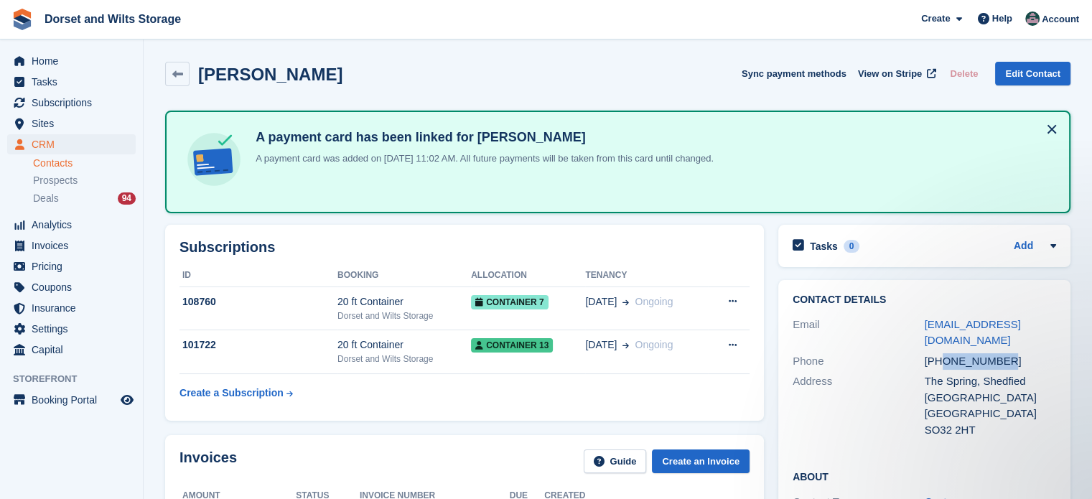
copy div "7769153510"
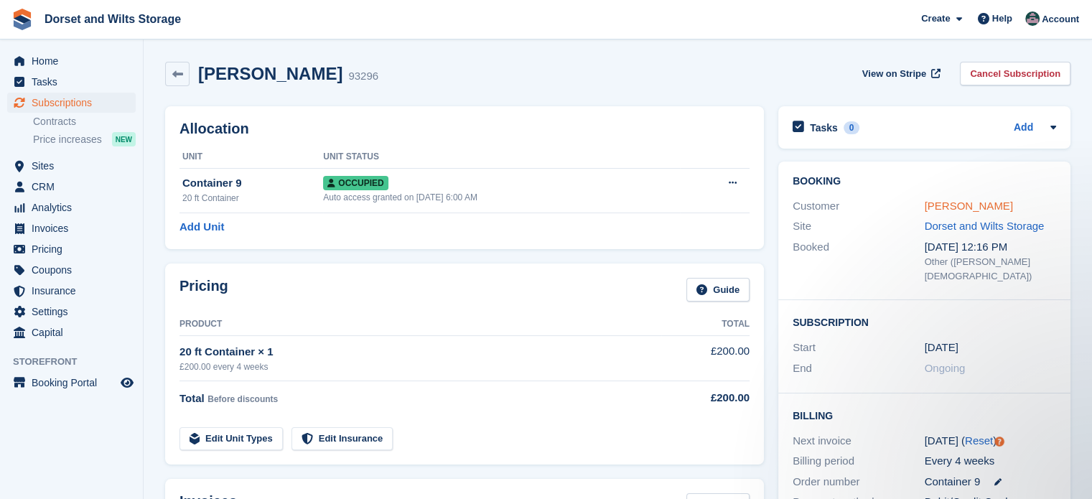
click at [937, 205] on link "[PERSON_NAME]" at bounding box center [969, 206] width 88 height 12
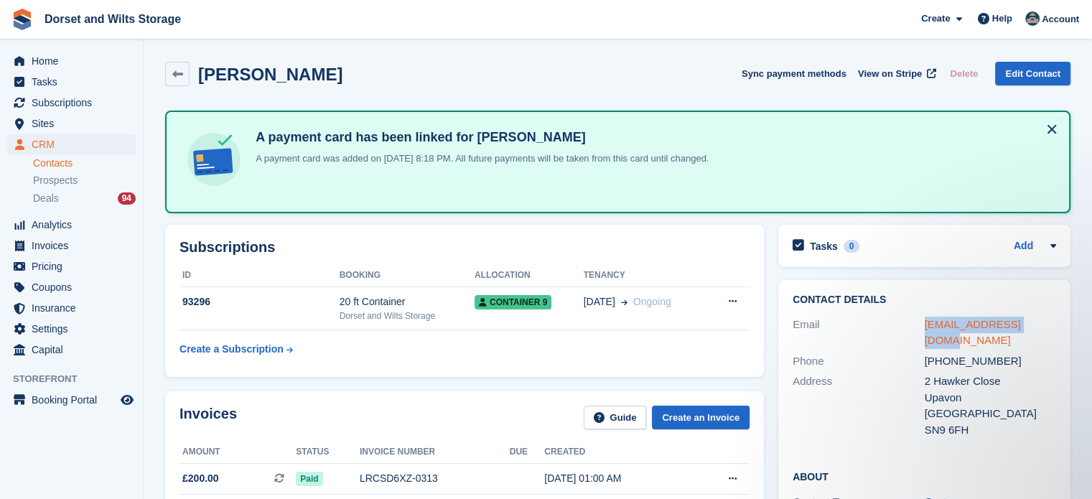
drag, startPoint x: 1045, startPoint y: 324, endPoint x: 924, endPoint y: 329, distance: 121.4
click at [925, 329] on div "[EMAIL_ADDRESS][DOMAIN_NAME]" at bounding box center [991, 333] width 132 height 32
click at [1013, 353] on div "[PHONE_NUMBER]" at bounding box center [991, 361] width 132 height 17
drag, startPoint x: 1006, startPoint y: 342, endPoint x: 942, endPoint y: 345, distance: 63.9
click at [942, 353] on div "[PHONE_NUMBER]" at bounding box center [991, 361] width 132 height 17
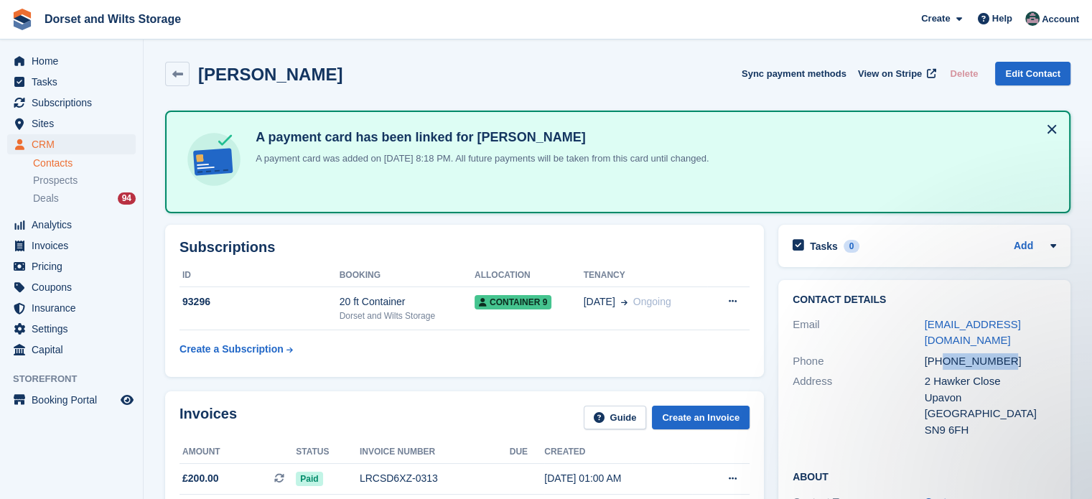
copy div "7889335089"
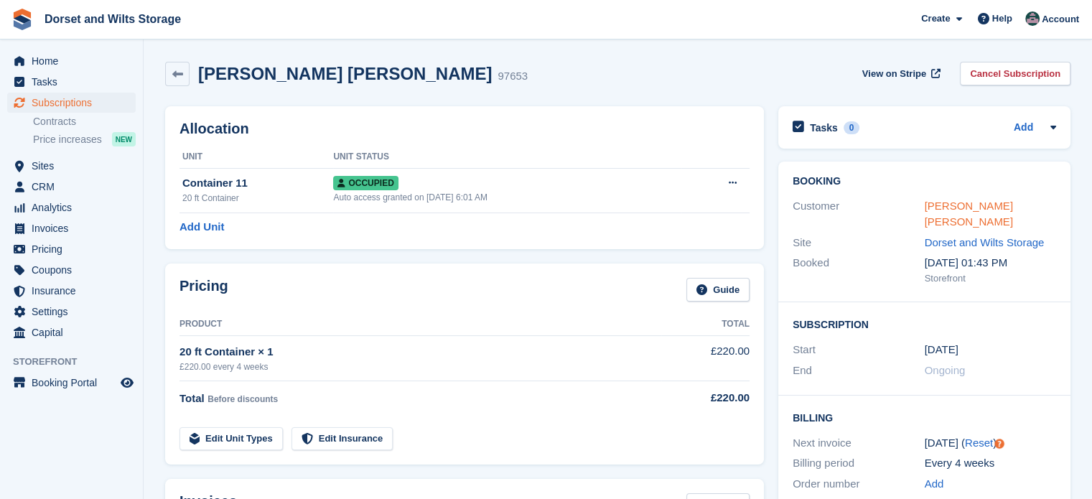
drag, startPoint x: 0, startPoint y: 0, endPoint x: 968, endPoint y: 205, distance: 989.1
click at [968, 205] on link "Alison Irene Whitcomb" at bounding box center [969, 214] width 88 height 29
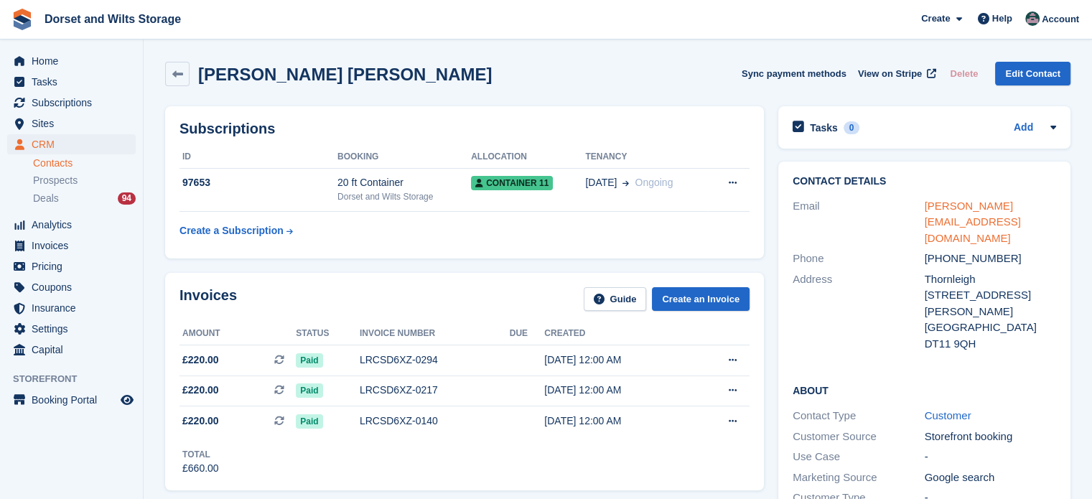
drag, startPoint x: 947, startPoint y: 224, endPoint x: 937, endPoint y: 221, distance: 9.8
click at [945, 224] on div "alisonwhitcomb@outlook.com" at bounding box center [991, 222] width 132 height 49
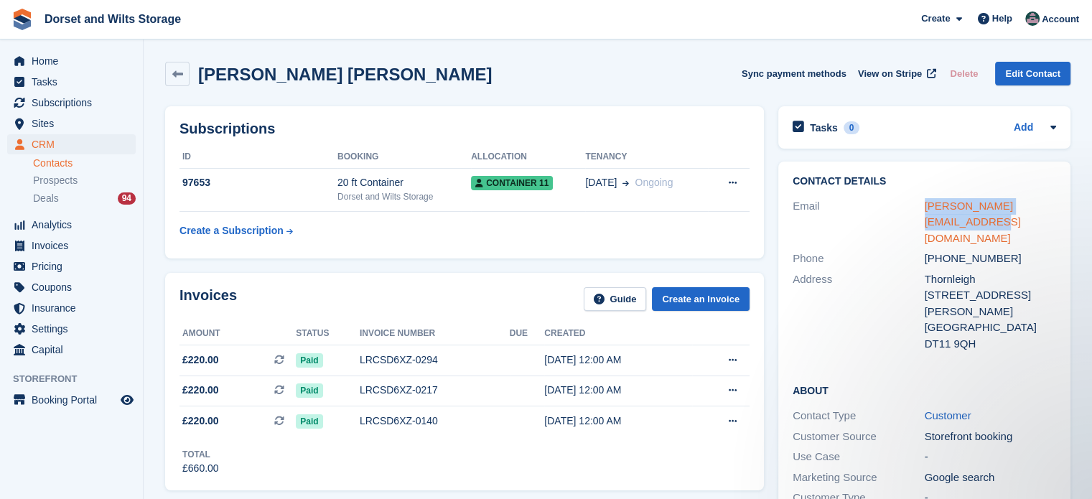
drag, startPoint x: 945, startPoint y: 223, endPoint x: 924, endPoint y: 208, distance: 25.7
click at [925, 208] on div "alisonwhitcomb@outlook.com" at bounding box center [991, 222] width 132 height 49
click at [1005, 251] on div "+447811913773" at bounding box center [991, 259] width 132 height 17
drag, startPoint x: 1005, startPoint y: 243, endPoint x: 945, endPoint y: 246, distance: 59.6
click at [945, 251] on div "+447811913773" at bounding box center [991, 259] width 132 height 17
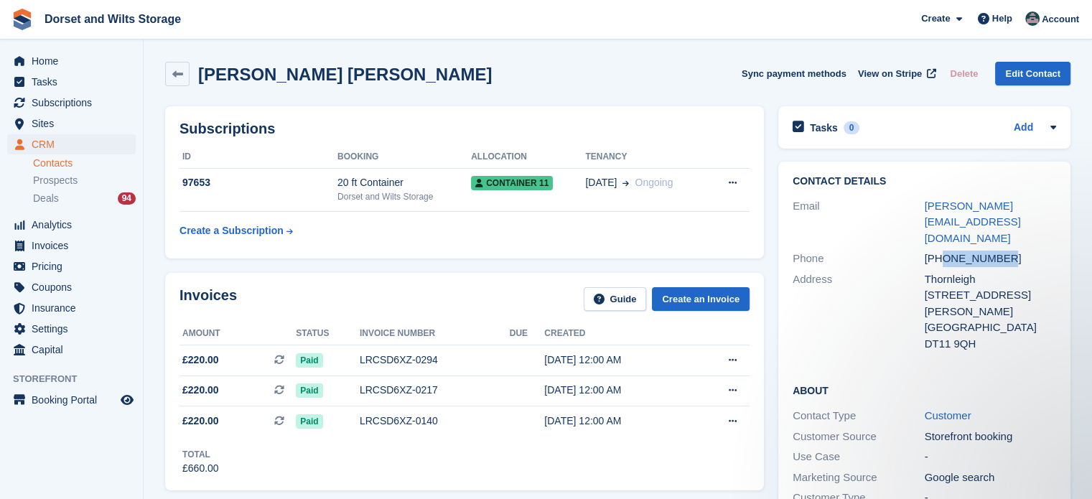
copy div "7811913773"
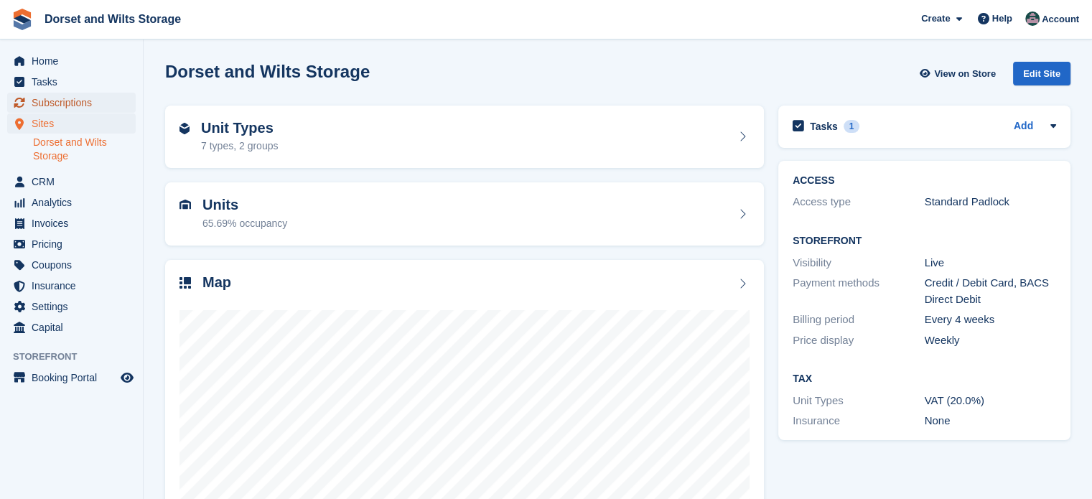
click at [51, 104] on span "Subscriptions" at bounding box center [75, 103] width 86 height 20
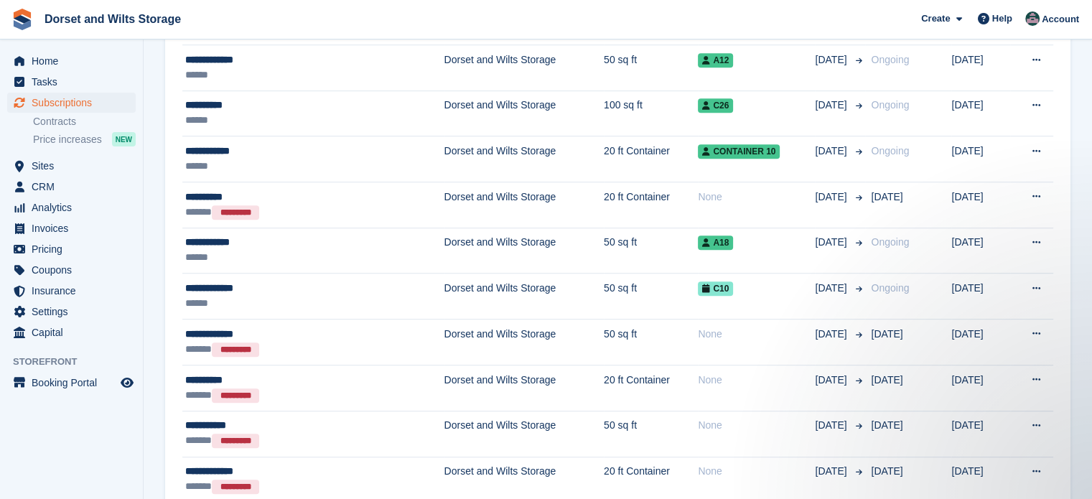
scroll to position [861, 0]
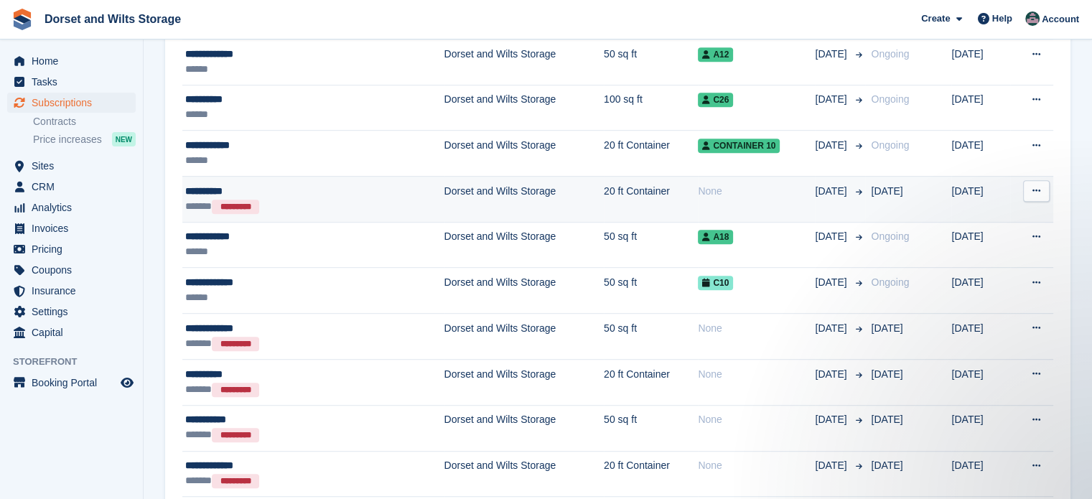
click at [467, 190] on td "Dorset and Wilts Storage" at bounding box center [523, 199] width 159 height 46
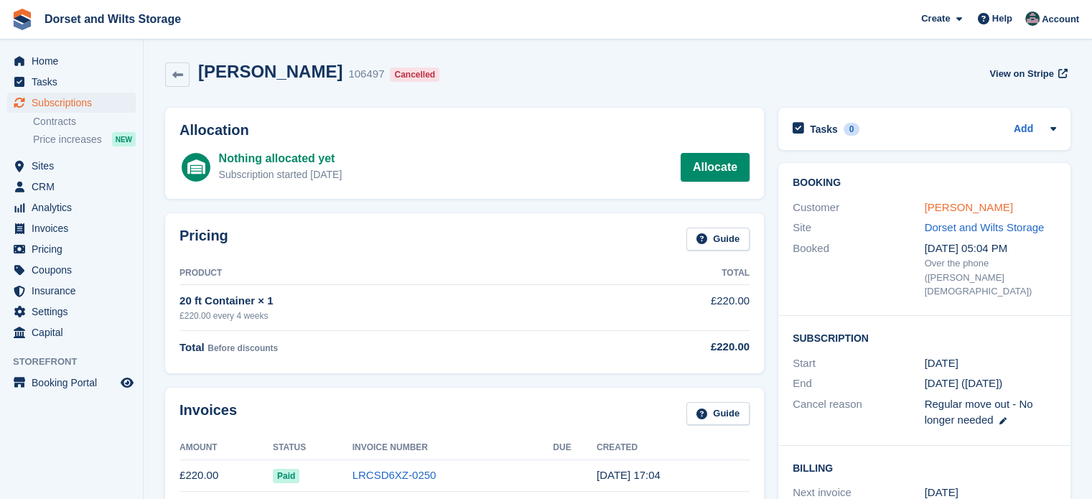
click at [942, 207] on link "Andy Brown" at bounding box center [969, 207] width 88 height 12
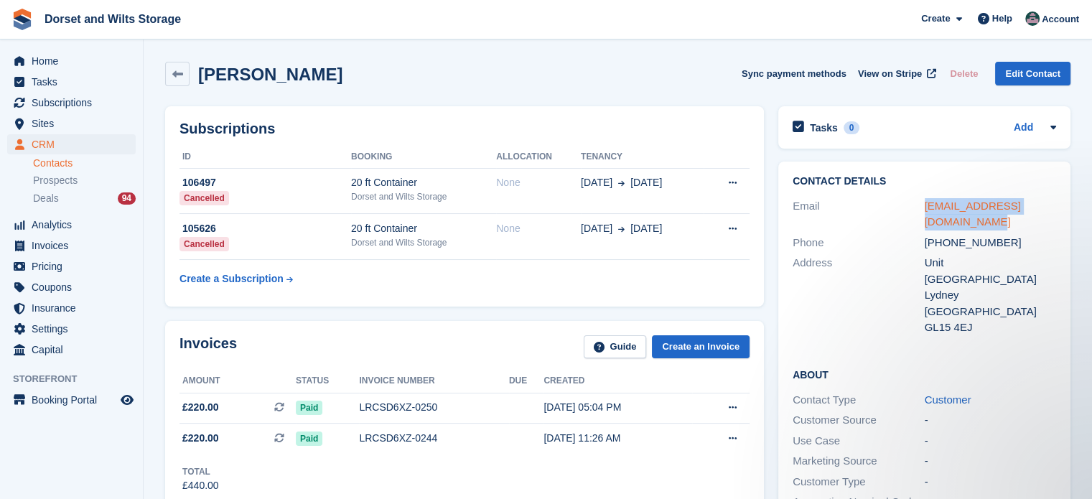
drag, startPoint x: 946, startPoint y: 222, endPoint x: 925, endPoint y: 209, distance: 25.1
click at [925, 209] on div "info@lazybearglamping.co.uk" at bounding box center [991, 214] width 132 height 32
